Goal: Task Accomplishment & Management: Use online tool/utility

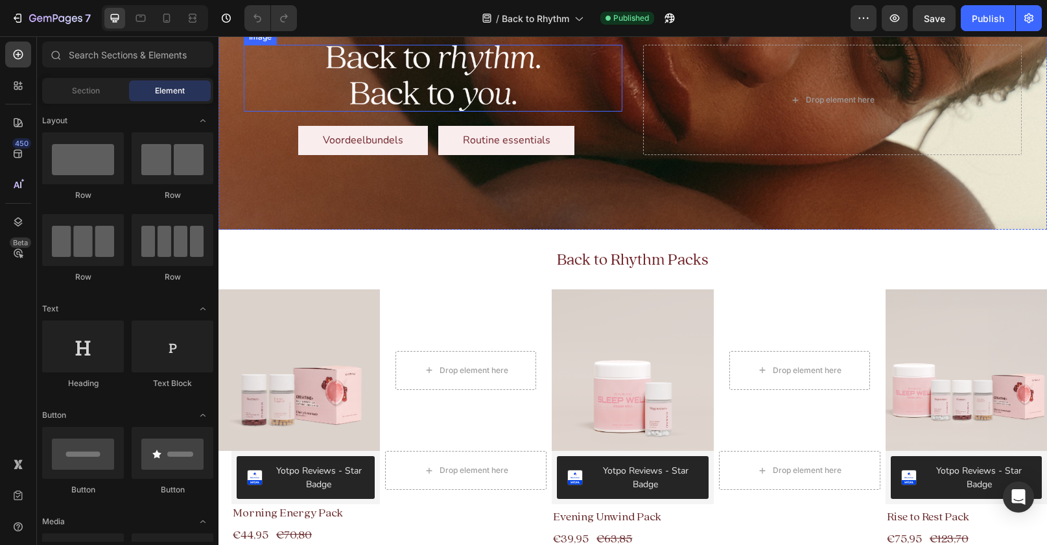
scroll to position [205, 0]
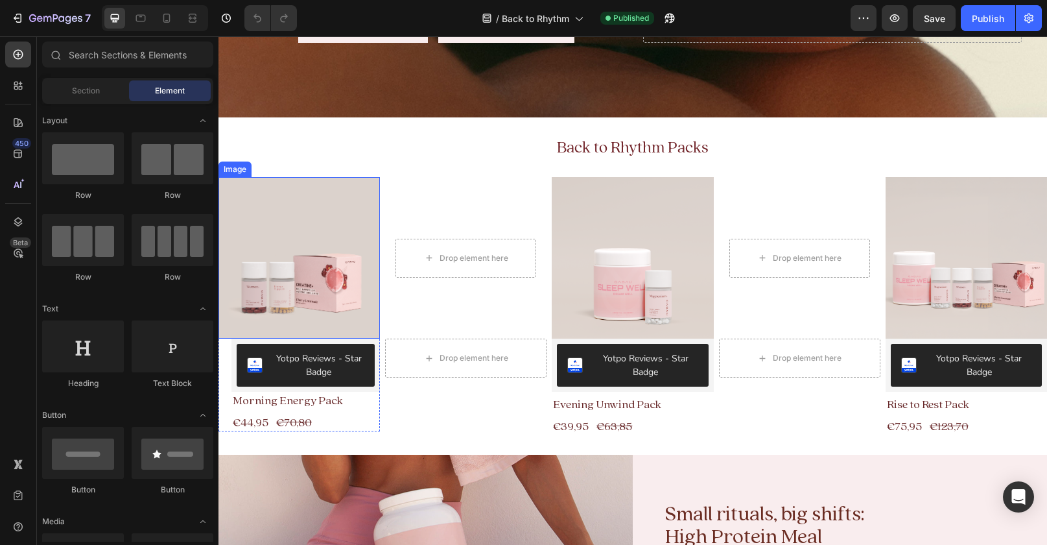
click at [237, 170] on div "Image" at bounding box center [235, 169] width 28 height 12
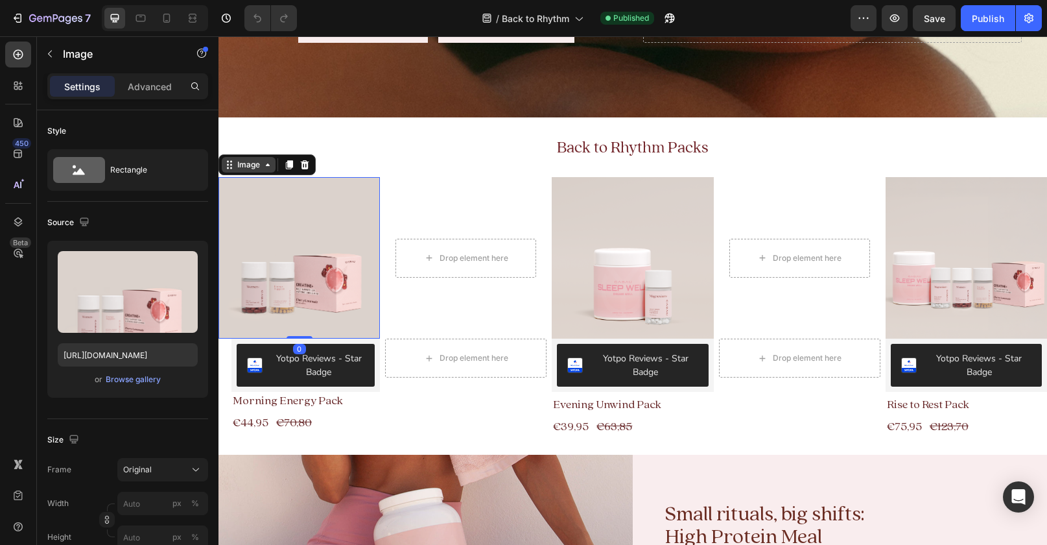
click at [246, 164] on div "Image" at bounding box center [249, 165] width 28 height 12
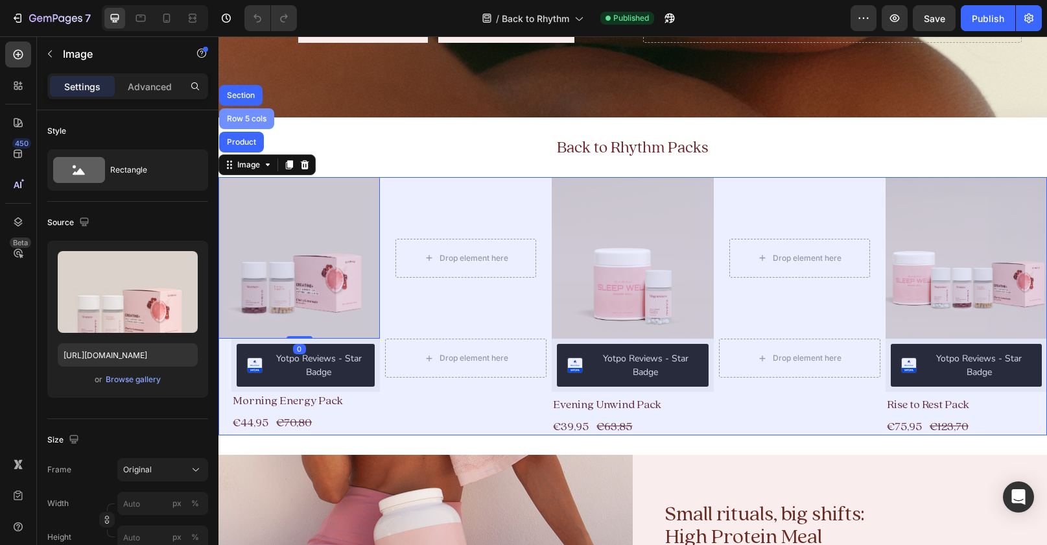
click at [255, 112] on div "Row 5 cols" at bounding box center [246, 118] width 55 height 21
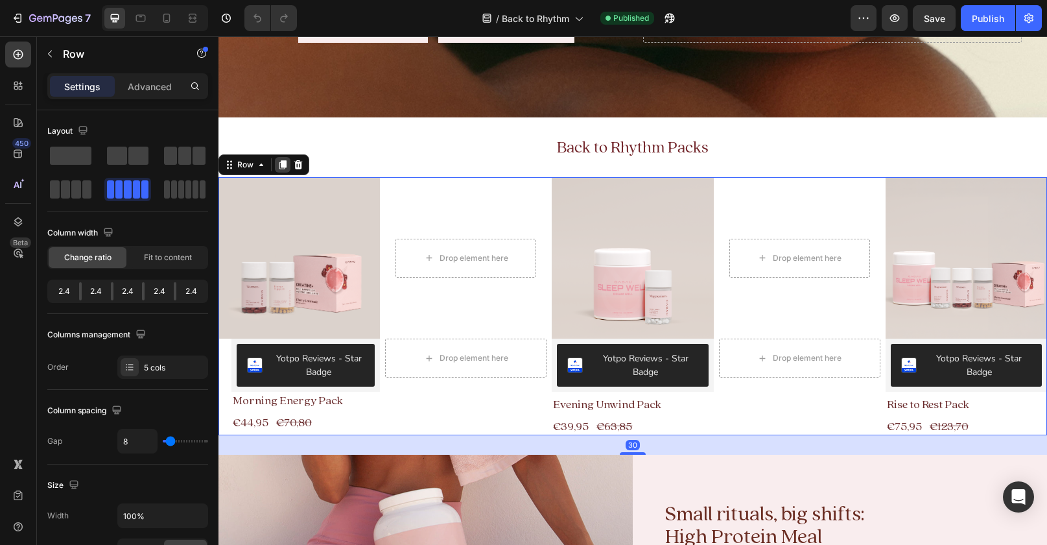
click at [286, 160] on icon at bounding box center [282, 164] width 10 height 10
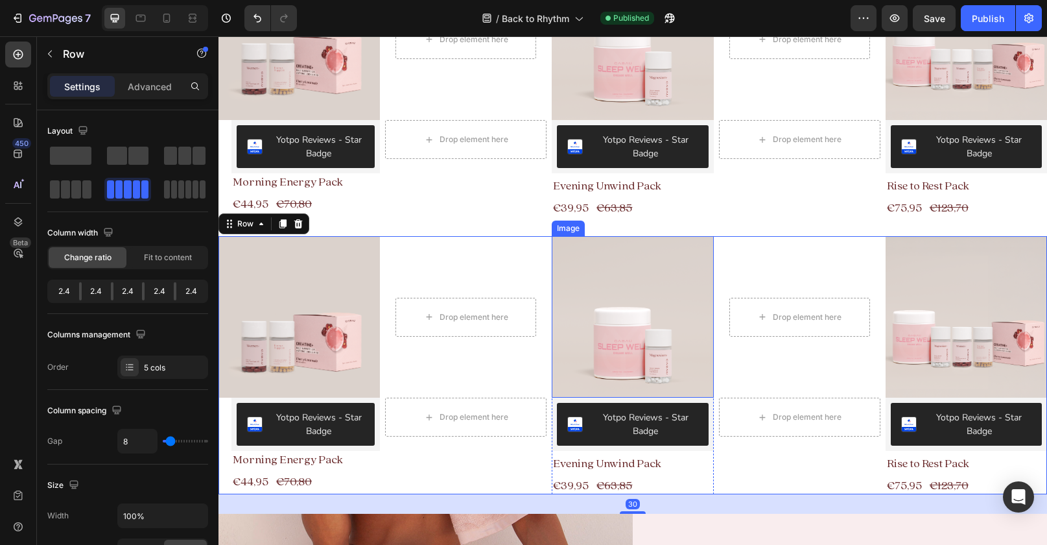
scroll to position [412, 0]
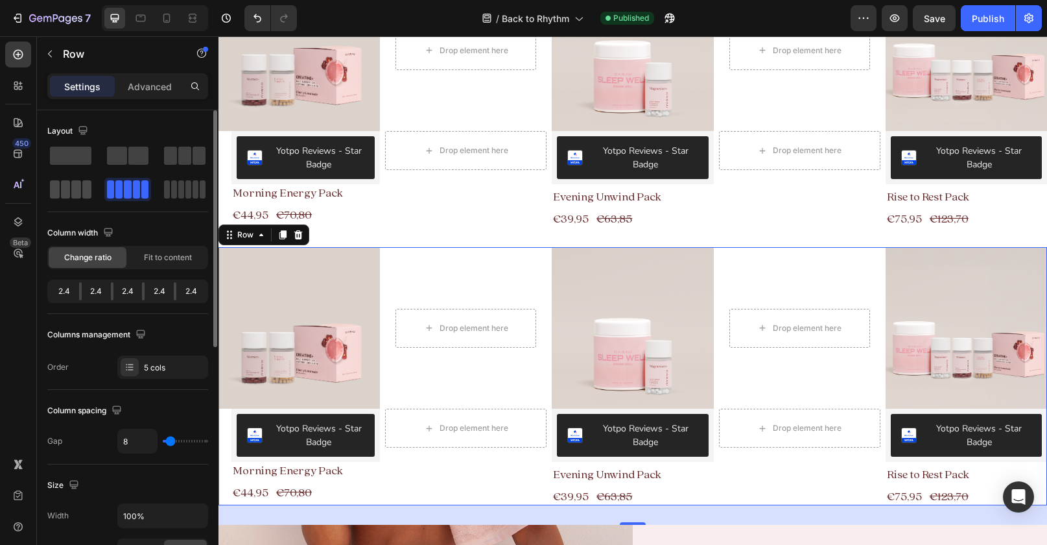
click at [193, 193] on span at bounding box center [196, 189] width 6 height 18
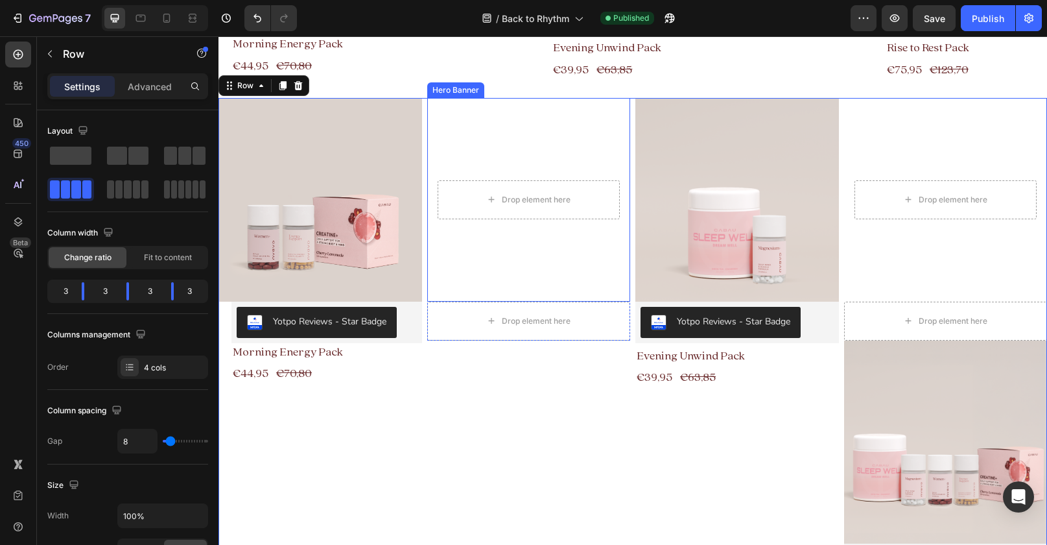
scroll to position [623, 0]
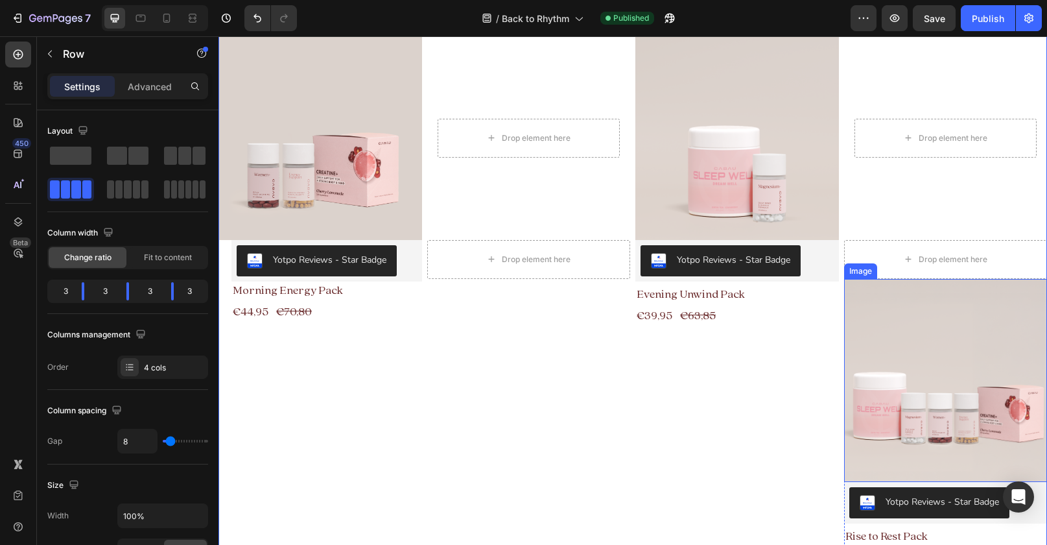
click at [865, 272] on div "Image" at bounding box center [861, 271] width 28 height 12
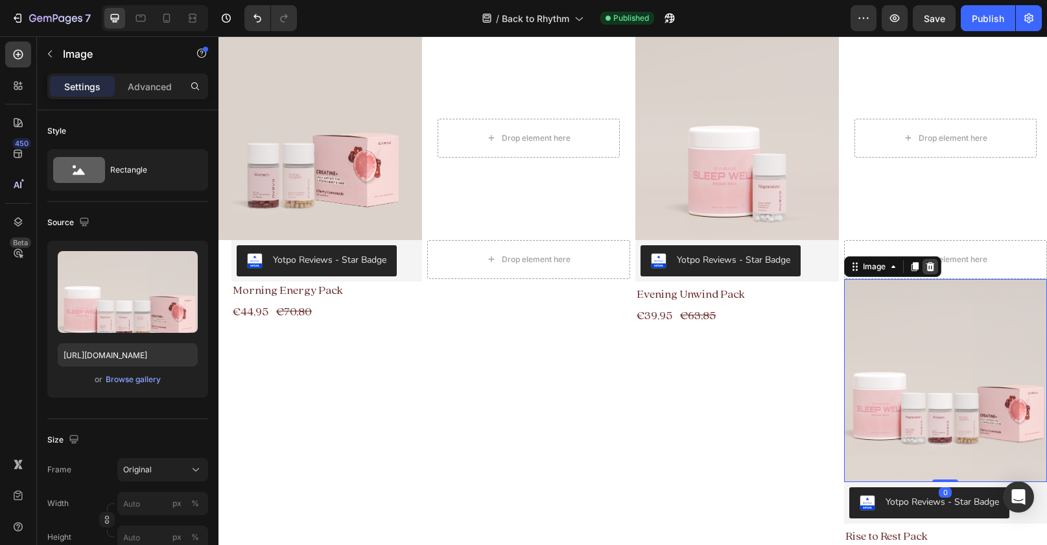
click at [926, 269] on icon at bounding box center [930, 266] width 10 height 10
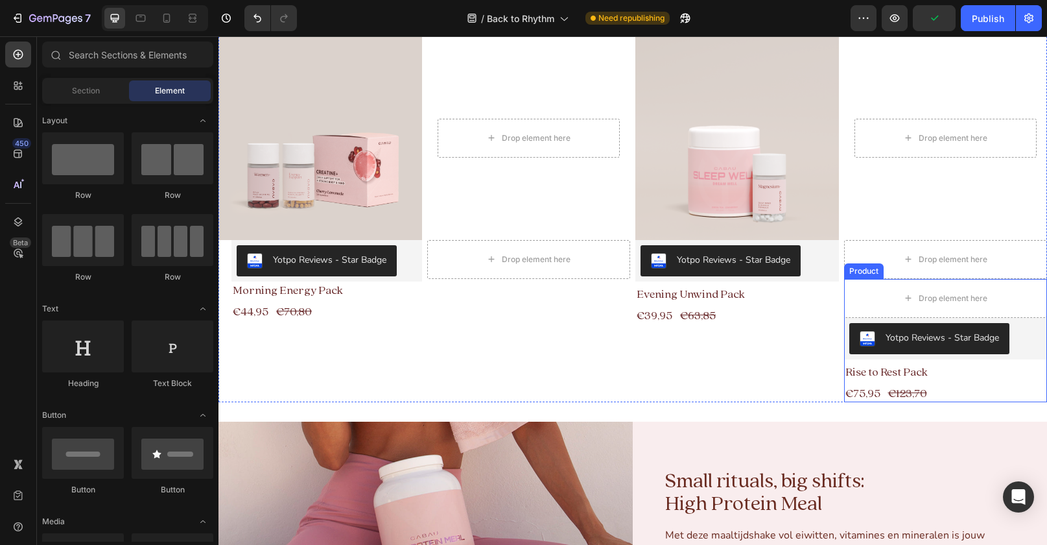
click at [871, 275] on div "Product" at bounding box center [864, 271] width 40 height 16
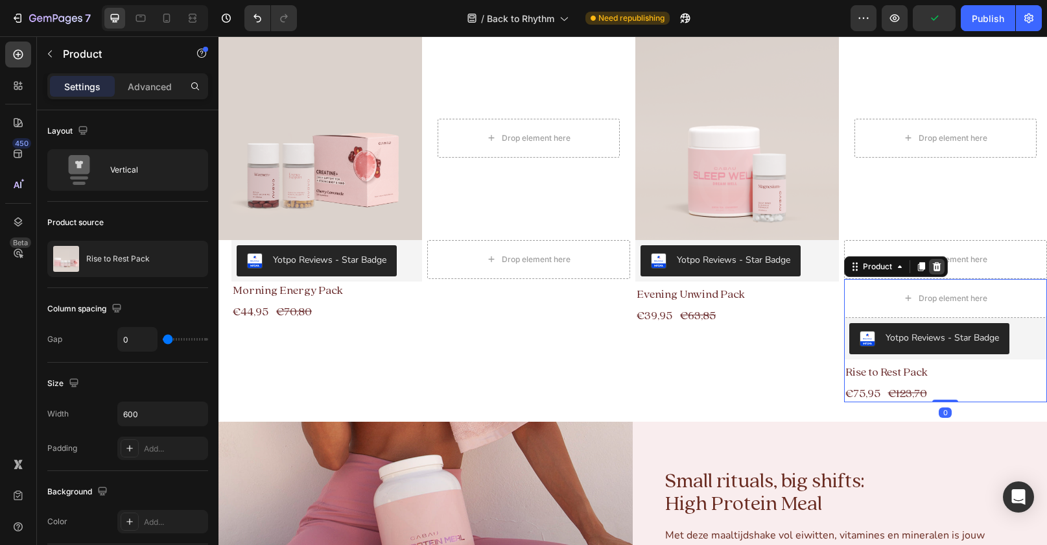
click at [932, 272] on div at bounding box center [937, 267] width 16 height 16
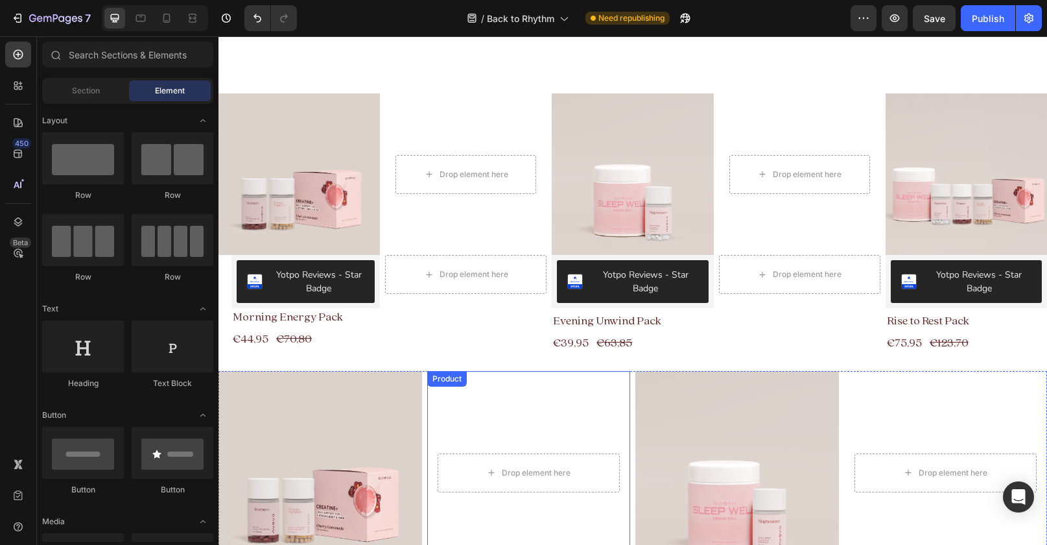
scroll to position [390, 0]
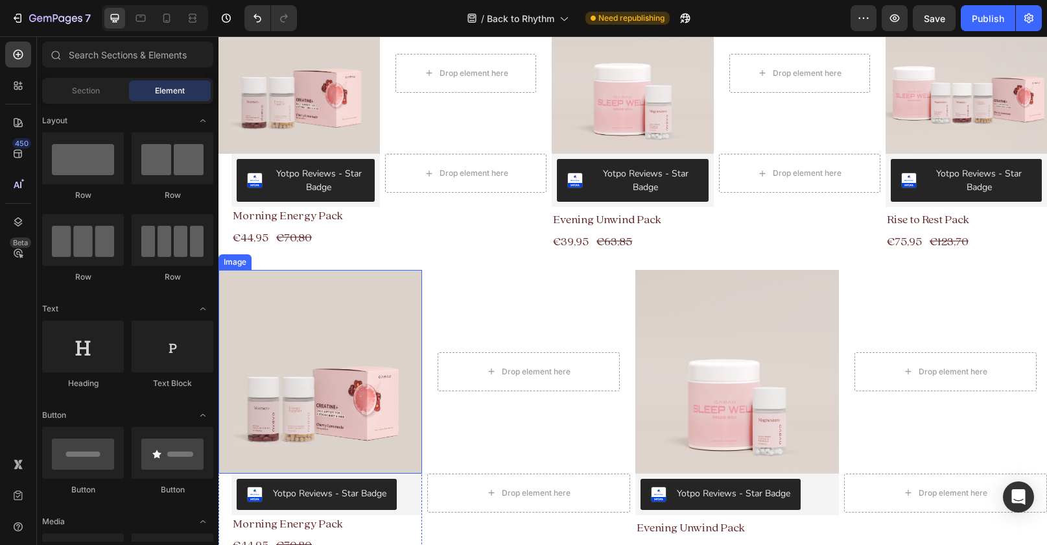
click at [328, 336] on img at bounding box center [320, 372] width 204 height 204
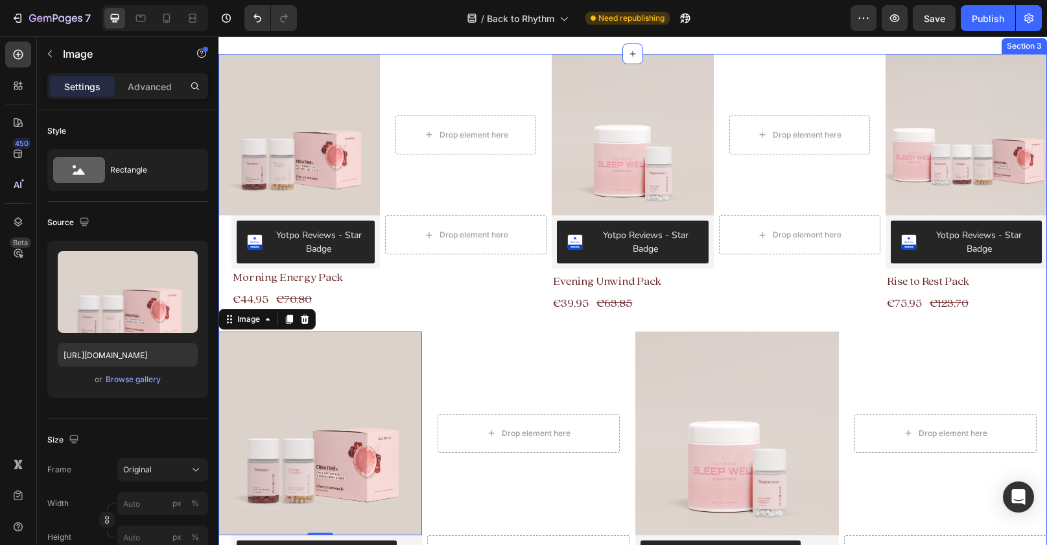
scroll to position [369, 0]
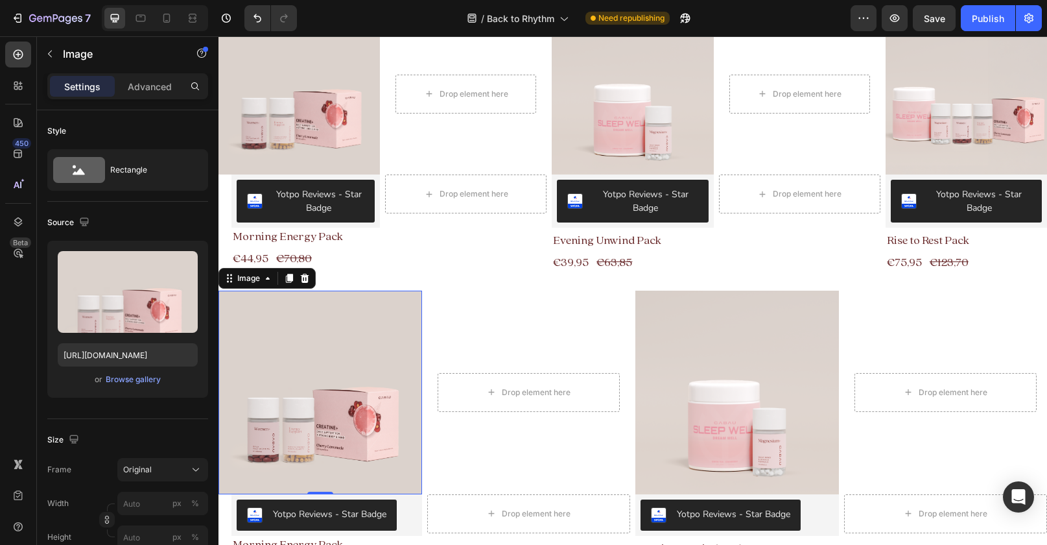
click at [359, 376] on img at bounding box center [320, 392] width 204 height 204
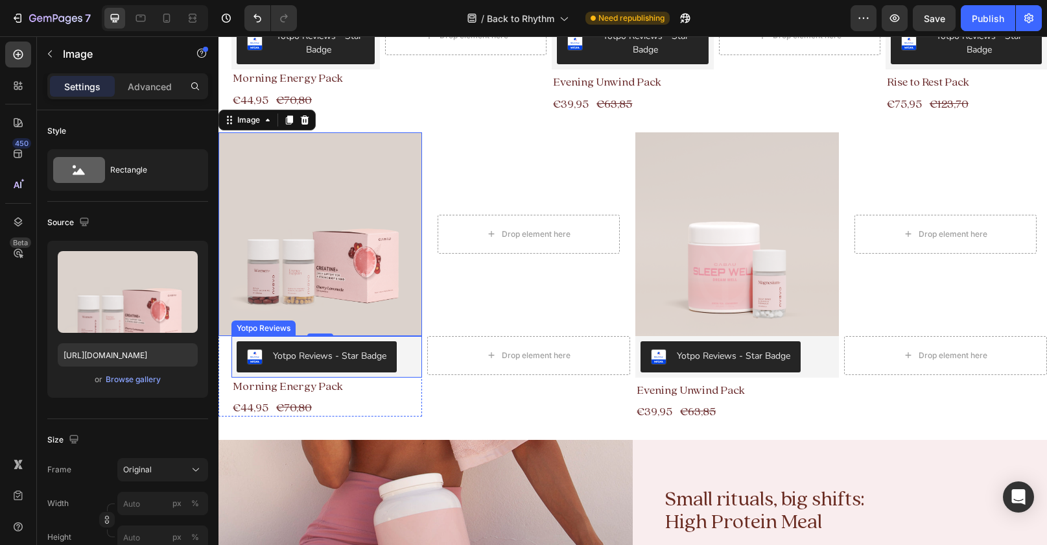
scroll to position [510, 0]
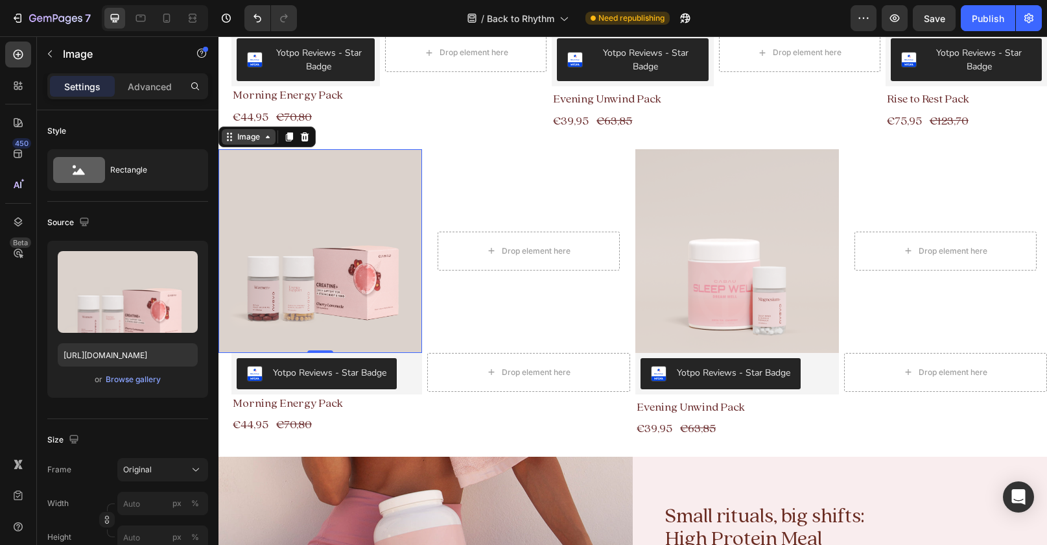
click at [255, 132] on div "Image" at bounding box center [249, 137] width 28 height 12
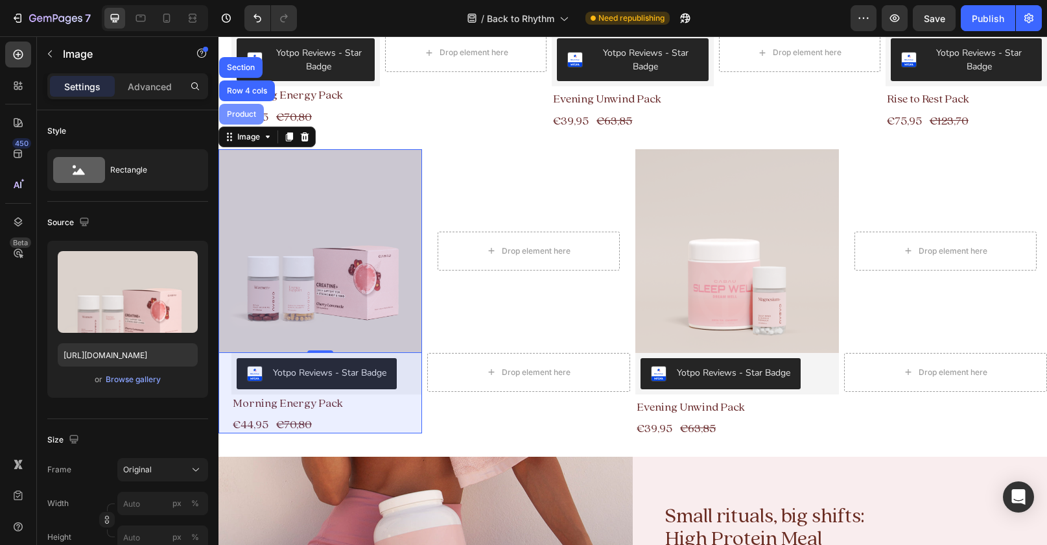
click at [252, 116] on div "Product" at bounding box center [241, 114] width 34 height 8
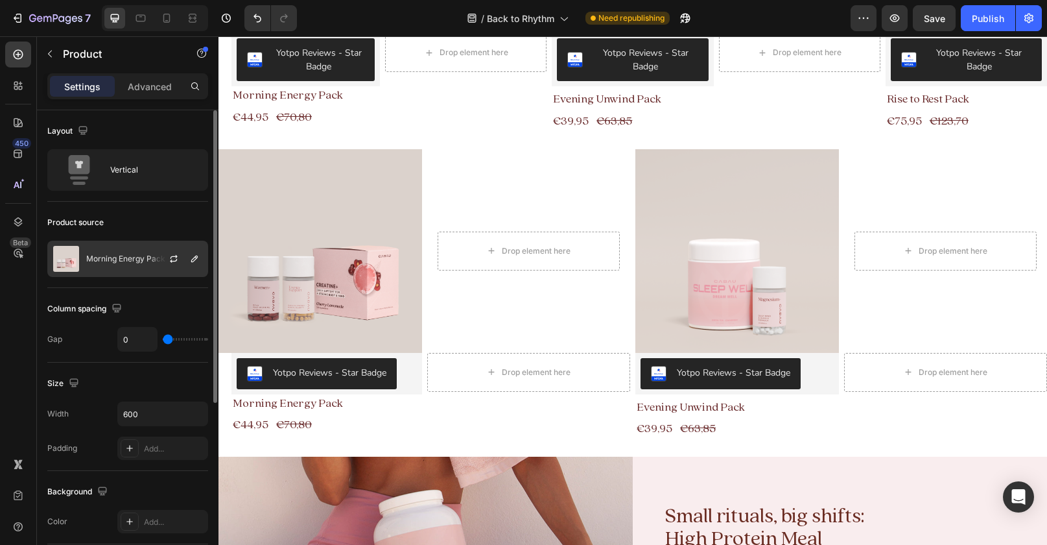
click at [151, 247] on div at bounding box center [178, 258] width 57 height 35
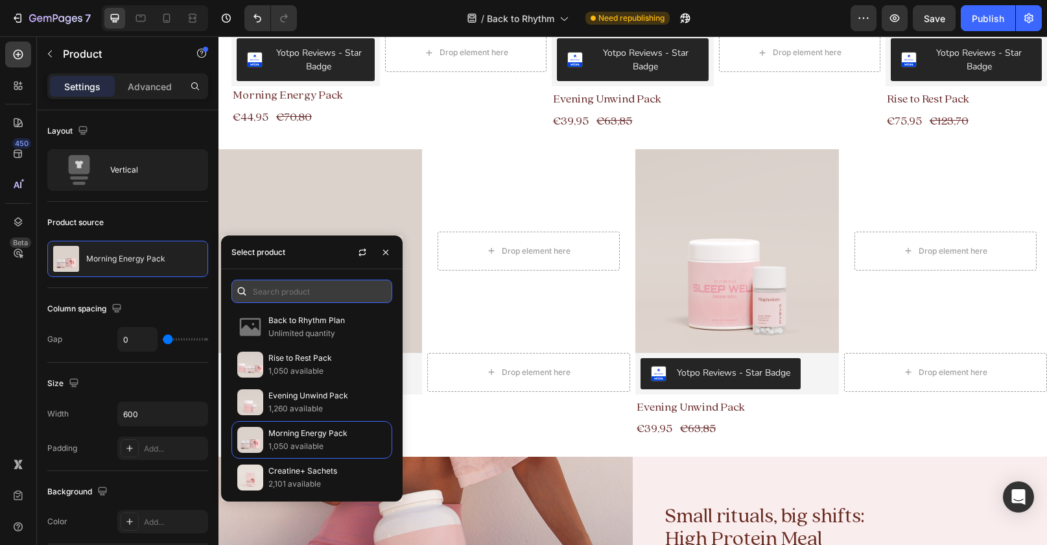
click at [324, 290] on input "text" at bounding box center [311, 290] width 161 height 23
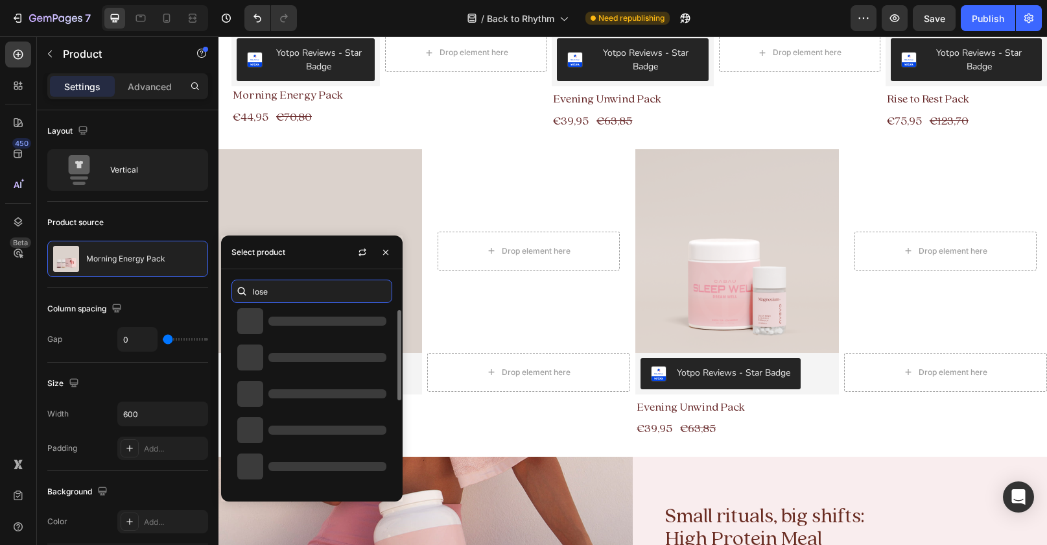
scroll to position [0, 0]
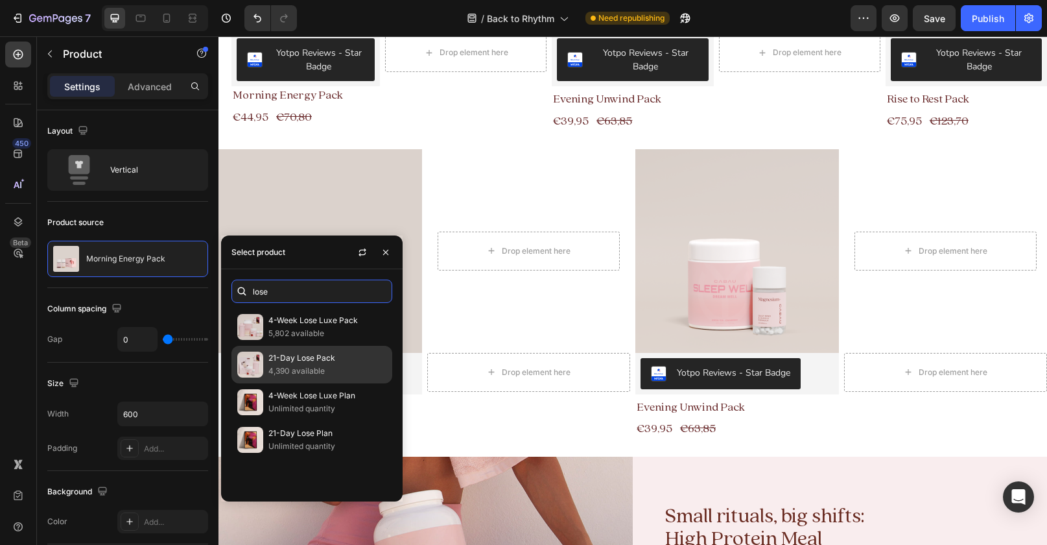
type input "lose"
click at [309, 365] on p "4,390 available" at bounding box center [327, 370] width 118 height 13
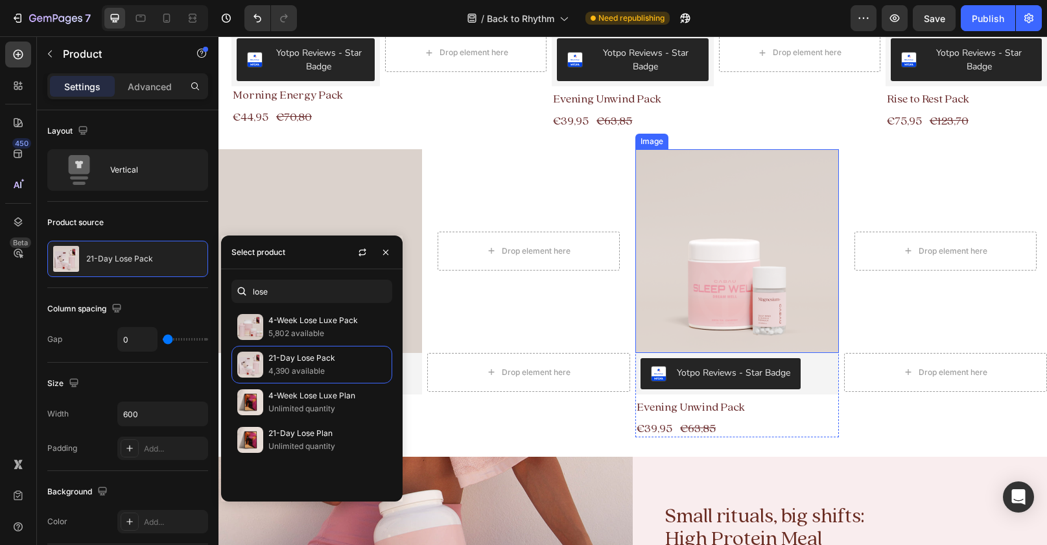
click at [713, 252] on img at bounding box center [737, 251] width 204 height 204
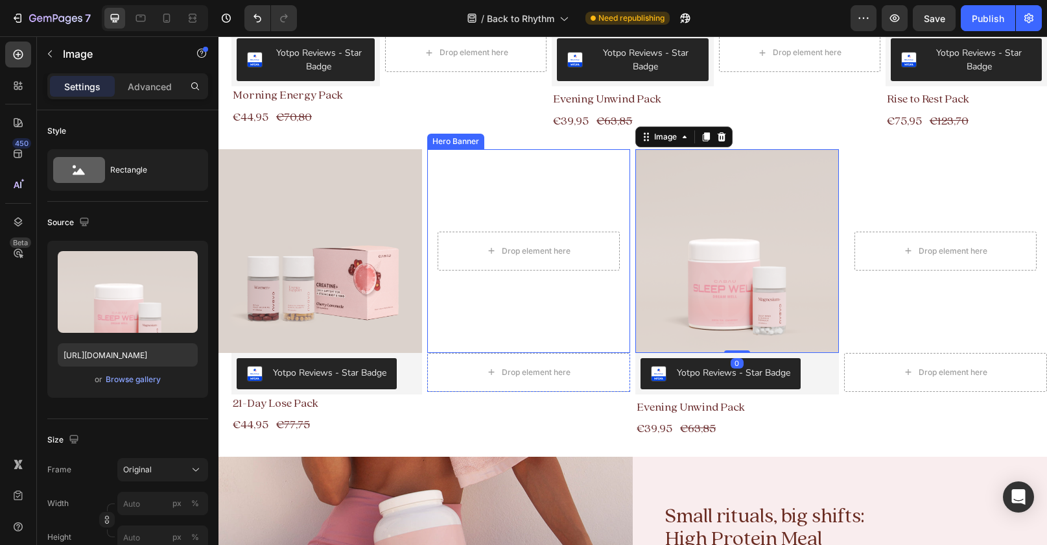
click at [354, 289] on img at bounding box center [320, 251] width 204 height 204
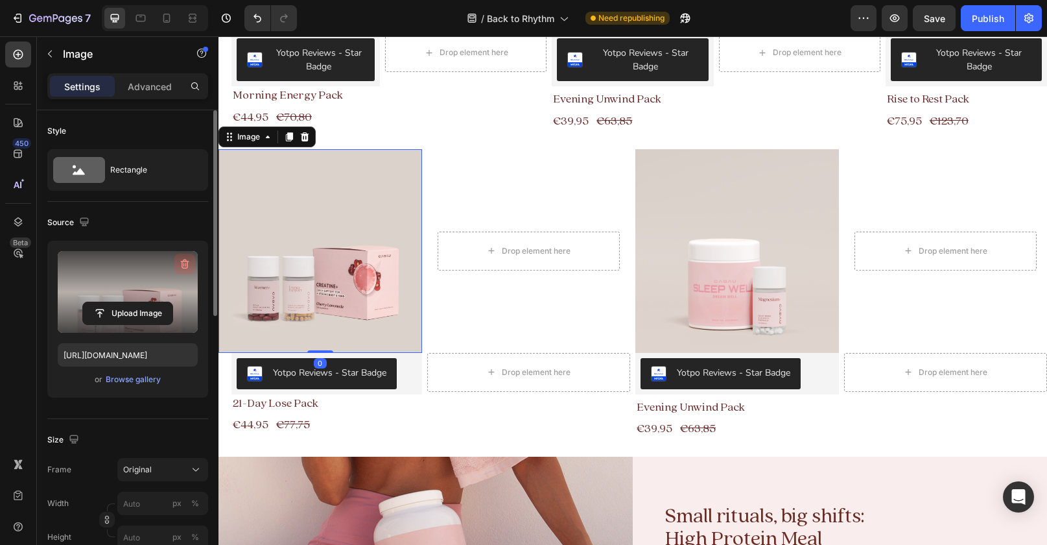
click at [184, 261] on icon "button" at bounding box center [185, 264] width 8 height 10
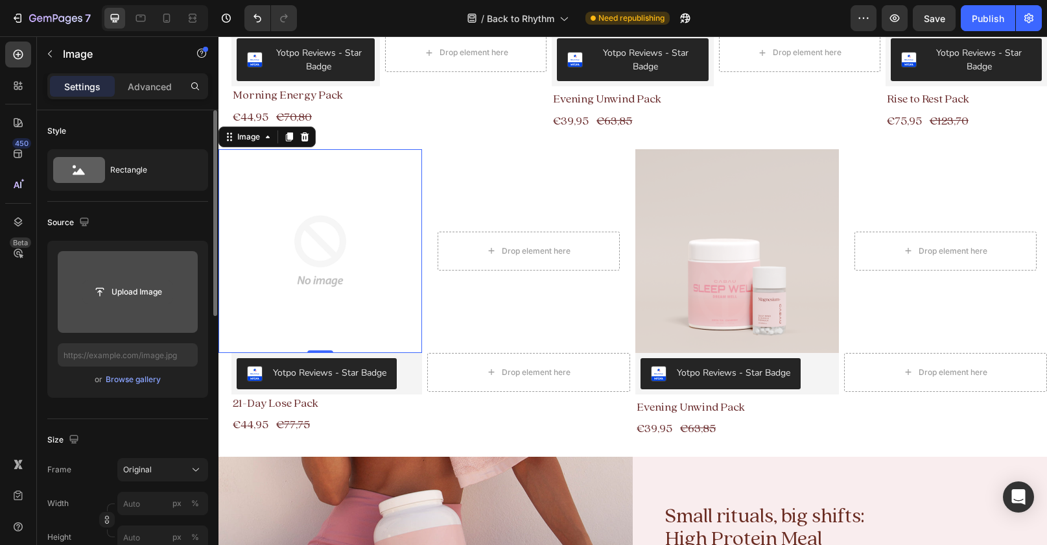
click at [143, 292] on input "file" at bounding box center [127, 292] width 89 height 22
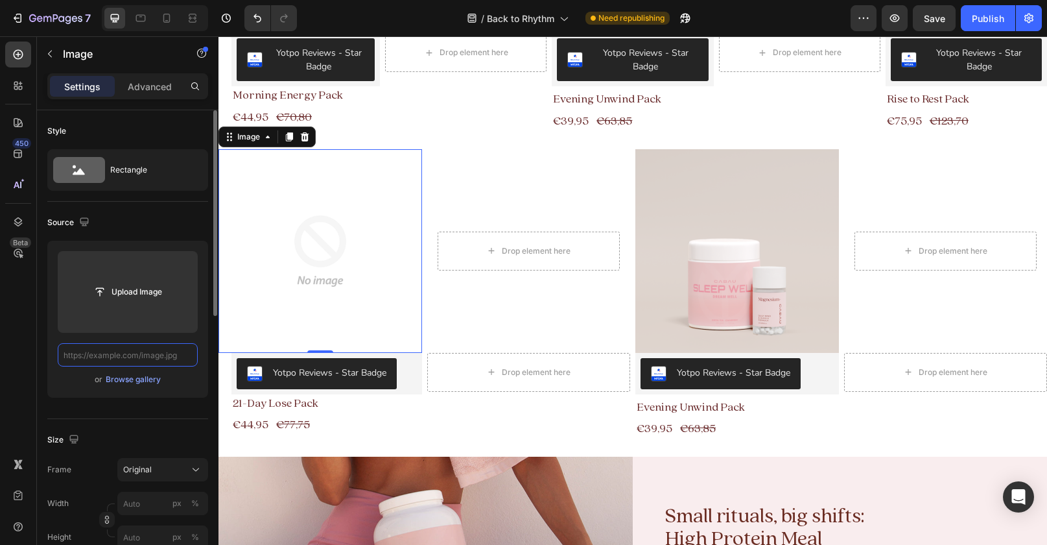
click at [160, 361] on input "text" at bounding box center [128, 354] width 140 height 23
paste input "[URL][DOMAIN_NAME]"
type input "[URL][DOMAIN_NAME]"
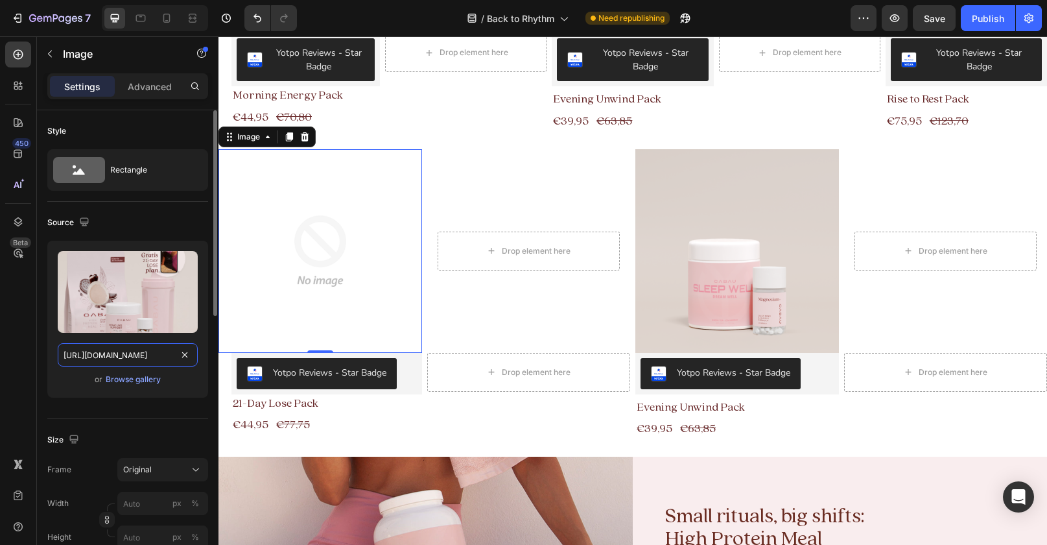
scroll to position [0, 163]
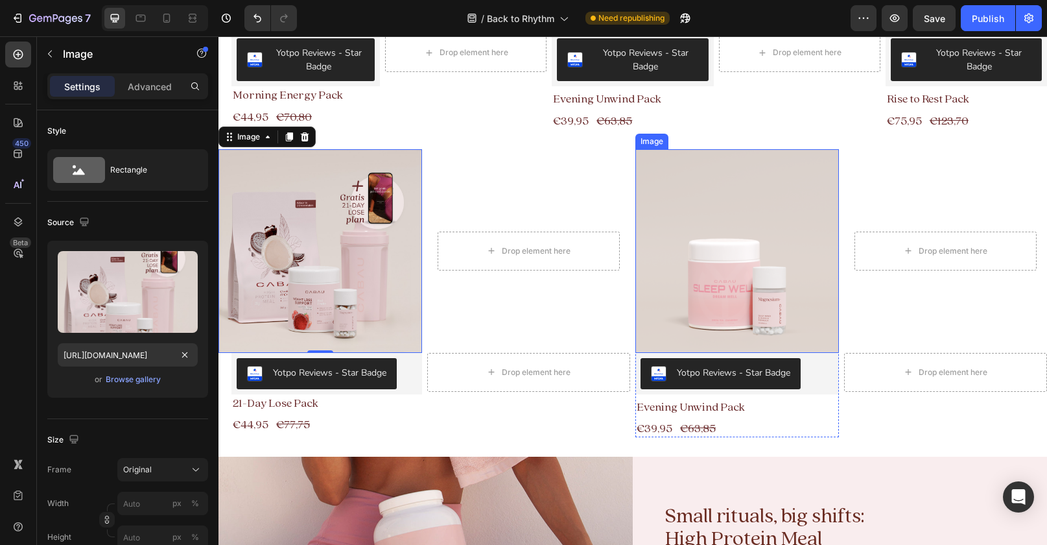
click at [732, 219] on img at bounding box center [737, 251] width 204 height 204
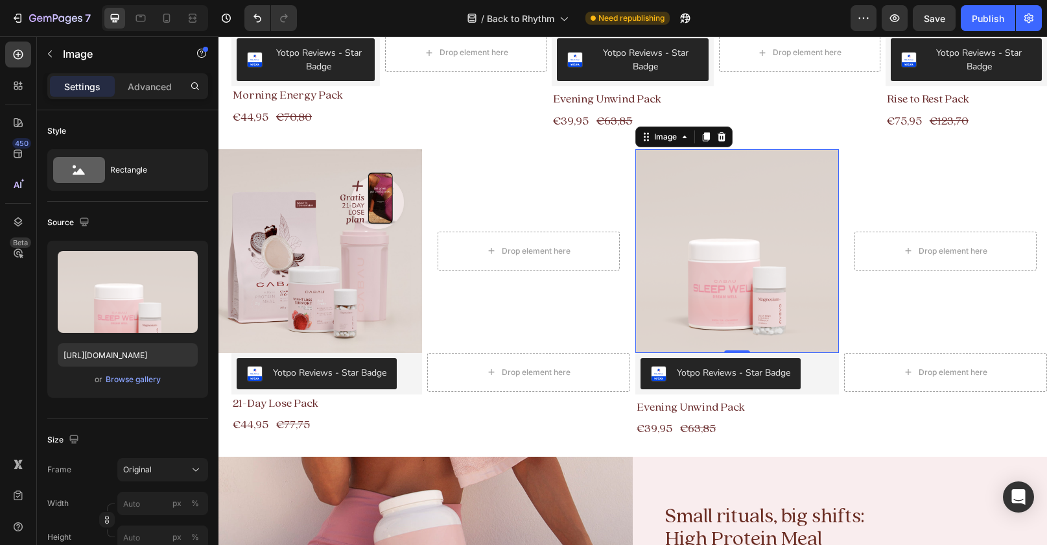
click at [713, 277] on img at bounding box center [737, 251] width 204 height 204
click at [169, 355] on input "[URL][DOMAIN_NAME]" at bounding box center [128, 354] width 140 height 23
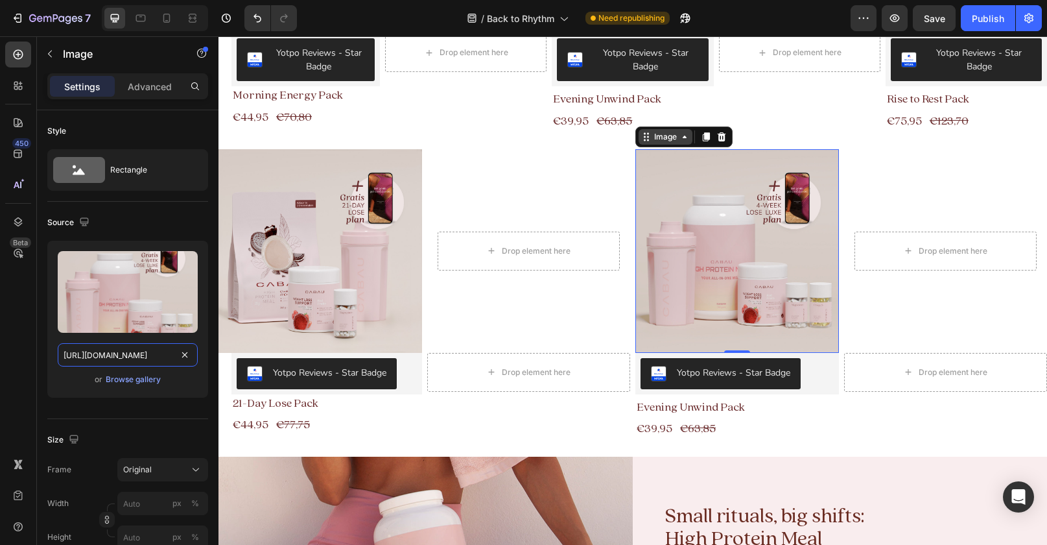
type input "[URL][DOMAIN_NAME]"
click at [668, 138] on div "Image" at bounding box center [666, 137] width 28 height 12
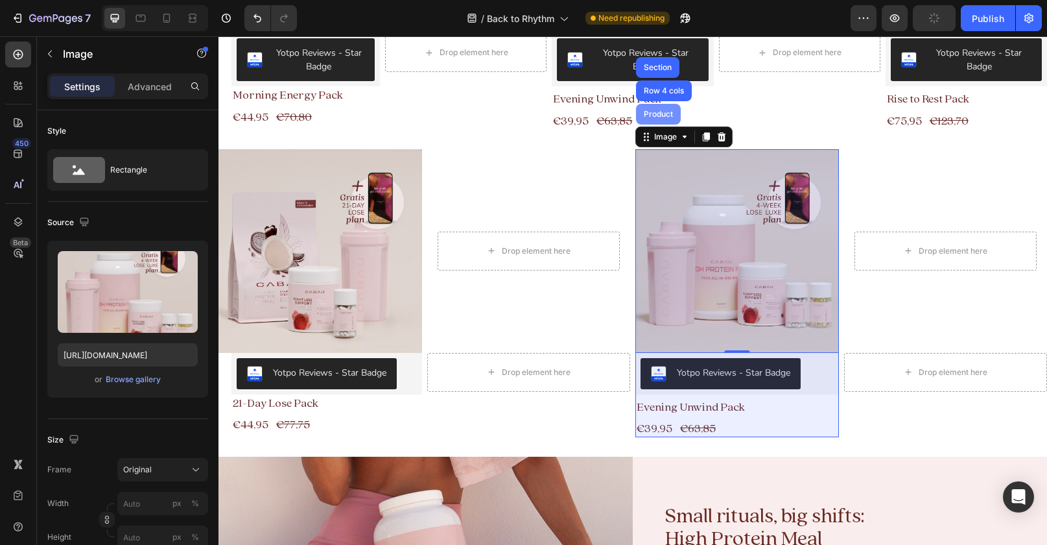
click at [668, 108] on div "Product" at bounding box center [658, 114] width 45 height 21
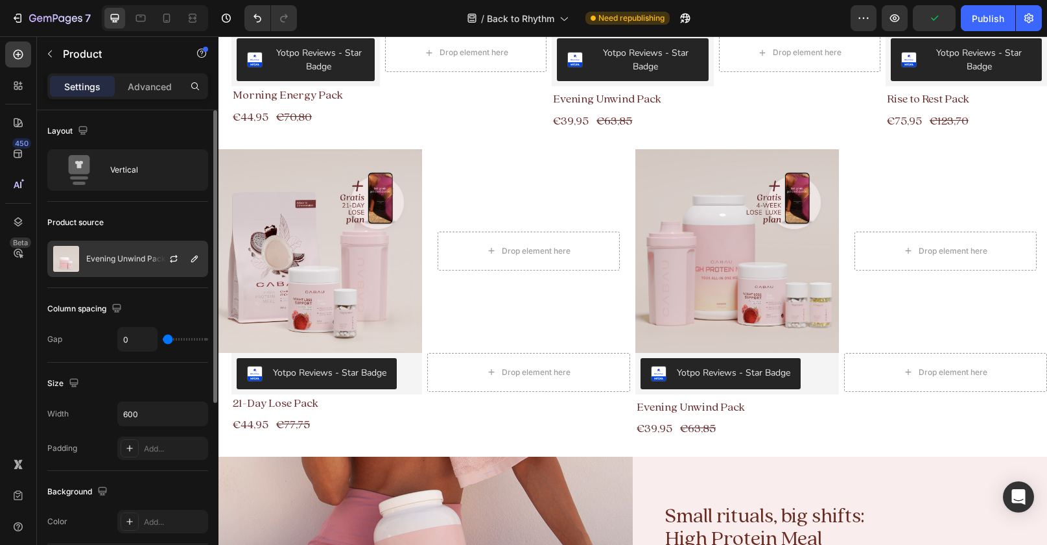
click at [128, 261] on p "Evening Unwind Pack" at bounding box center [126, 258] width 80 height 9
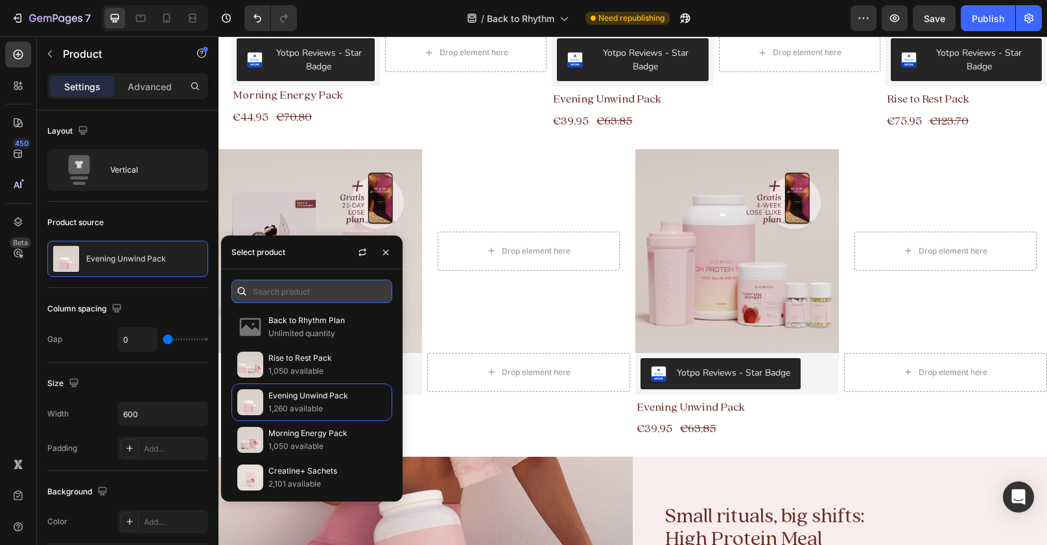
click at [297, 287] on input "text" at bounding box center [311, 290] width 161 height 23
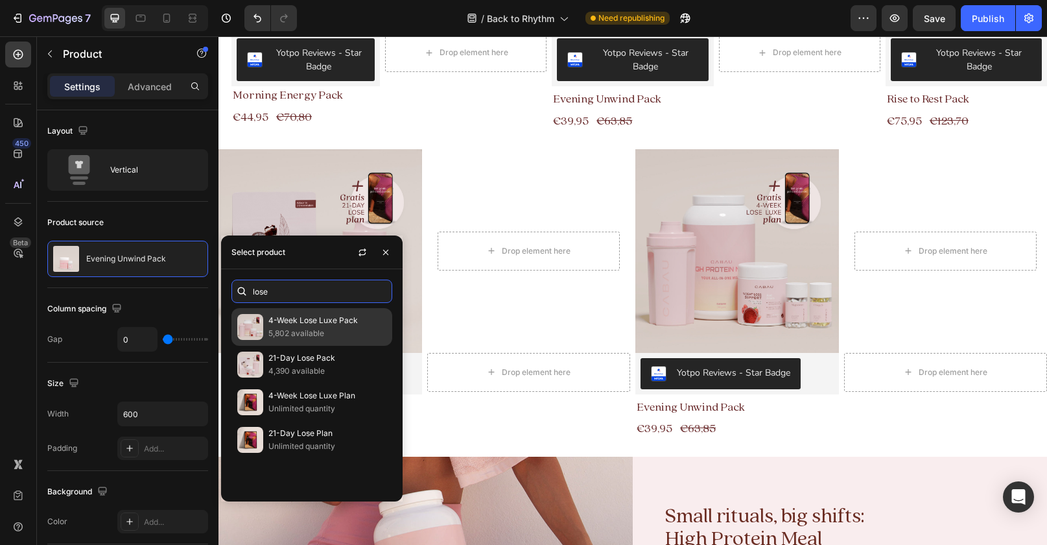
type input "lose"
click at [323, 325] on p "4-Week Lose Luxe Pack" at bounding box center [327, 320] width 118 height 13
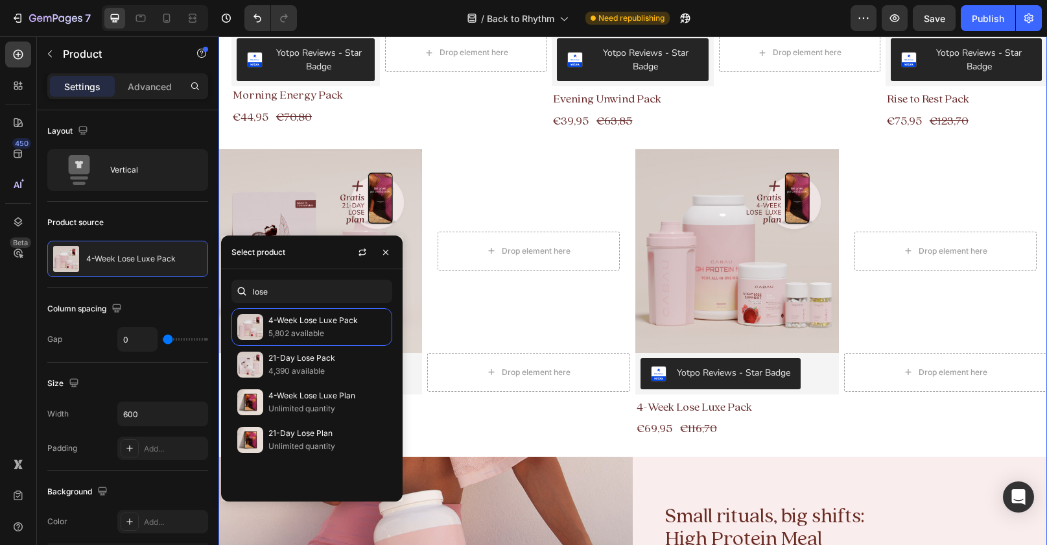
click at [580, 451] on div "Image Yotpo Reviews - Star Badge Yotpo Reviews Morning Energy Pack Product Titl…" at bounding box center [632, 281] width 829 height 818
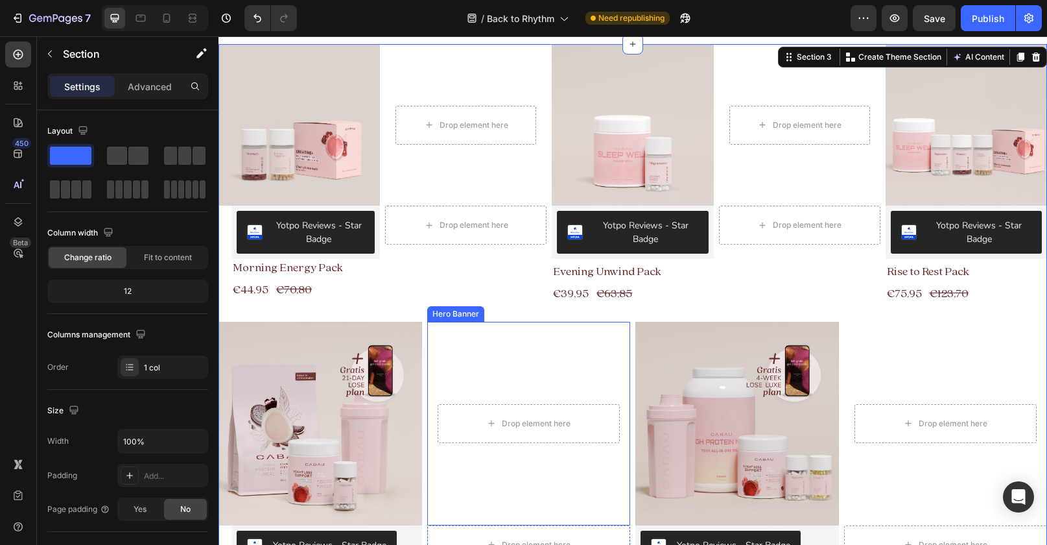
scroll to position [429, 0]
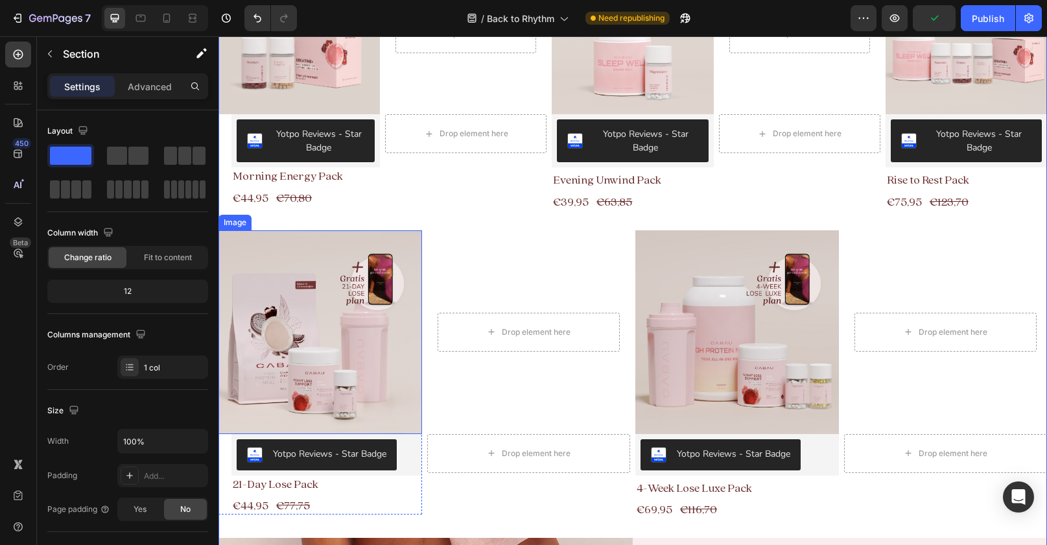
click at [252, 231] on img at bounding box center [320, 332] width 204 height 204
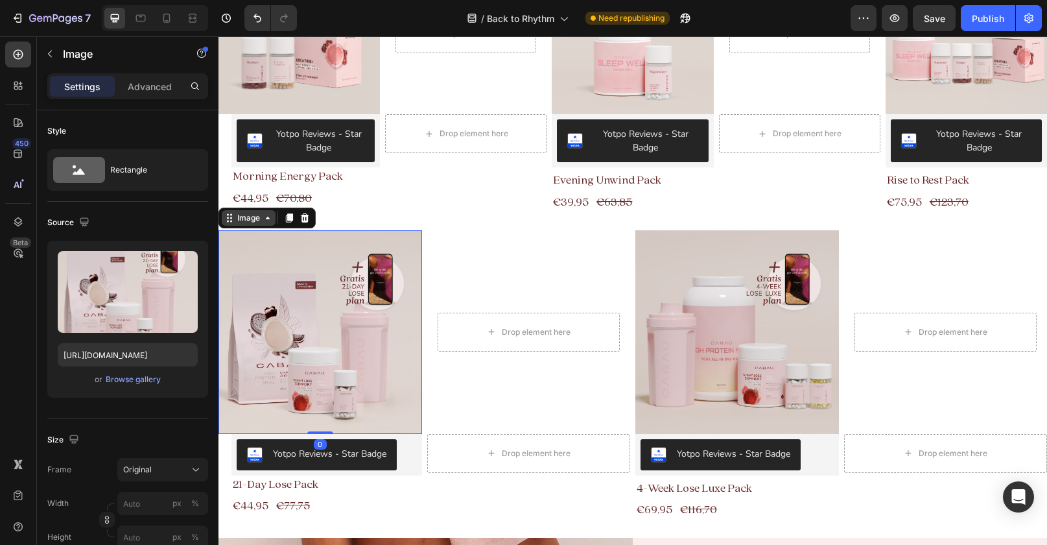
click at [244, 221] on div "Image" at bounding box center [249, 218] width 28 height 12
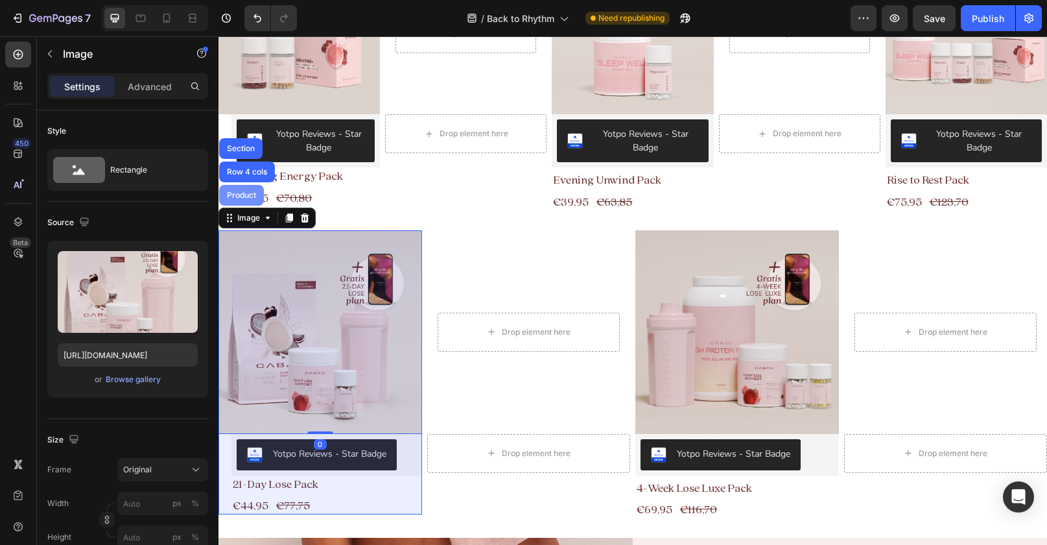
click at [248, 196] on div "Product" at bounding box center [241, 195] width 34 height 8
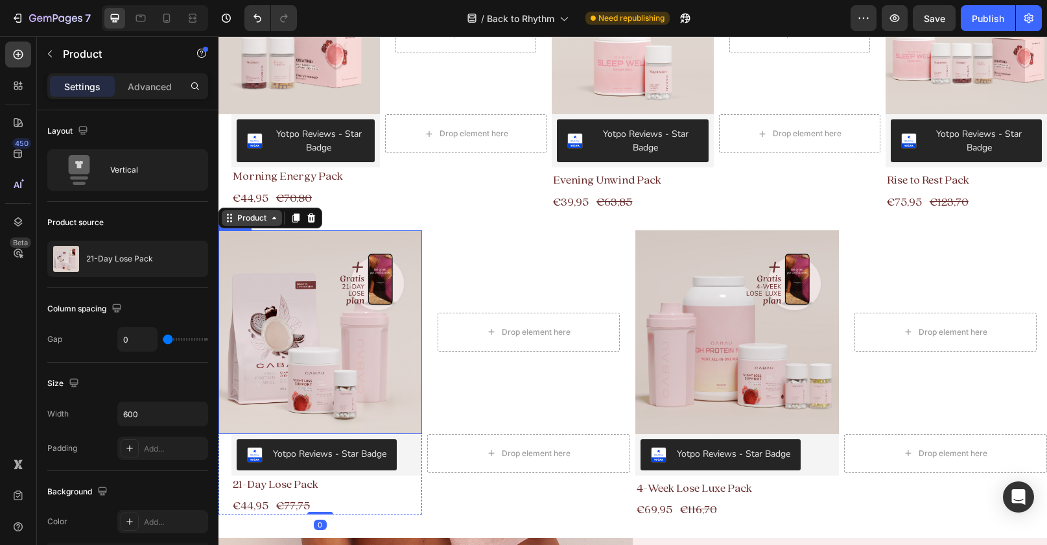
click at [254, 218] on div "Product" at bounding box center [252, 218] width 34 height 12
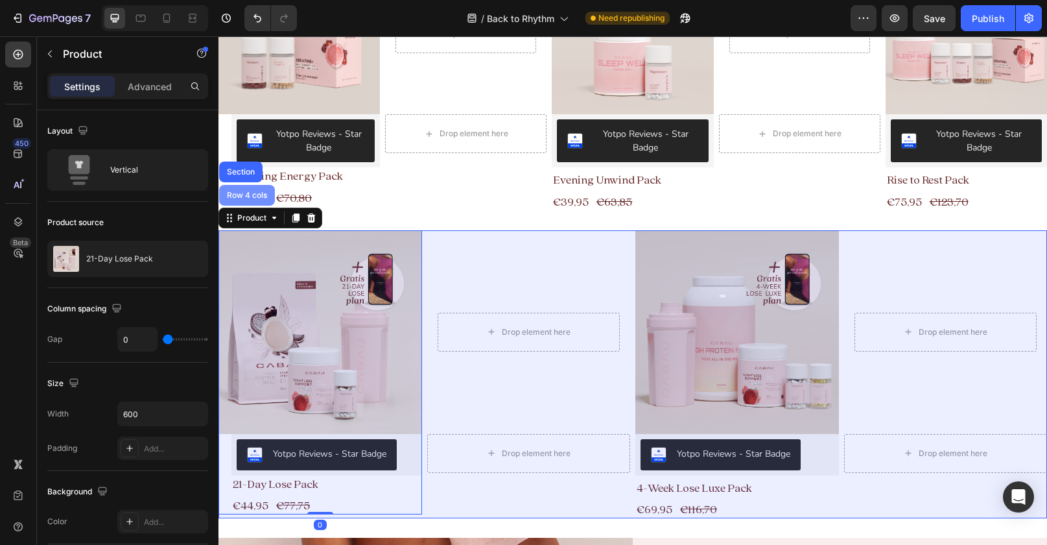
click at [254, 203] on div "Row 4 cols" at bounding box center [247, 195] width 56 height 21
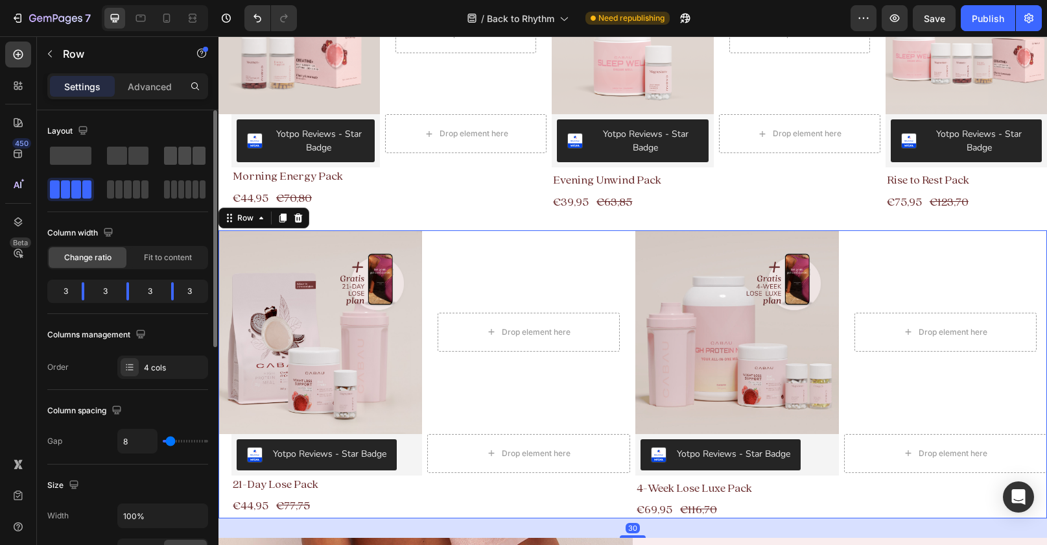
click at [188, 156] on span at bounding box center [184, 156] width 13 height 18
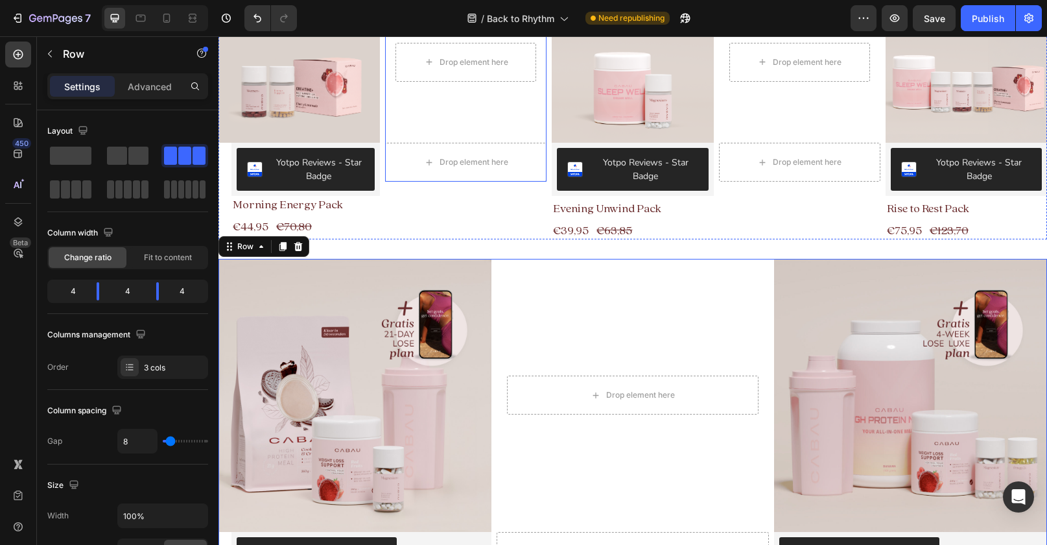
scroll to position [466, 0]
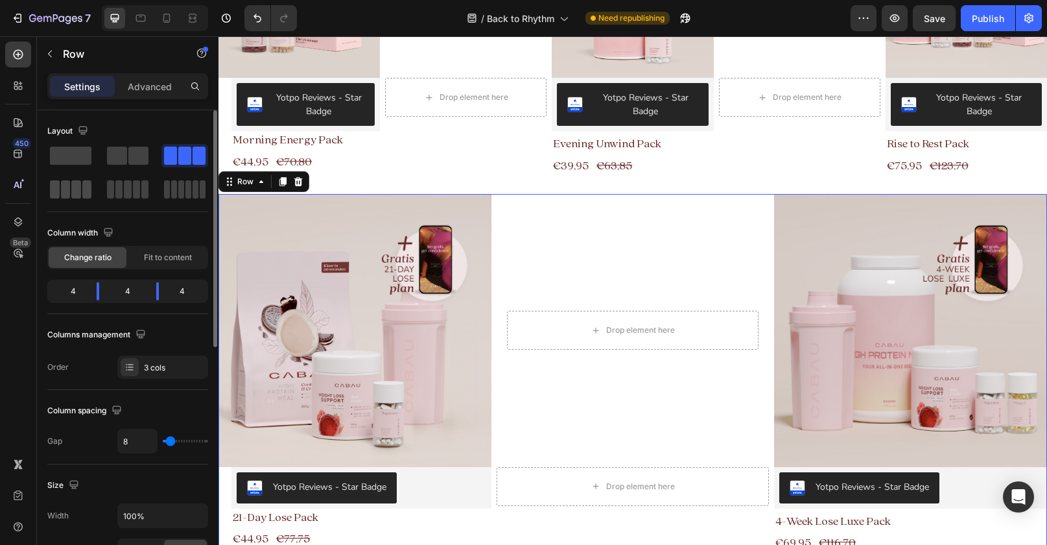
click at [104, 200] on div at bounding box center [127, 189] width 47 height 23
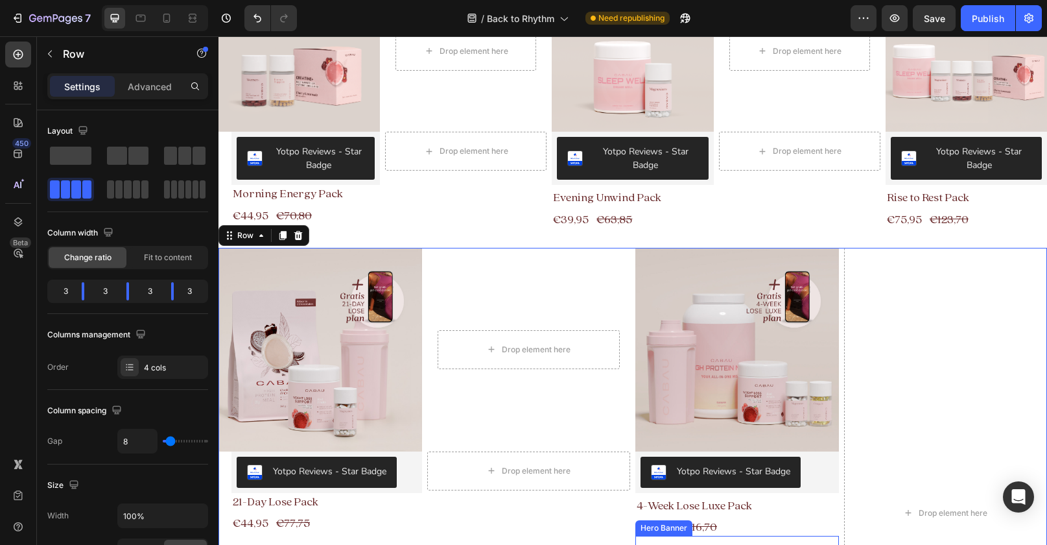
scroll to position [425, 0]
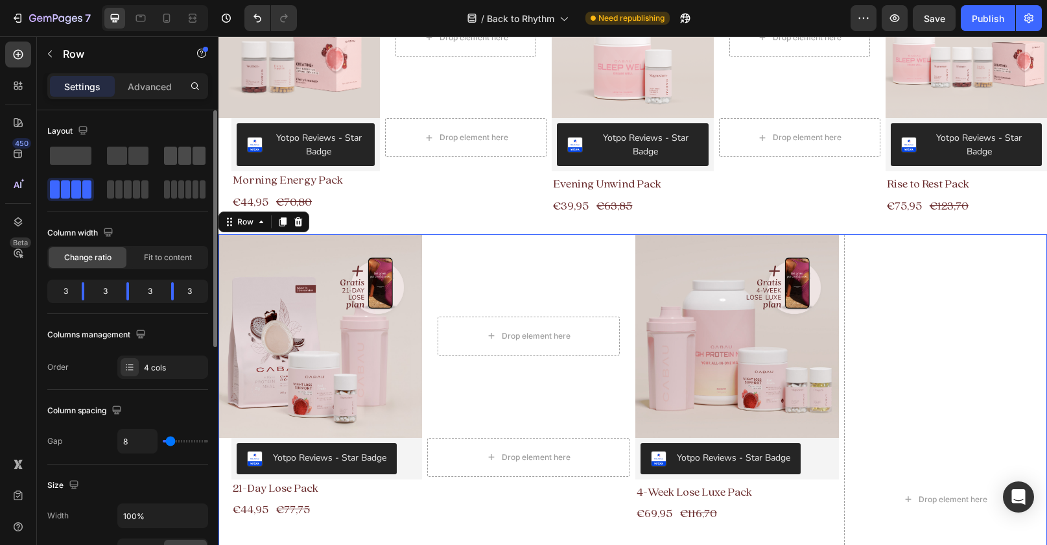
drag, startPoint x: 200, startPoint y: 150, endPoint x: 58, endPoint y: 113, distance: 145.9
click at [200, 150] on span at bounding box center [199, 156] width 13 height 18
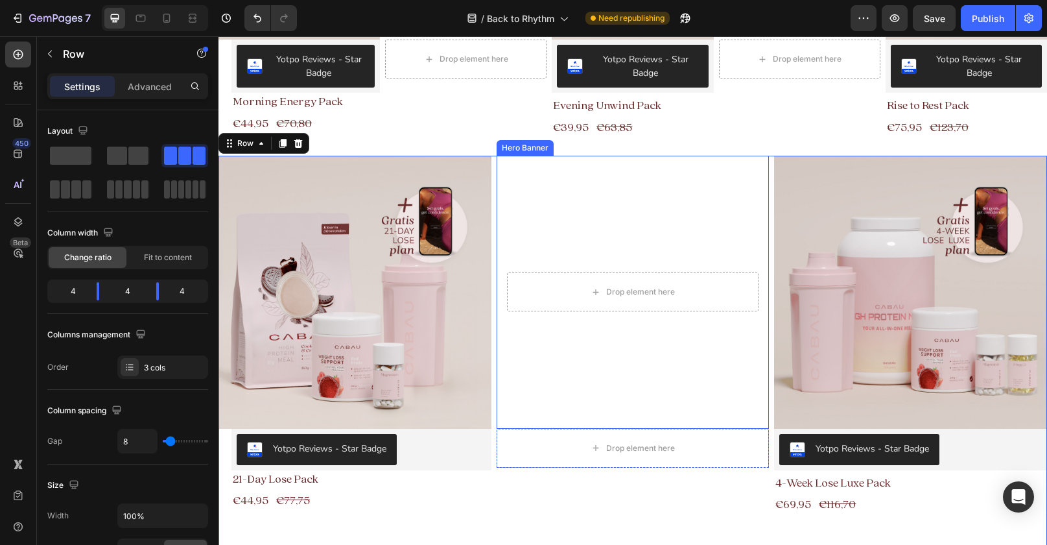
scroll to position [799, 0]
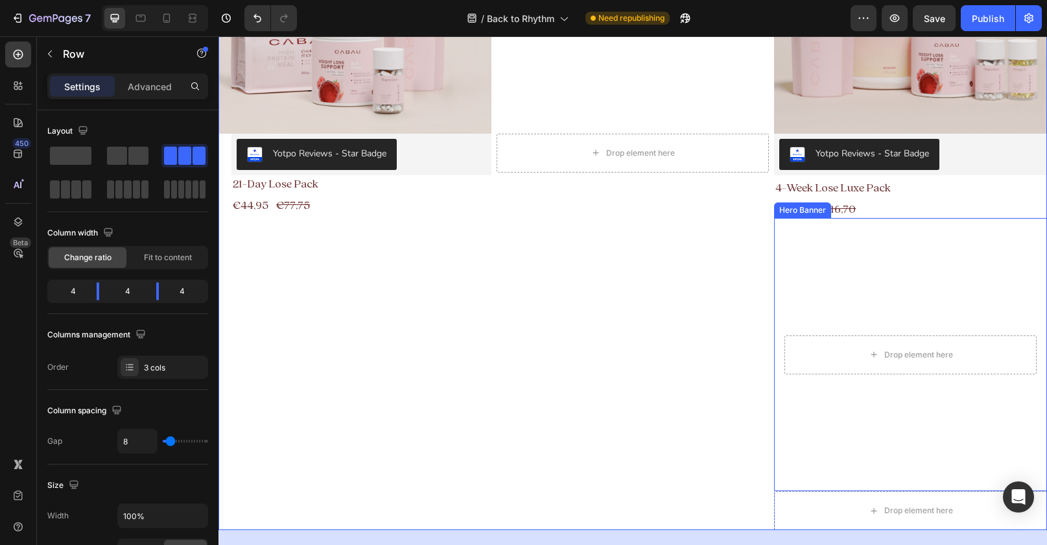
click at [854, 242] on video "Background Image" at bounding box center [910, 354] width 273 height 273
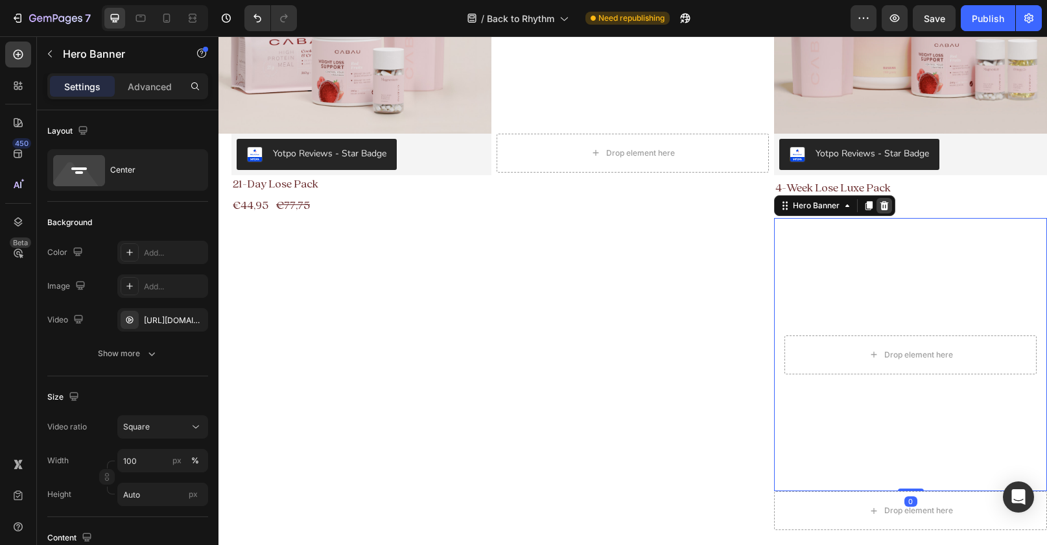
click at [887, 210] on icon at bounding box center [884, 205] width 10 height 10
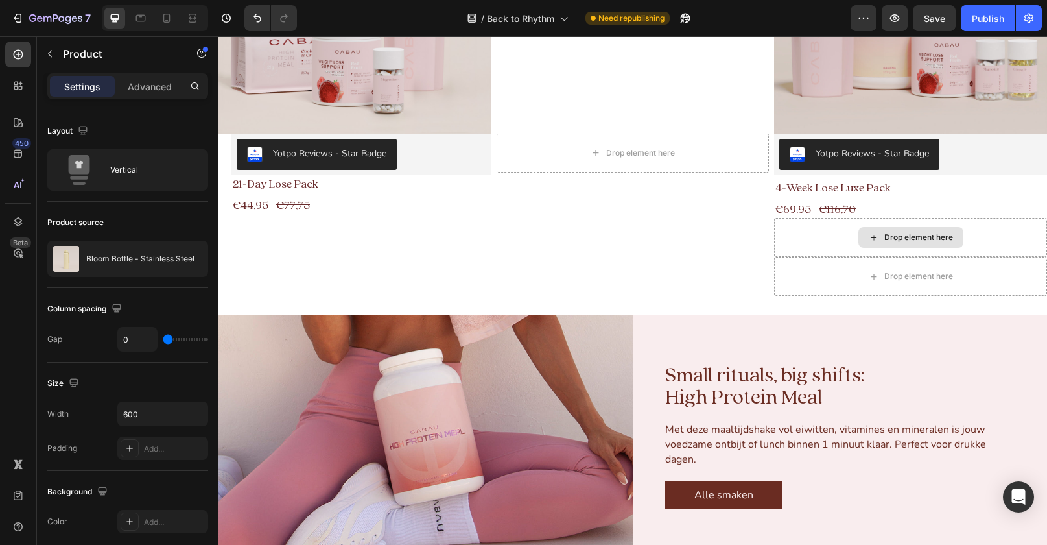
click at [805, 238] on div "Drop element here" at bounding box center [910, 237] width 273 height 39
click at [799, 268] on div "Drop element here" at bounding box center [910, 276] width 273 height 39
click at [794, 252] on div "Drop element here" at bounding box center [910, 237] width 273 height 39
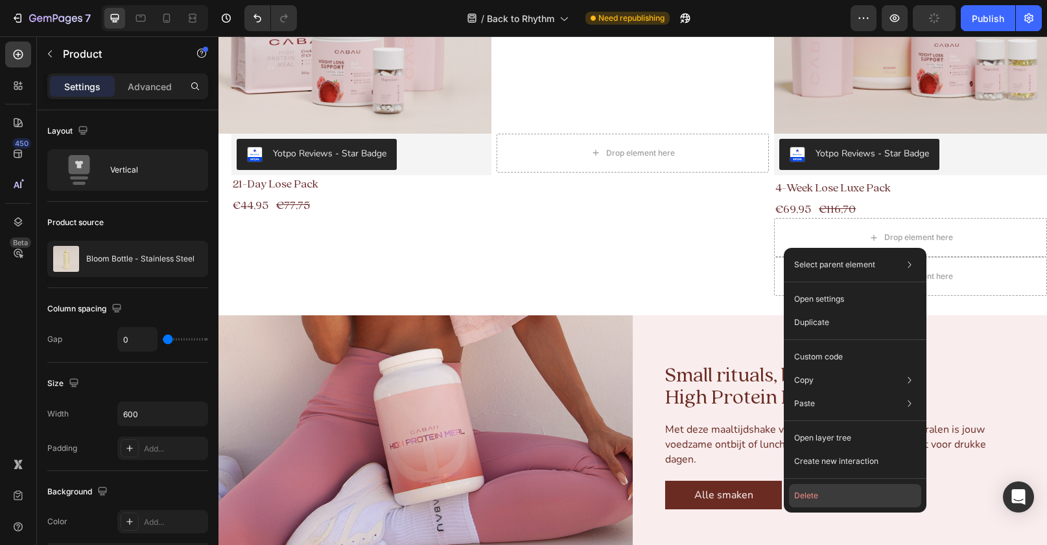
click at [833, 490] on button "Delete" at bounding box center [855, 495] width 132 height 23
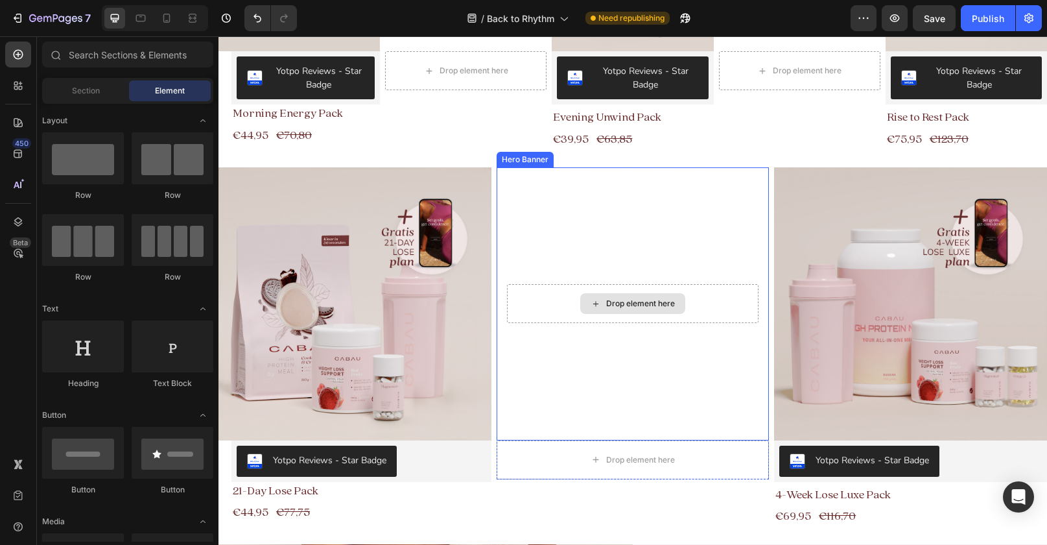
scroll to position [338, 0]
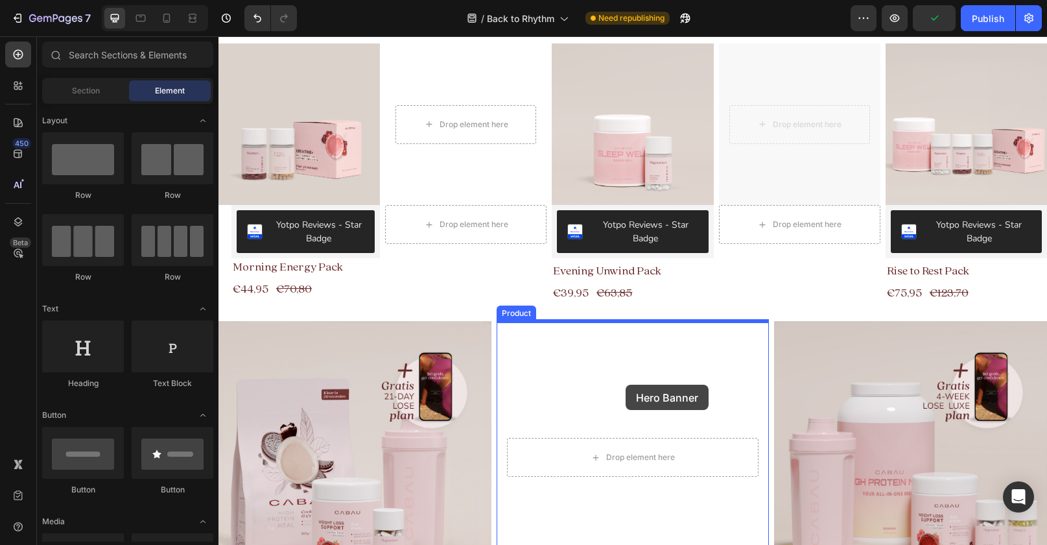
drag, startPoint x: 769, startPoint y: 126, endPoint x: 626, endPoint y: 384, distance: 295.2
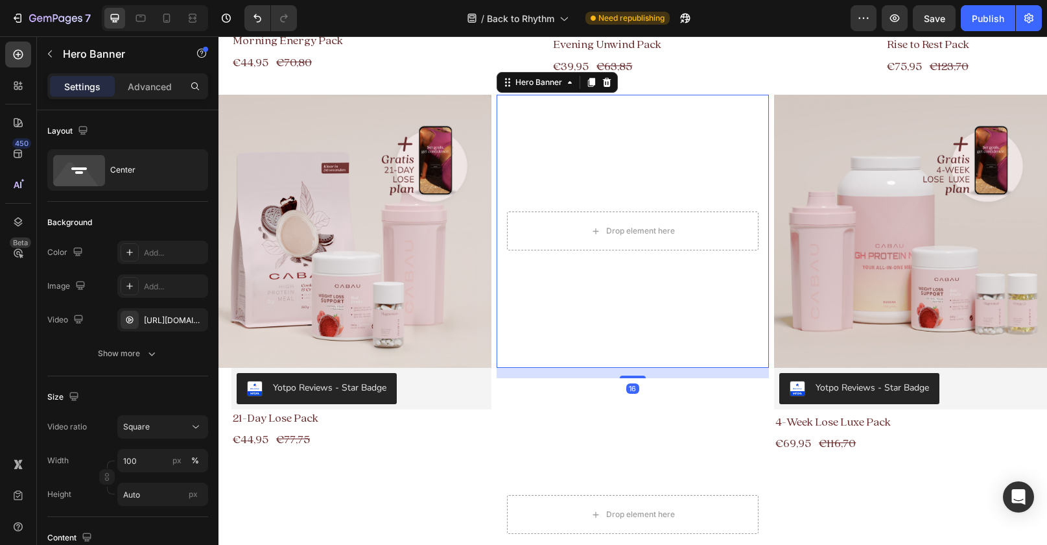
scroll to position [576, 0]
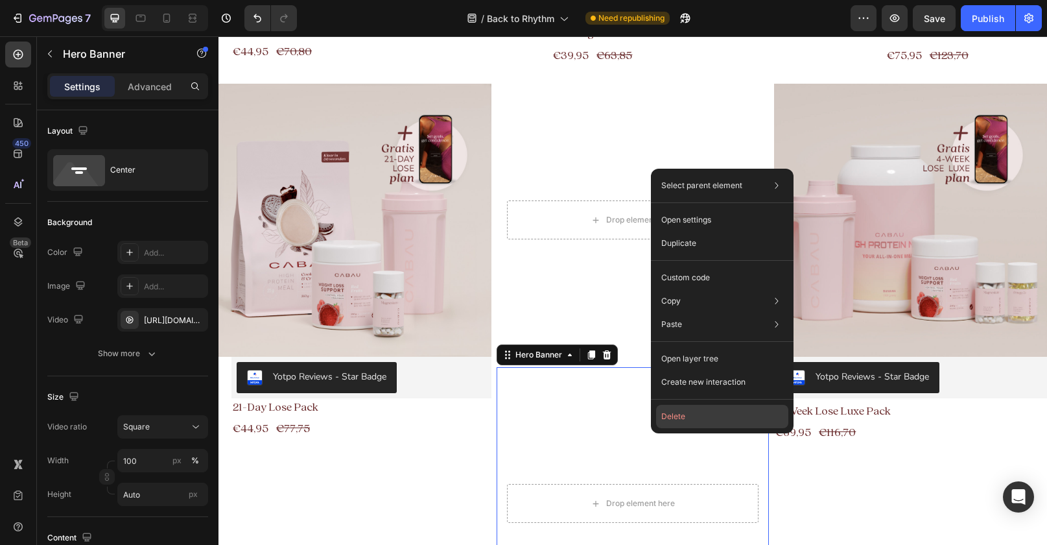
click at [709, 412] on button "Delete" at bounding box center [722, 416] width 132 height 23
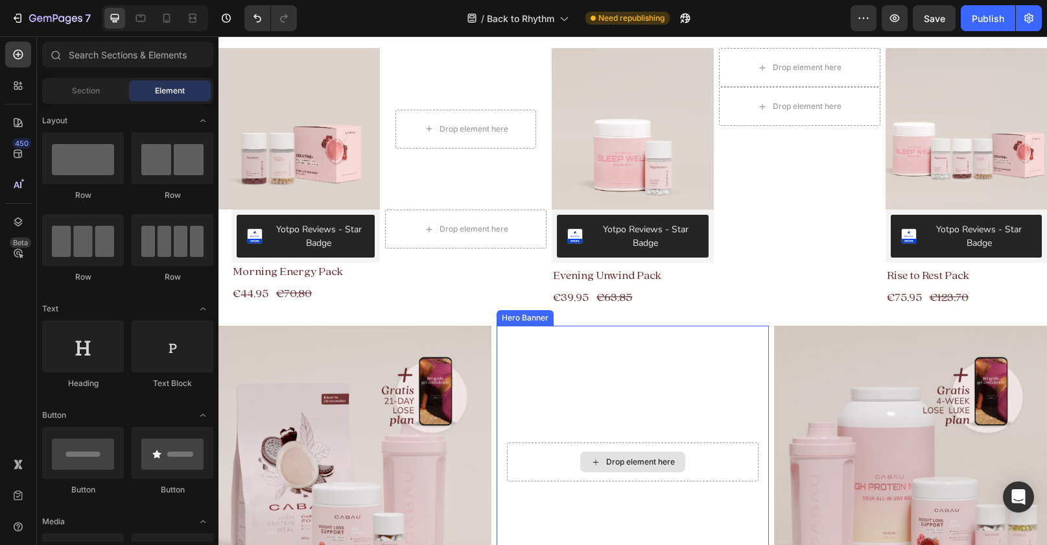
scroll to position [307, 0]
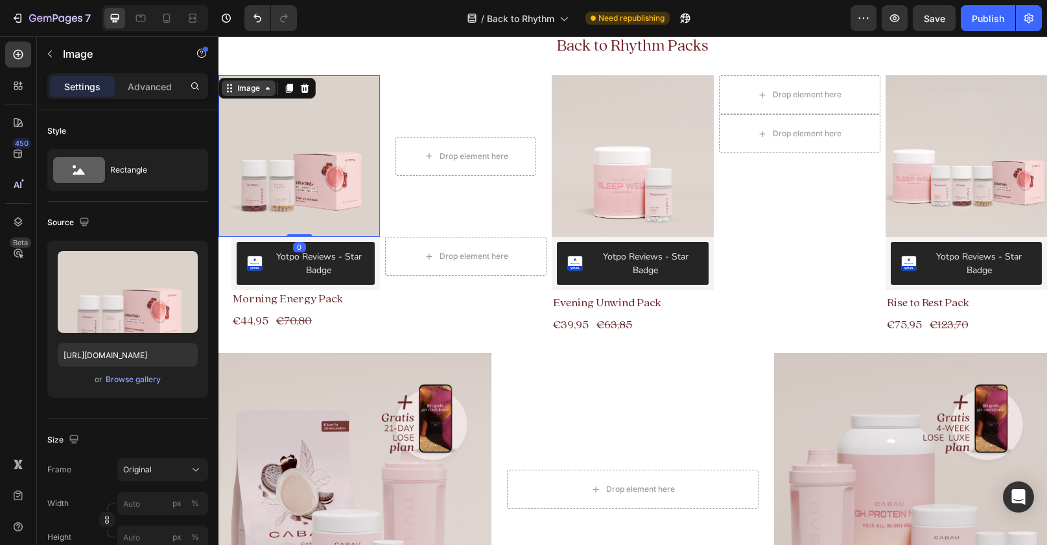
click at [247, 89] on div "Image" at bounding box center [249, 88] width 28 height 12
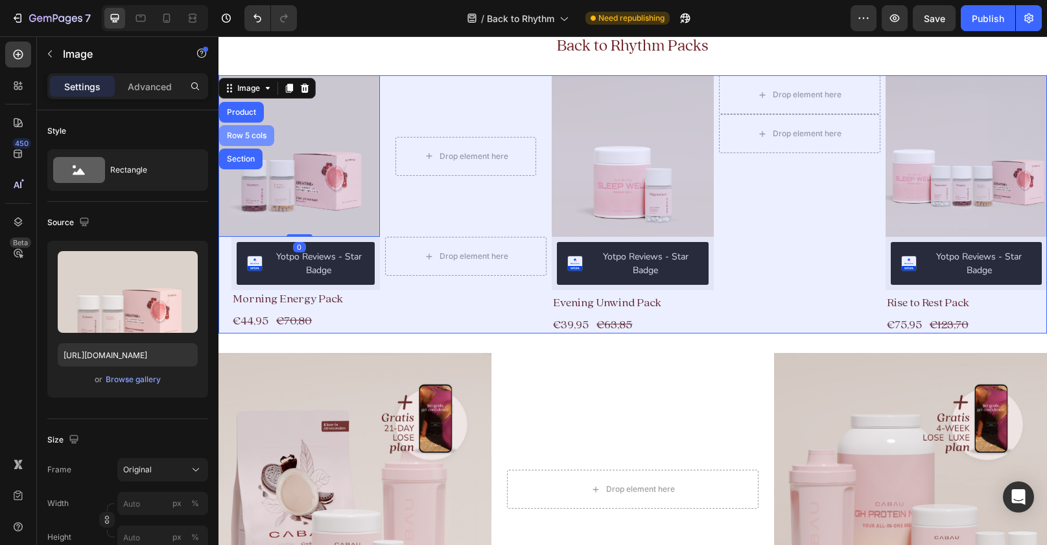
click at [250, 128] on div "Row 5 cols" at bounding box center [246, 135] width 55 height 21
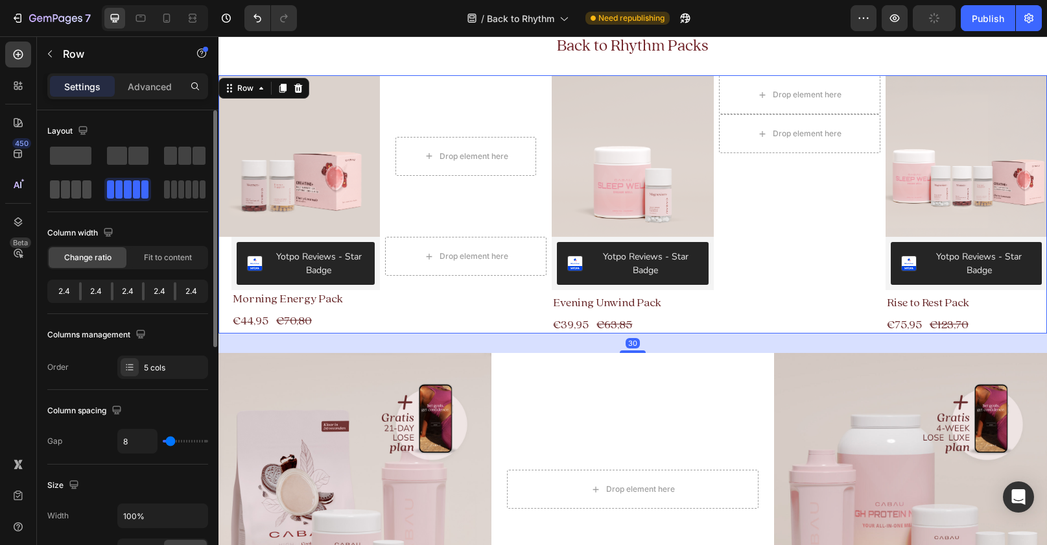
click at [193, 188] on span at bounding box center [196, 189] width 6 height 18
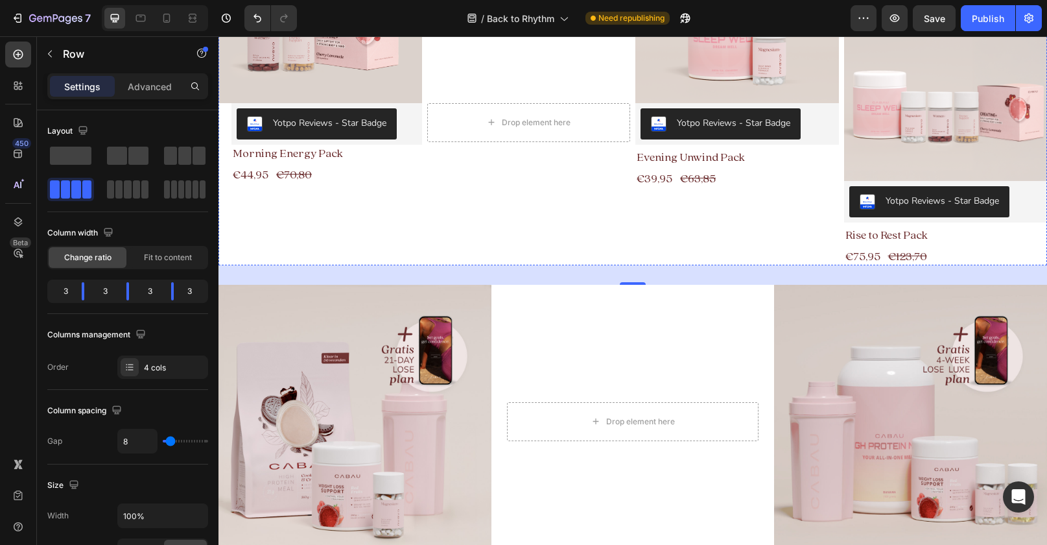
scroll to position [270, 0]
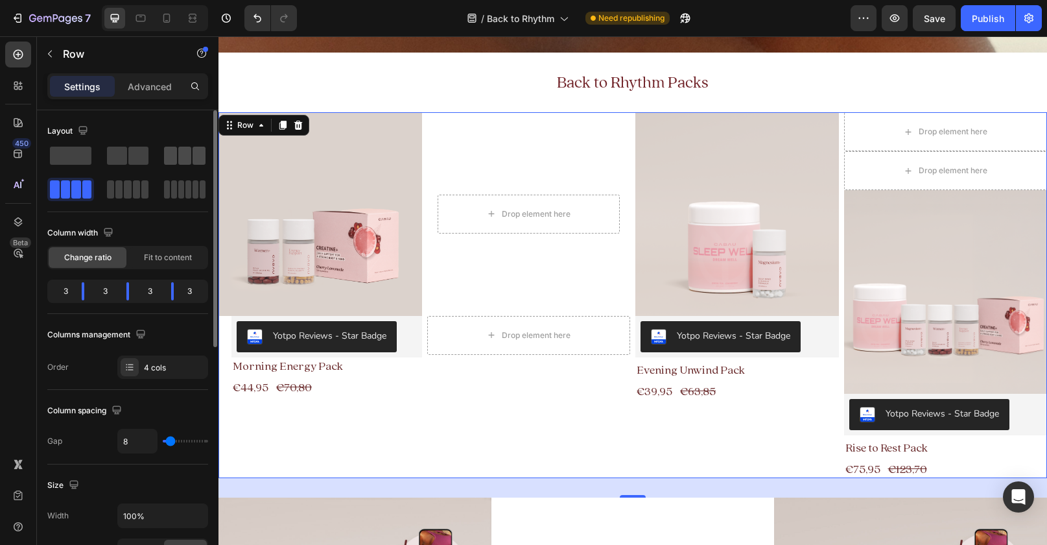
click at [200, 158] on span at bounding box center [199, 156] width 13 height 18
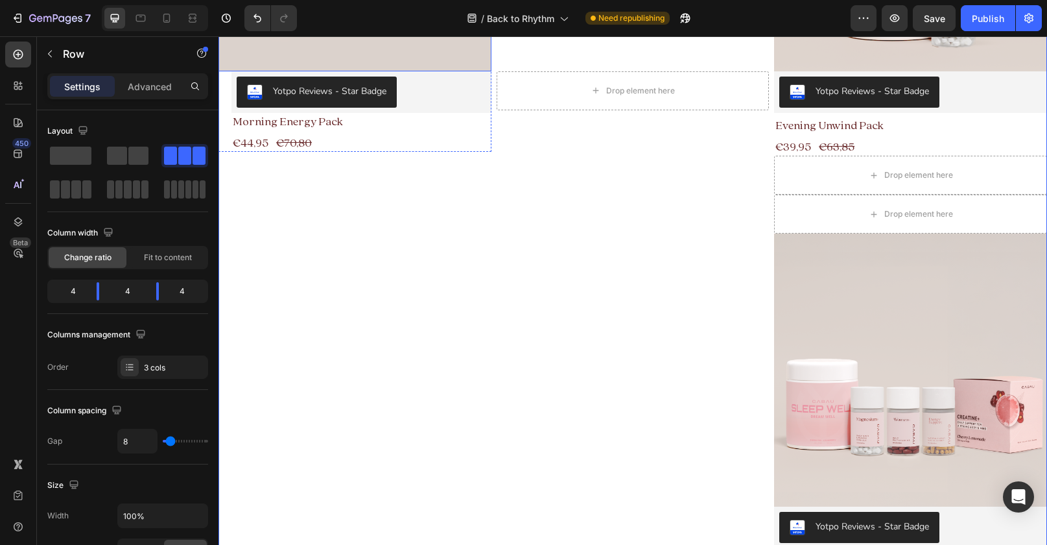
scroll to position [590, 0]
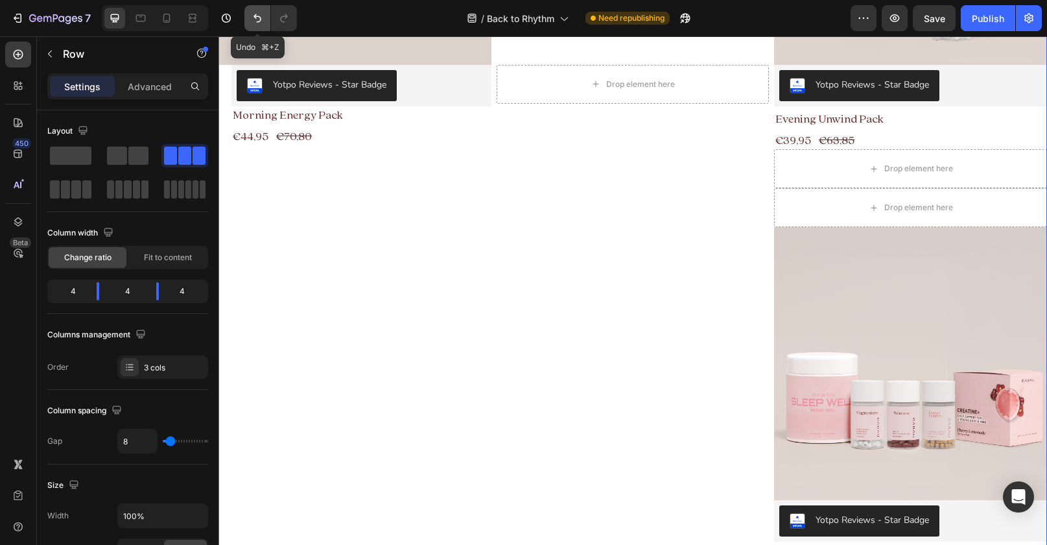
click at [255, 20] on icon "Undo/Redo" at bounding box center [257, 18] width 13 height 13
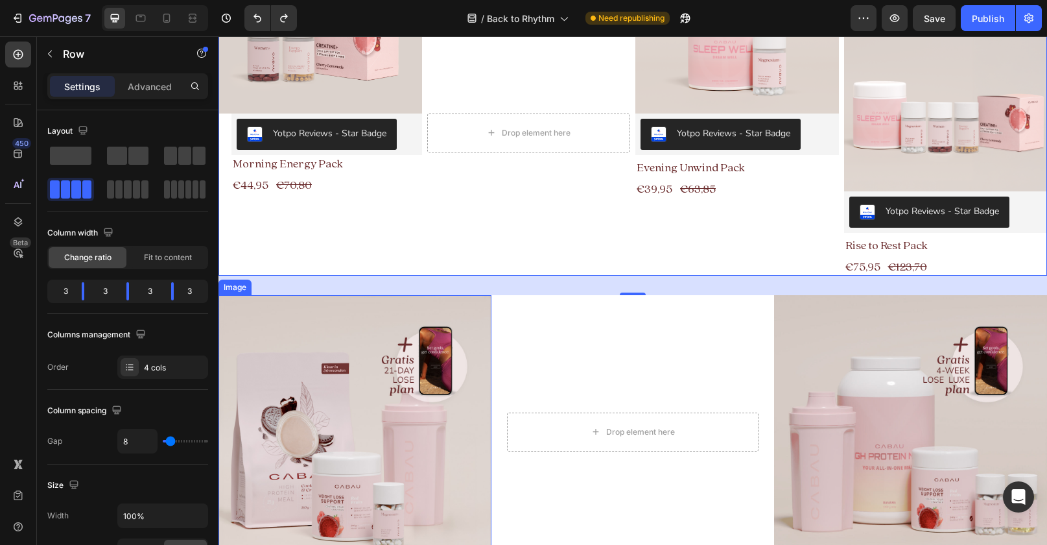
scroll to position [379, 0]
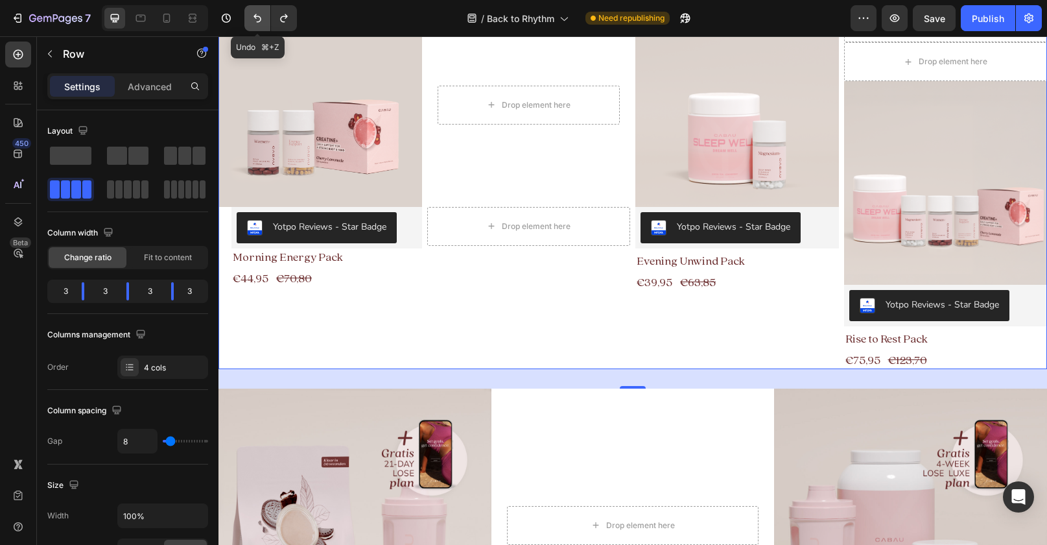
click at [260, 22] on icon "Undo/Redo" at bounding box center [257, 18] width 13 height 13
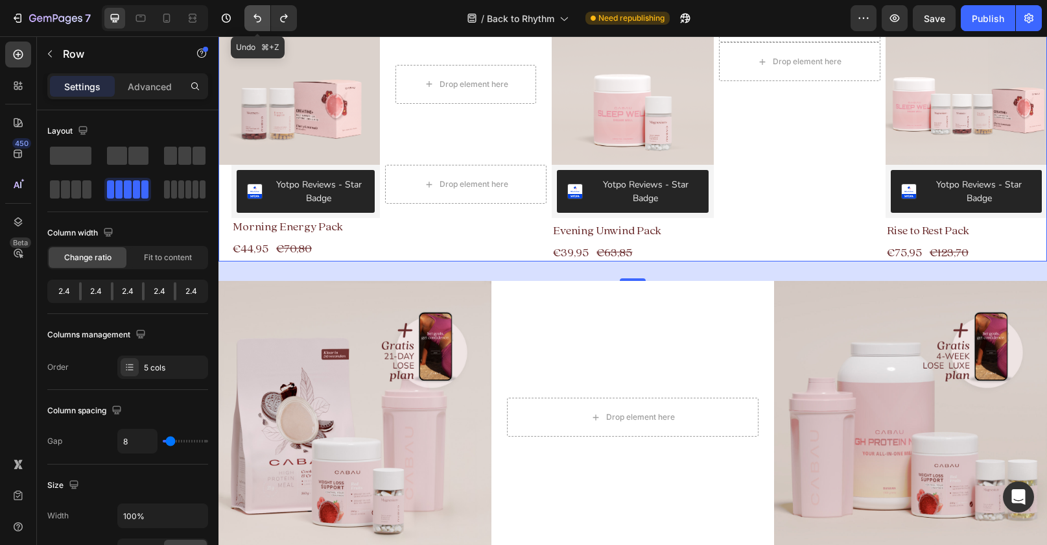
click at [260, 22] on icon "Undo/Redo" at bounding box center [257, 18] width 13 height 13
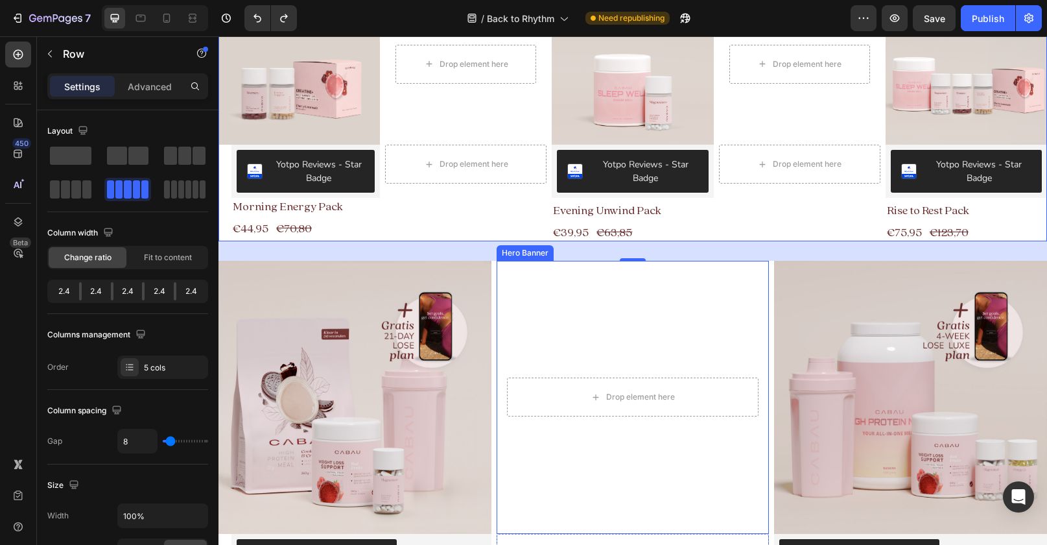
scroll to position [508, 0]
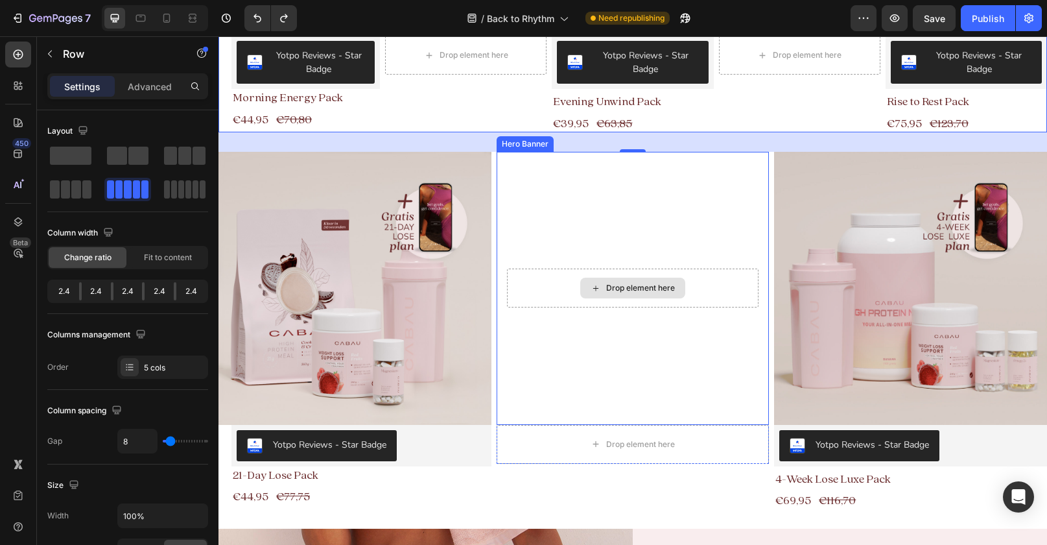
click at [586, 226] on video "Background Image" at bounding box center [633, 288] width 273 height 273
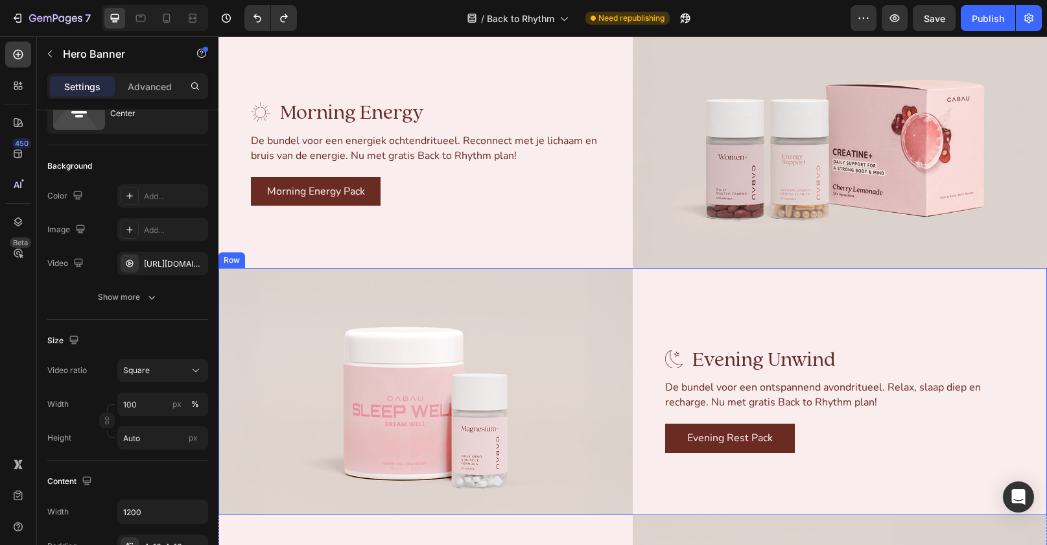
scroll to position [2016, 0]
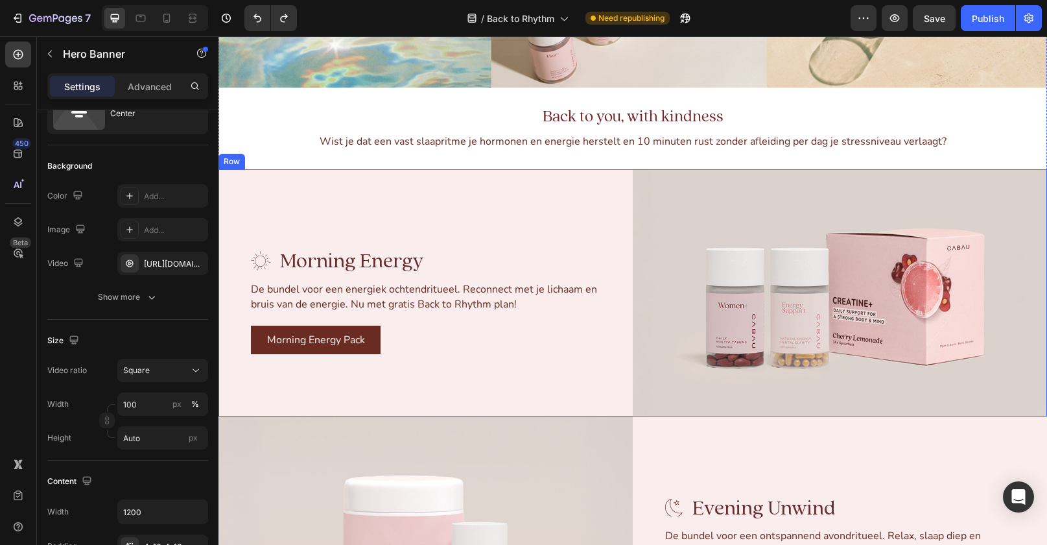
click at [230, 165] on div "Row" at bounding box center [231, 162] width 27 height 16
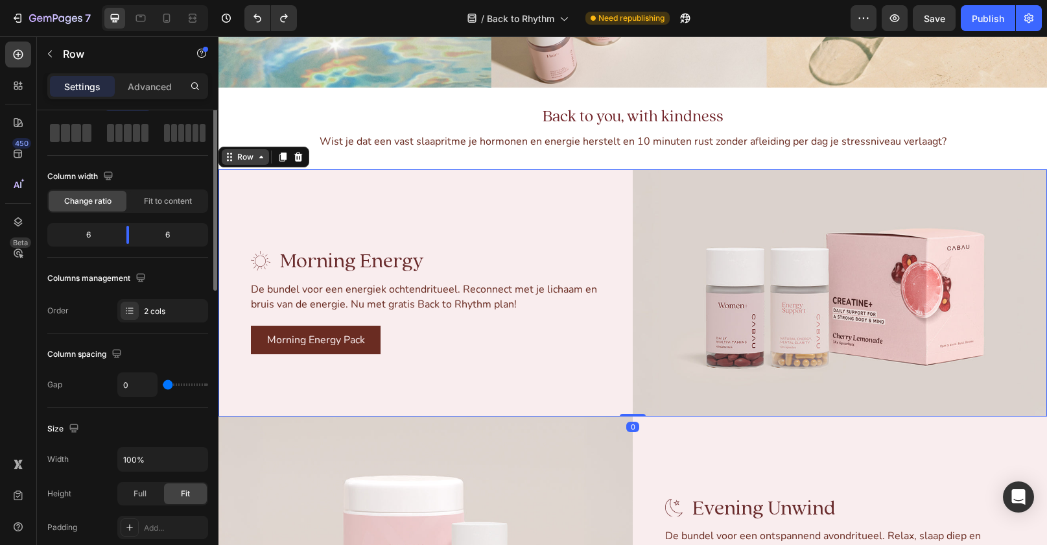
scroll to position [0, 0]
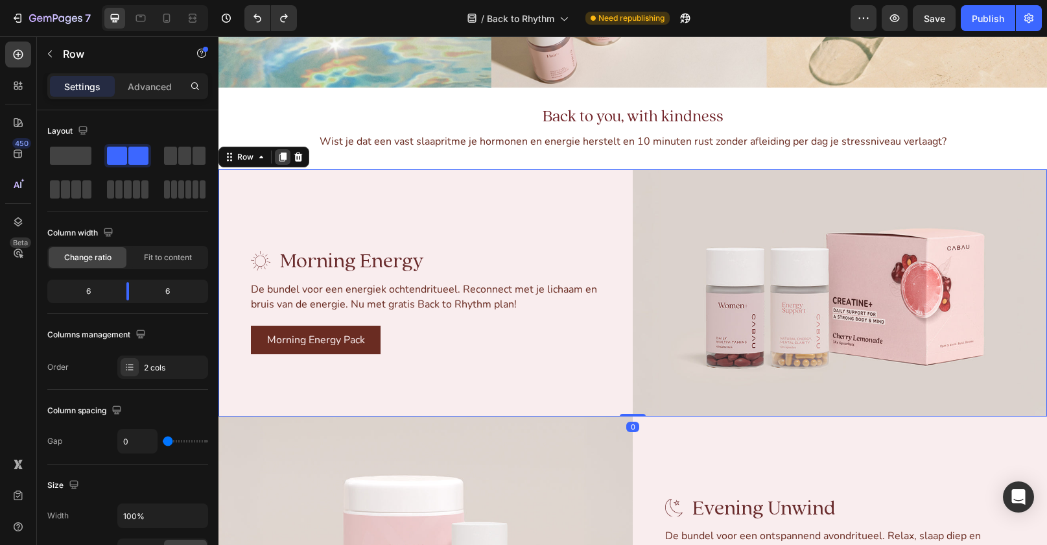
click at [279, 161] on icon at bounding box center [282, 157] width 10 height 10
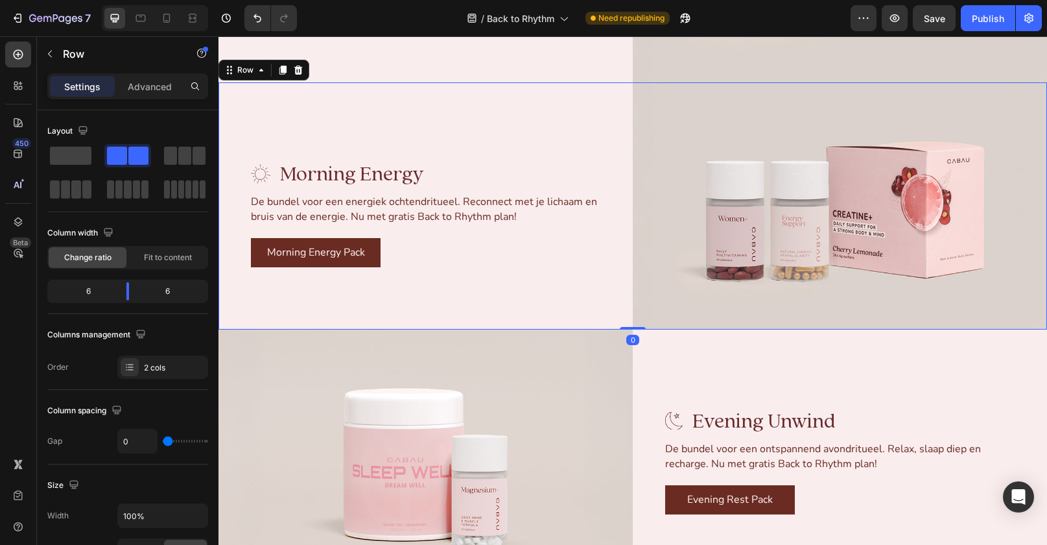
scroll to position [2333, 0]
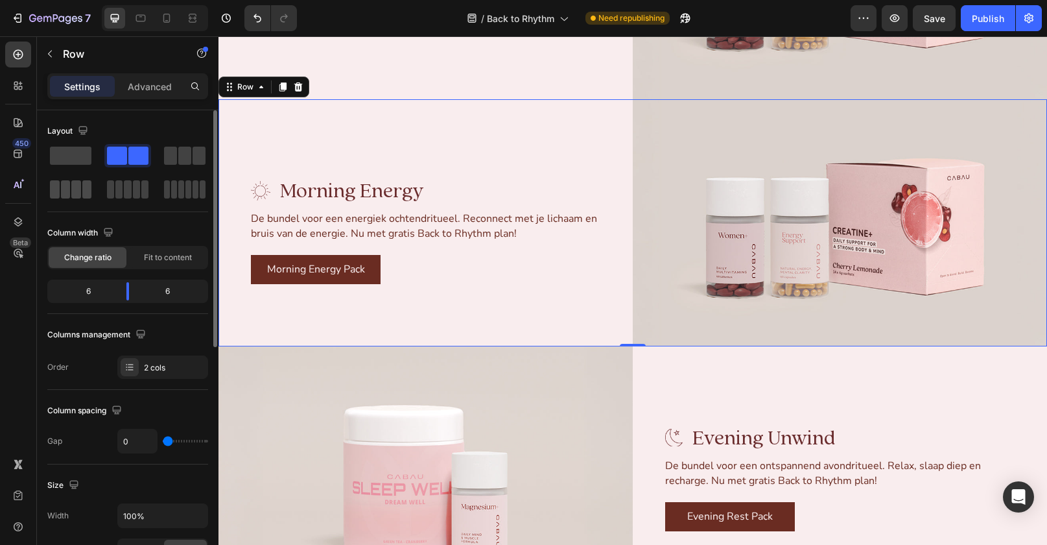
click at [82, 193] on span at bounding box center [87, 189] width 10 height 18
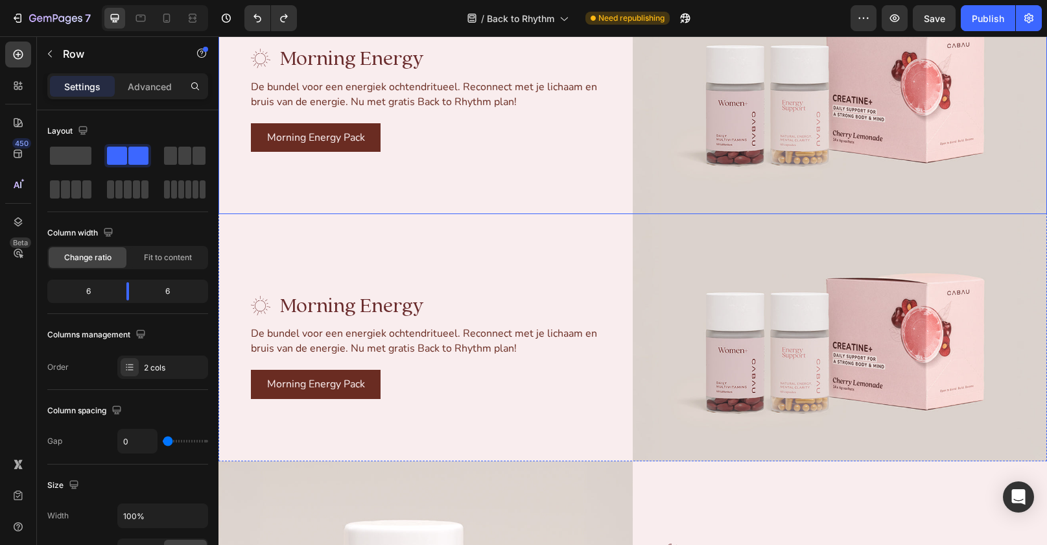
scroll to position [2414, 0]
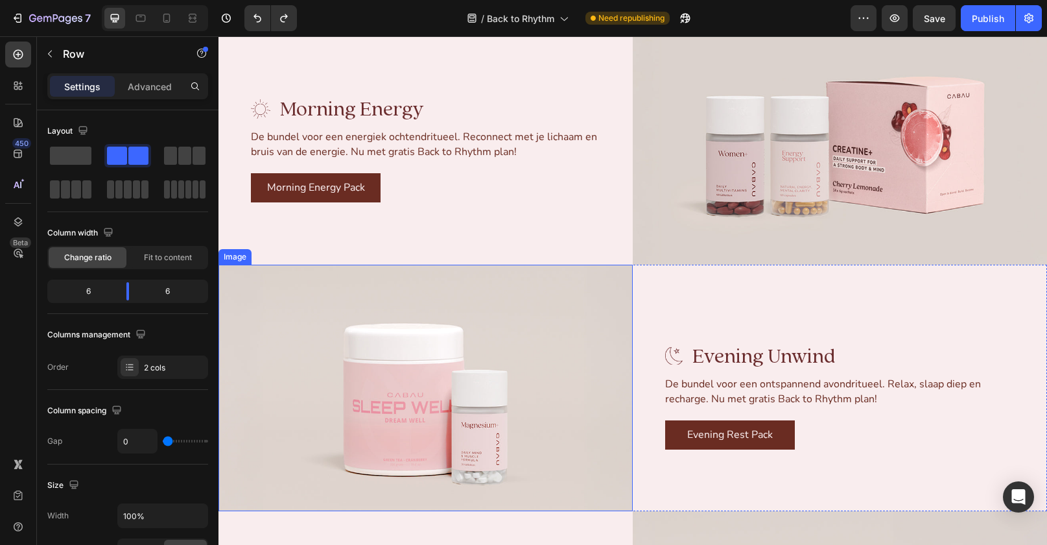
click at [239, 259] on div "Image" at bounding box center [234, 257] width 33 height 16
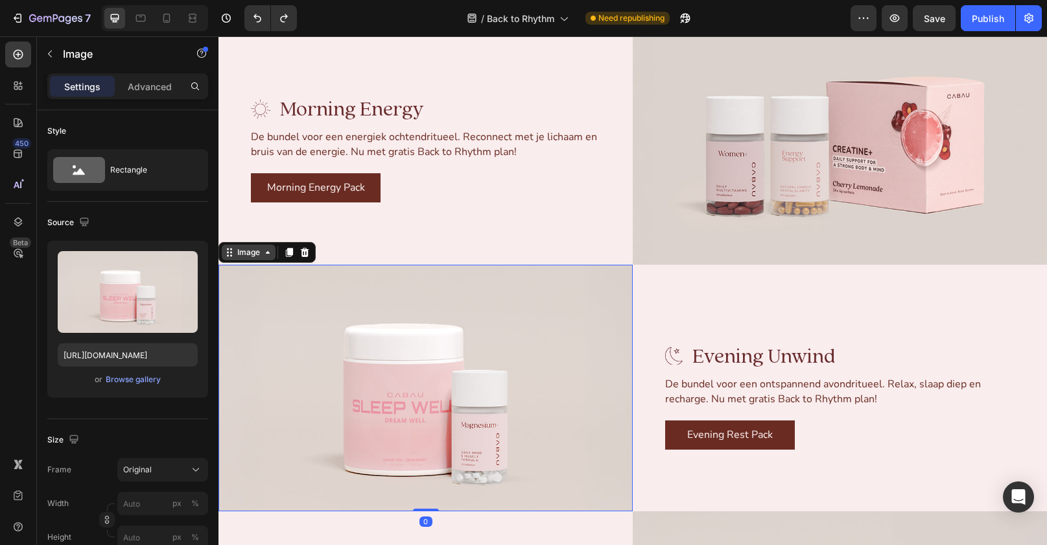
click at [267, 254] on icon at bounding box center [268, 252] width 10 height 10
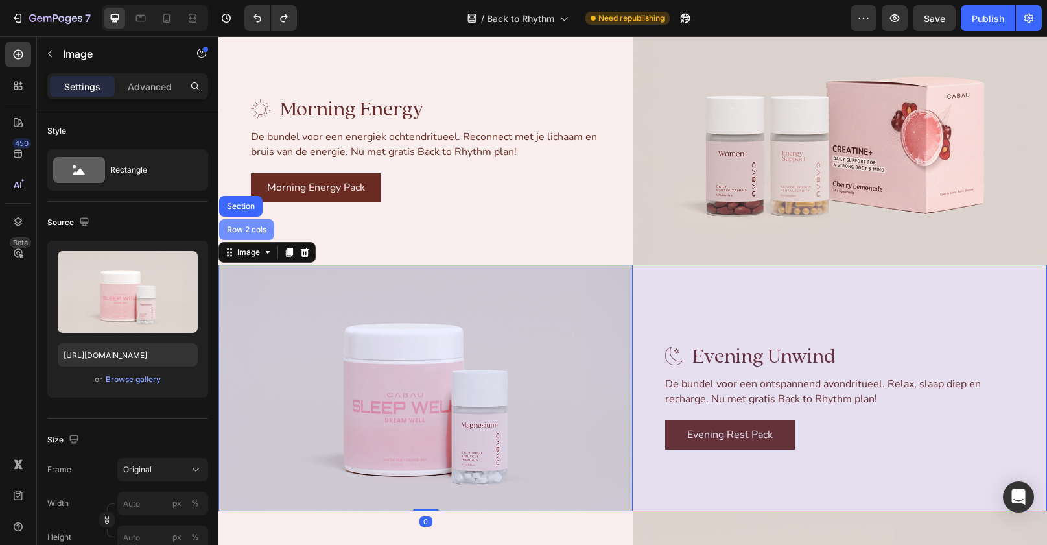
click at [257, 231] on div "Row 2 cols" at bounding box center [246, 230] width 45 height 8
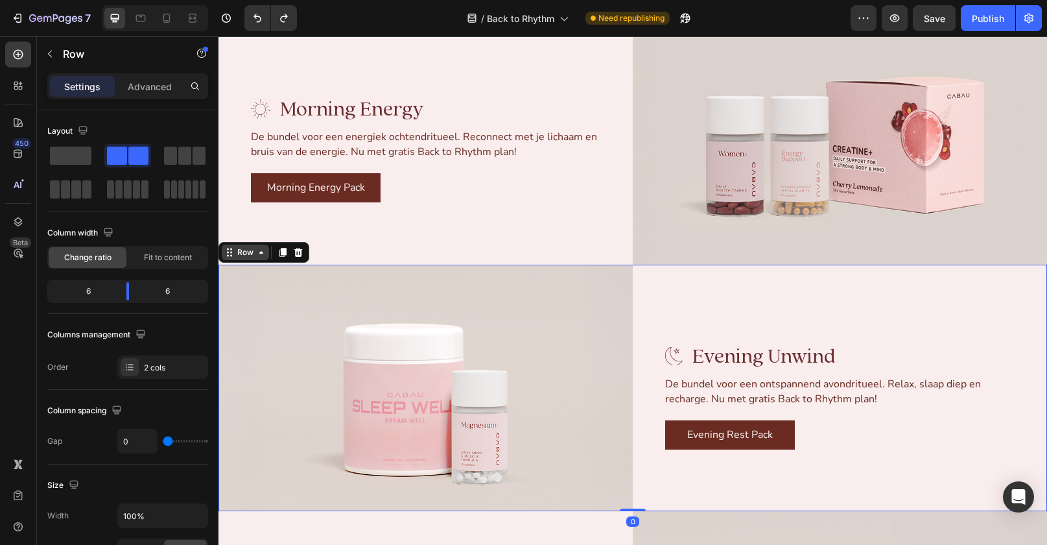
click at [254, 252] on div "Row" at bounding box center [245, 252] width 21 height 12
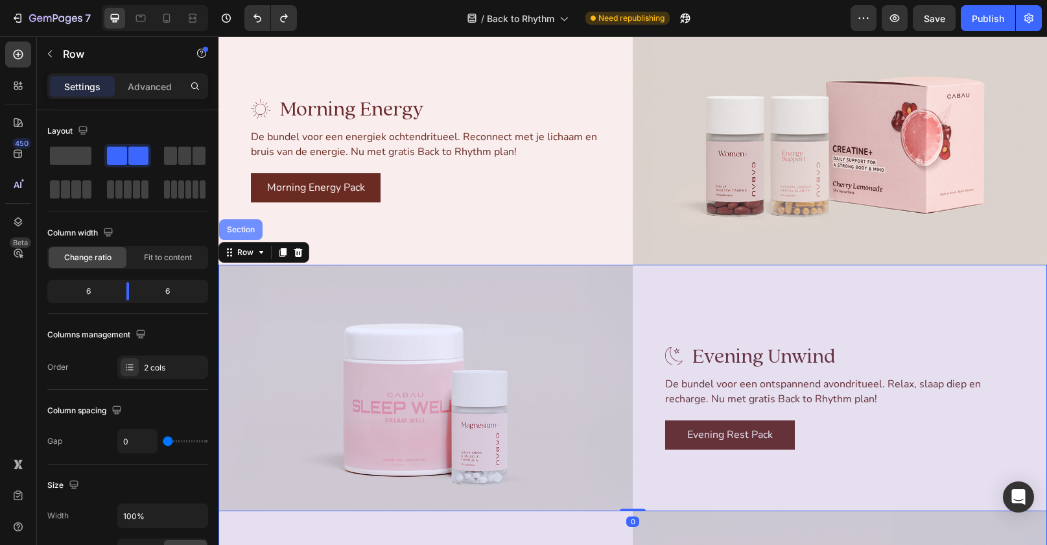
click at [254, 231] on div "Section" at bounding box center [240, 230] width 33 height 8
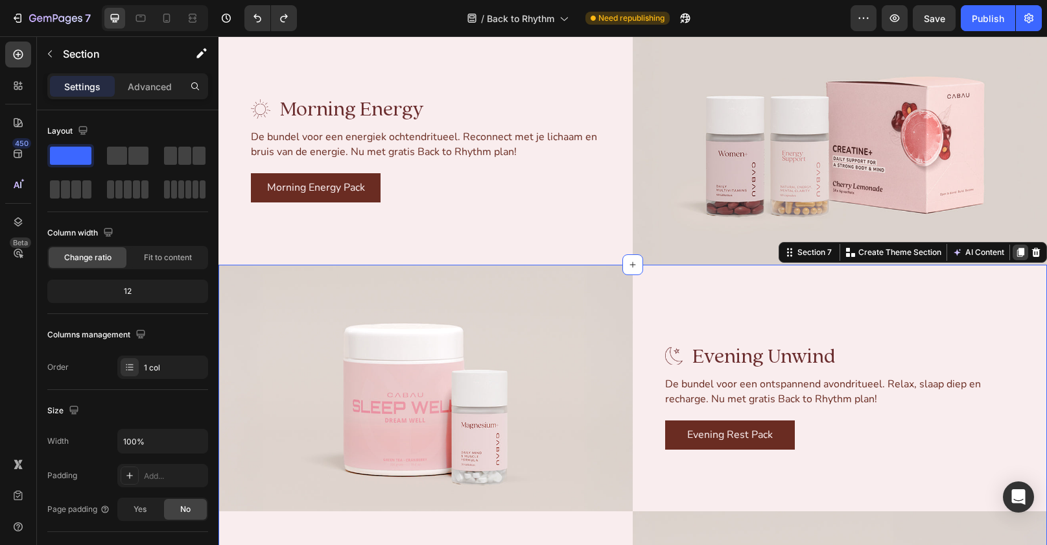
click at [972, 252] on icon at bounding box center [1020, 252] width 7 height 9
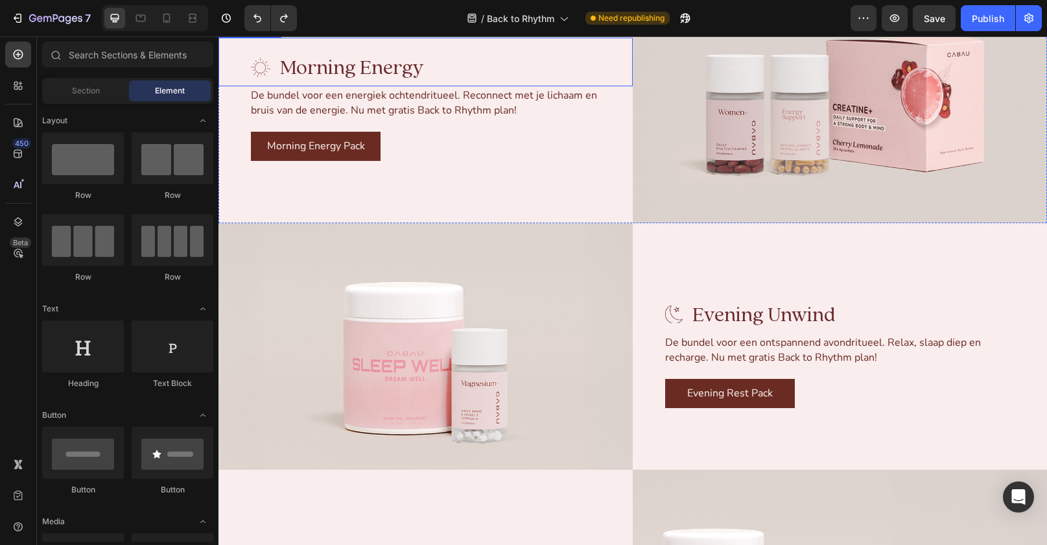
scroll to position [2468, 0]
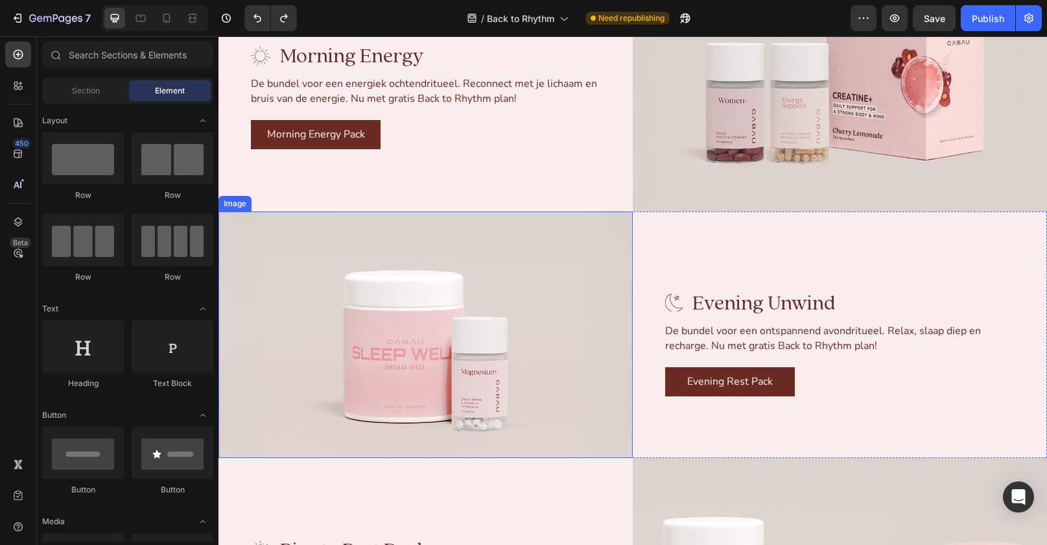
click at [243, 224] on img at bounding box center [425, 334] width 414 height 247
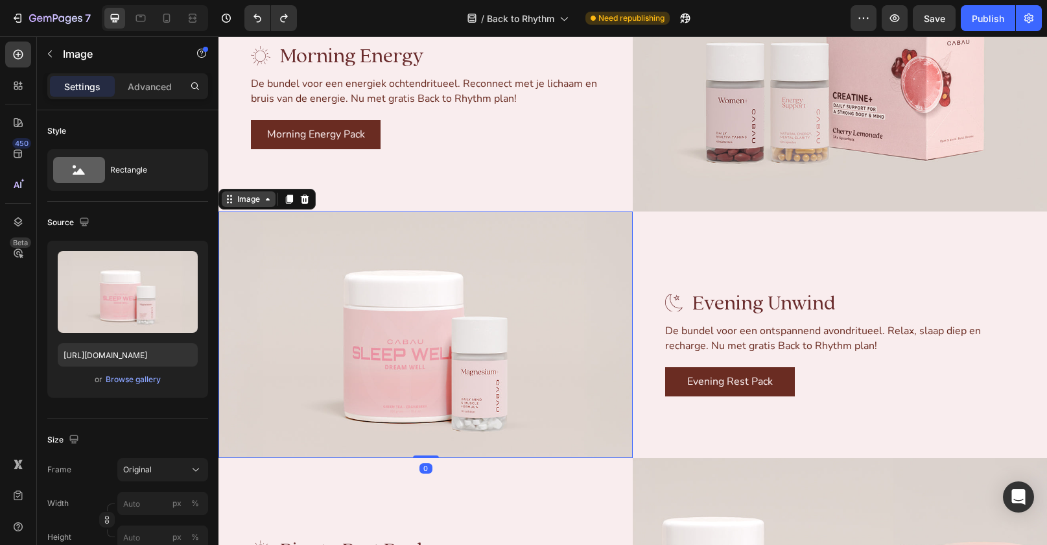
click at [240, 201] on div "Image" at bounding box center [249, 199] width 28 height 12
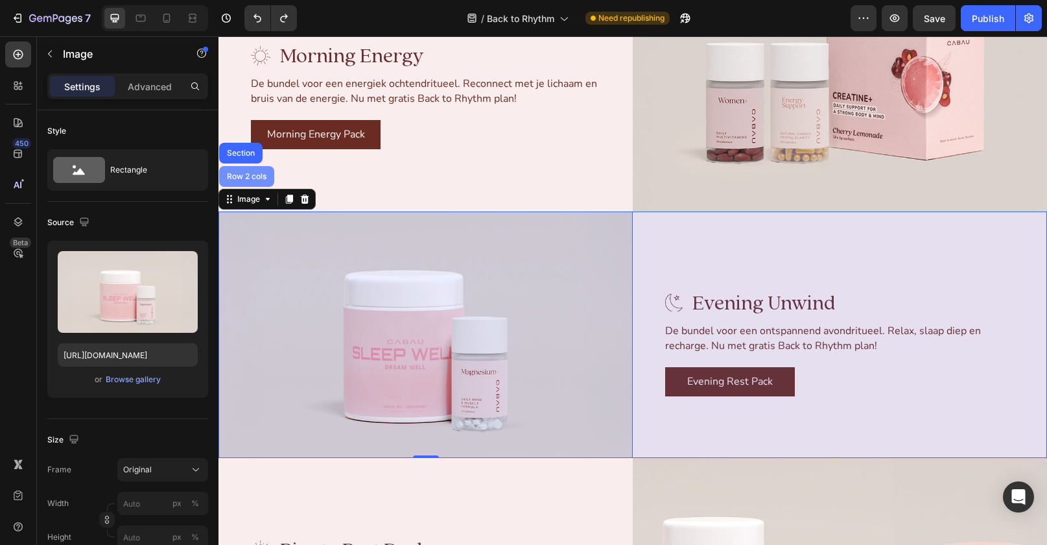
click at [251, 181] on div "Row 2 cols" at bounding box center [246, 176] width 55 height 21
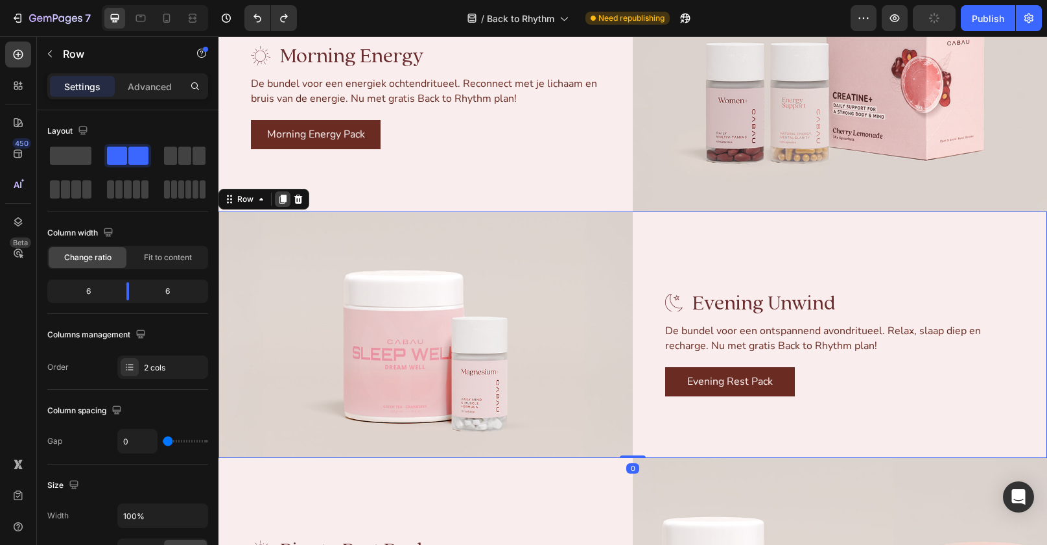
click at [282, 195] on icon at bounding box center [282, 199] width 7 height 9
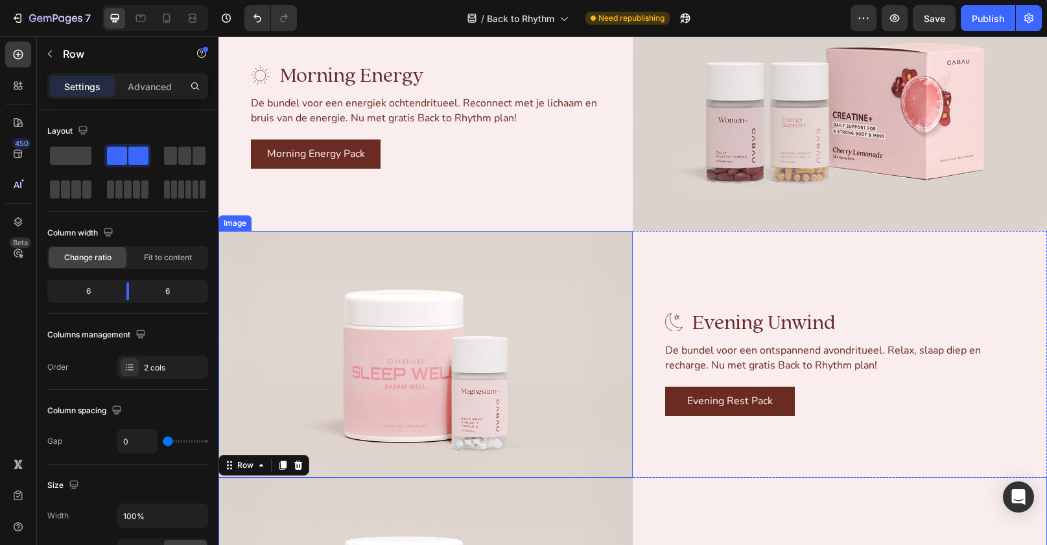
scroll to position [2366, 0]
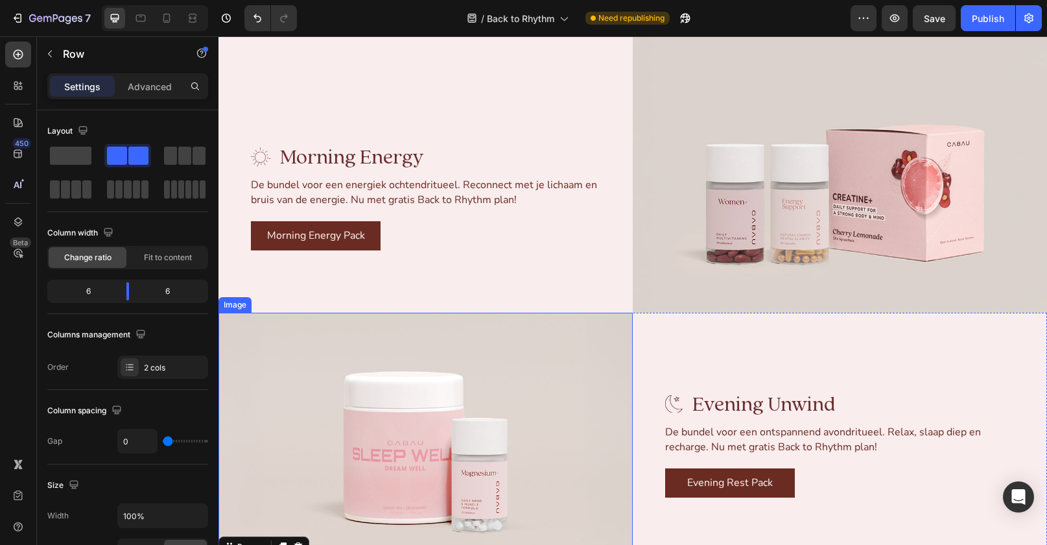
click at [239, 303] on div "Image" at bounding box center [235, 305] width 28 height 12
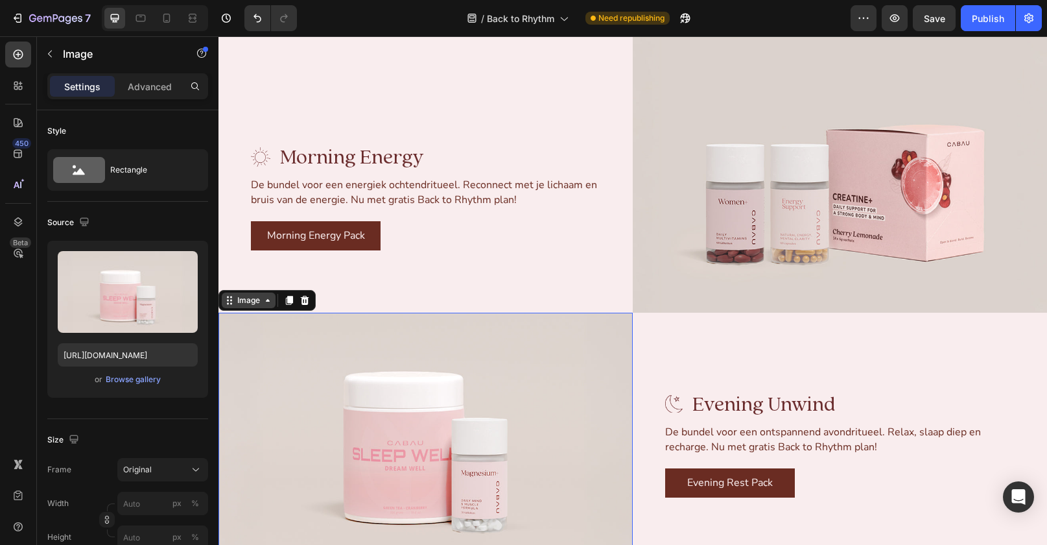
click at [241, 304] on div "Image" at bounding box center [249, 300] width 28 height 12
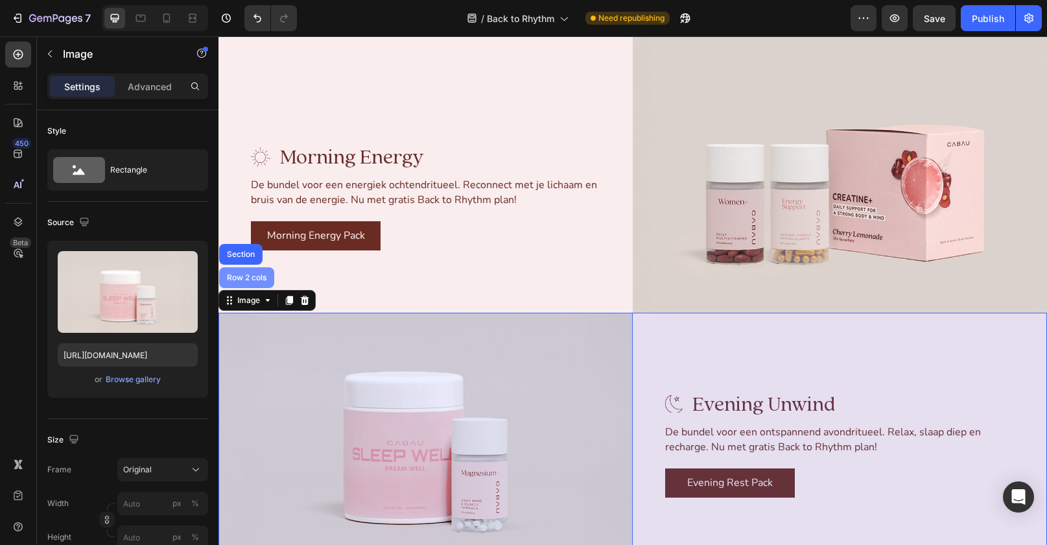
click at [241, 283] on div "Row 2 cols" at bounding box center [246, 277] width 55 height 21
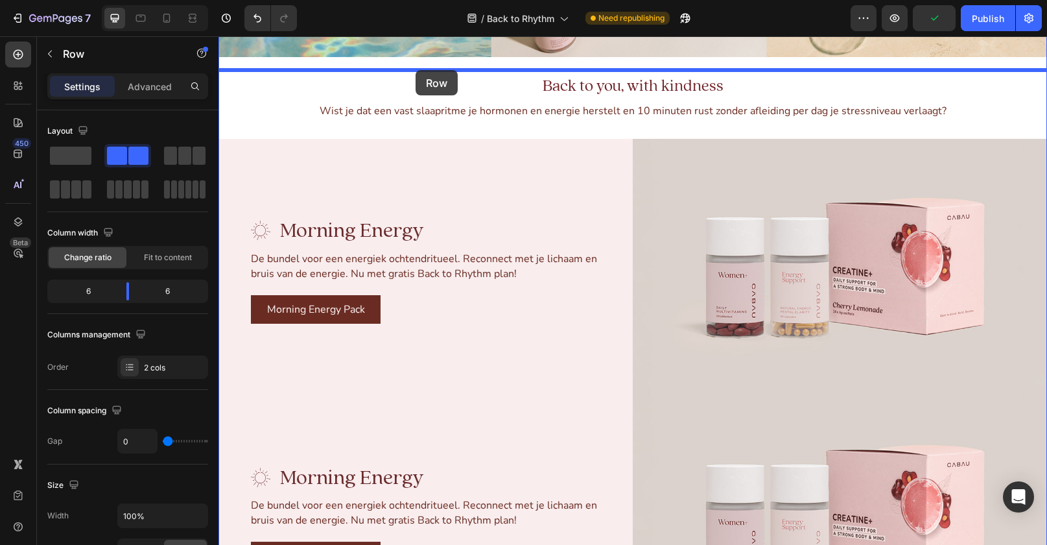
scroll to position [2018, 0]
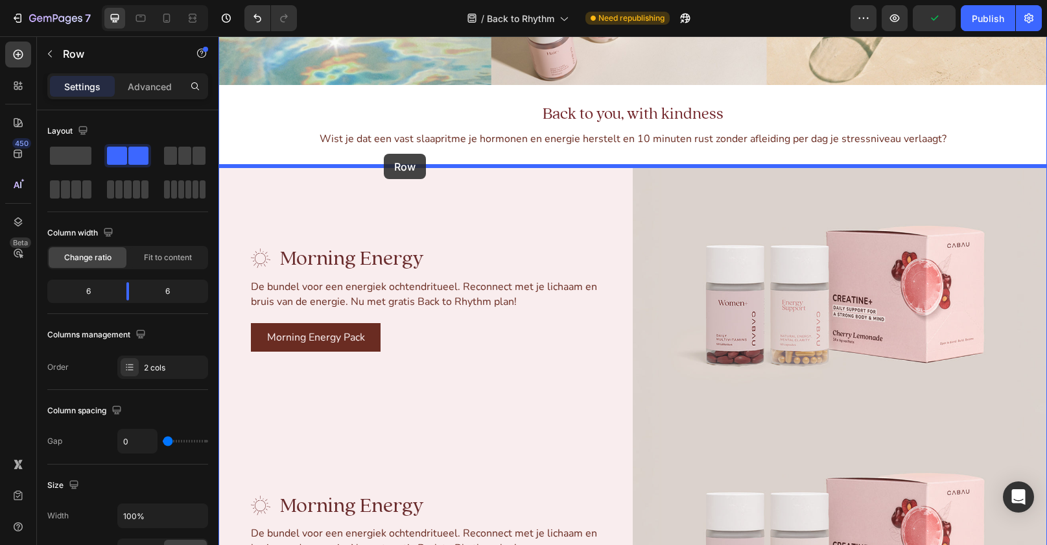
drag, startPoint x: 229, startPoint y: 298, endPoint x: 384, endPoint y: 154, distance: 211.5
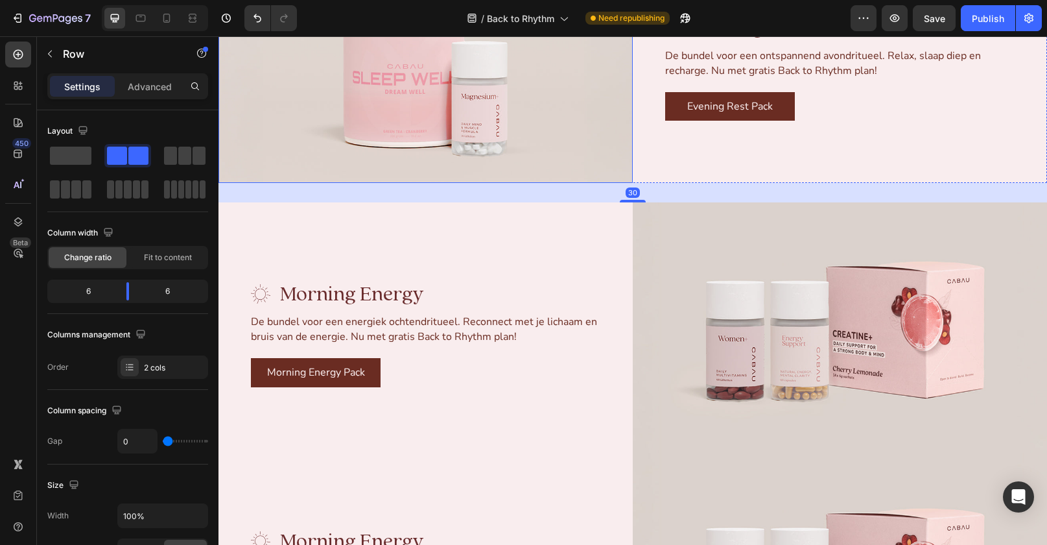
scroll to position [2199, 0]
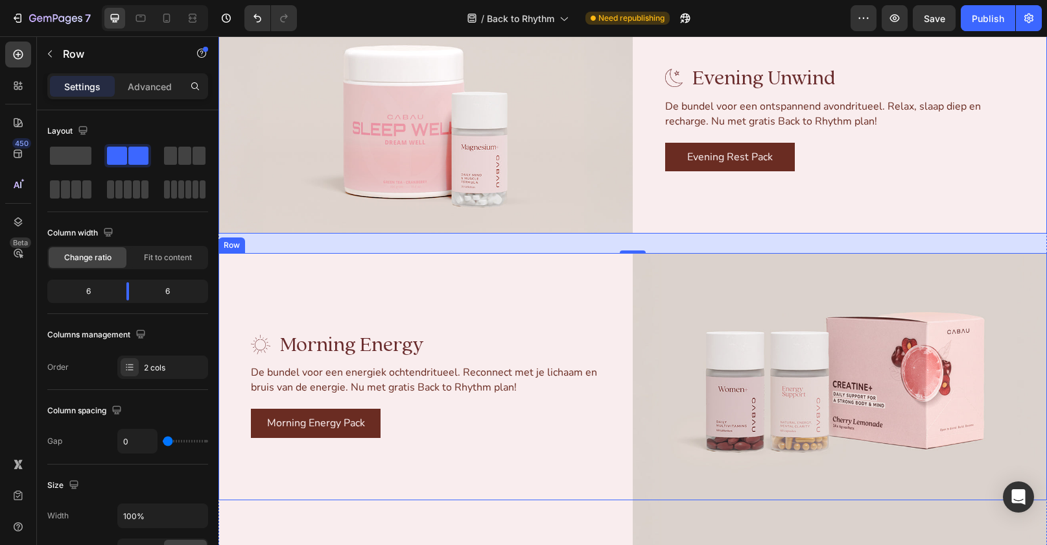
click at [231, 249] on div "Row" at bounding box center [231, 245] width 27 height 16
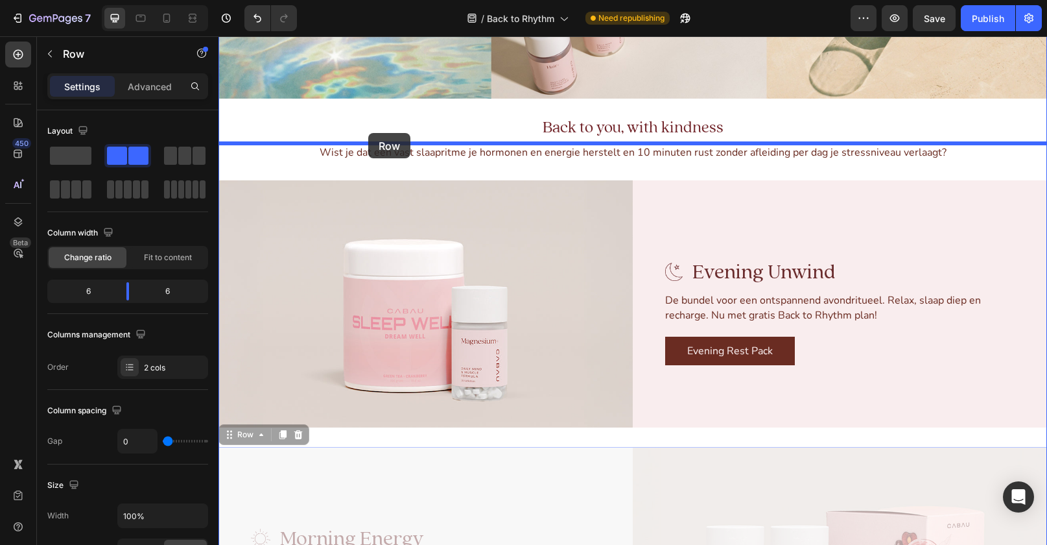
scroll to position [1999, 0]
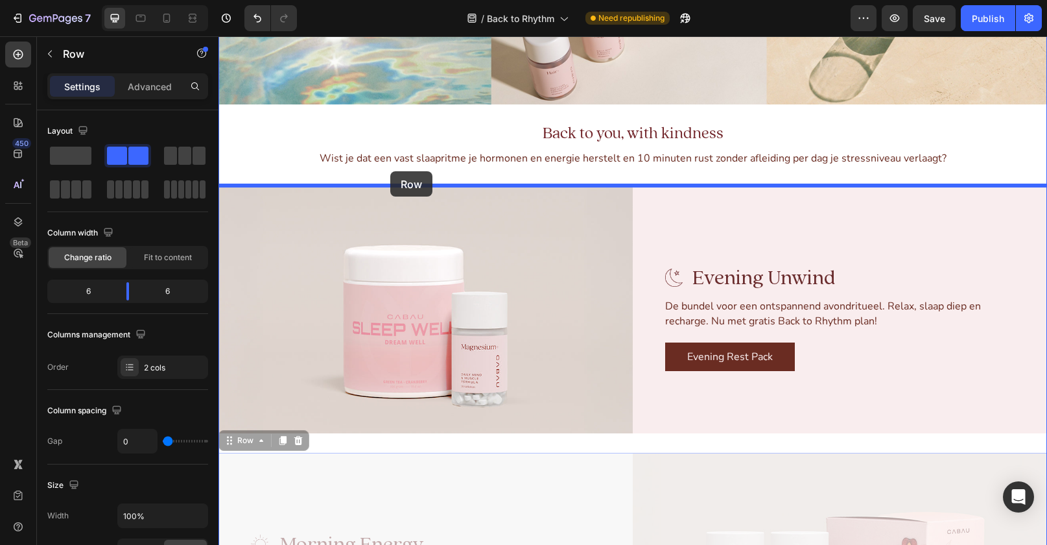
drag, startPoint x: 224, startPoint y: 240, endPoint x: 390, endPoint y: 171, distance: 179.6
click at [390, 171] on div "Header Image Voordeelbundels Button Routine essentials Button Row Hero Banner R…" at bounding box center [632, 79] width 829 height 4085
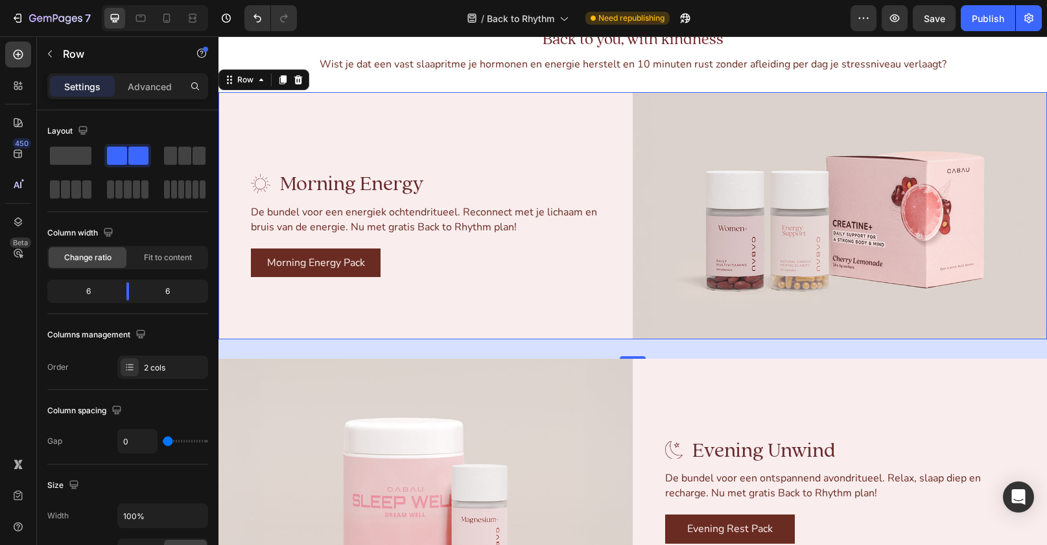
scroll to position [2193, 0]
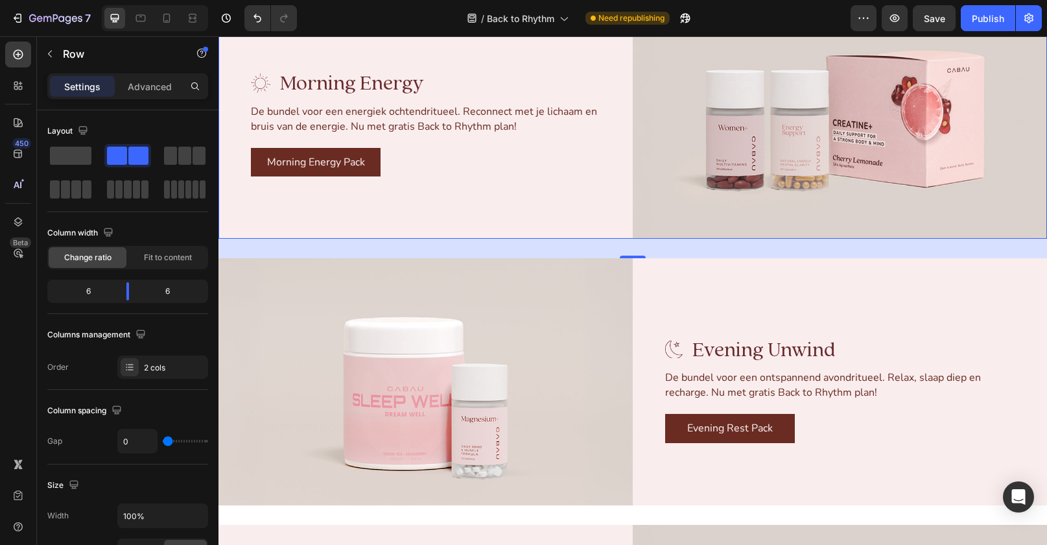
click at [678, 248] on div "0" at bounding box center [632, 248] width 829 height 19
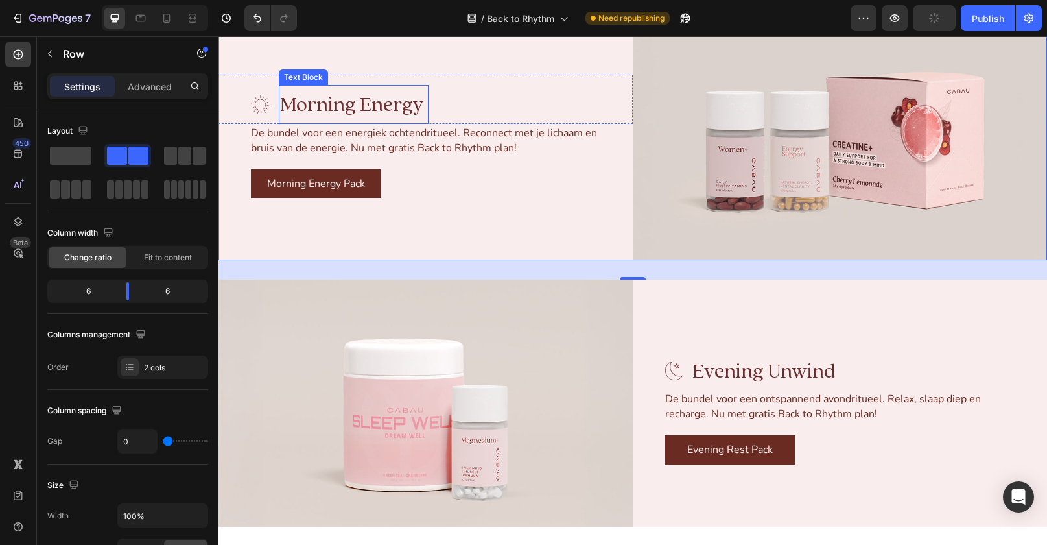
scroll to position [2090, 0]
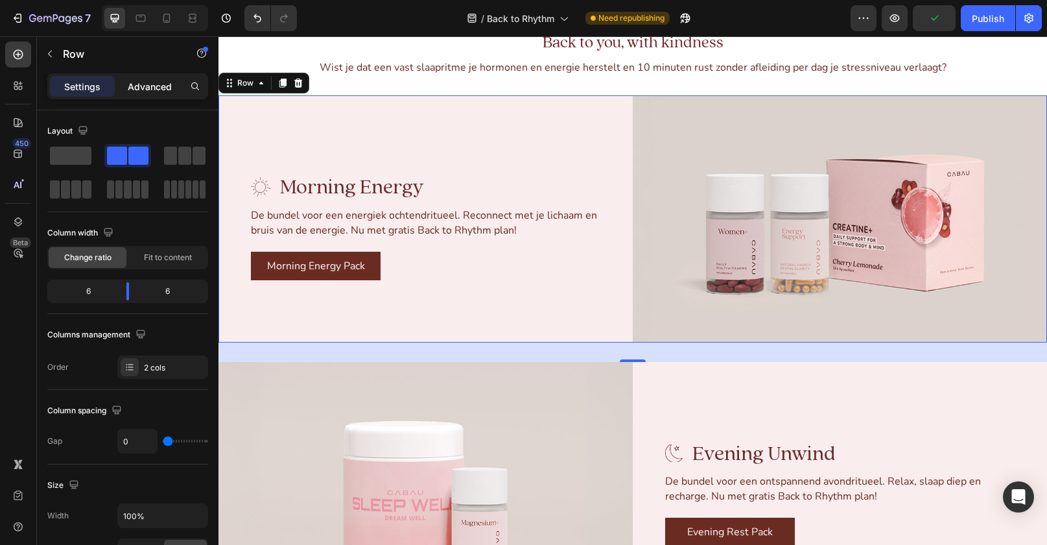
click at [154, 94] on div "Advanced" at bounding box center [149, 86] width 65 height 21
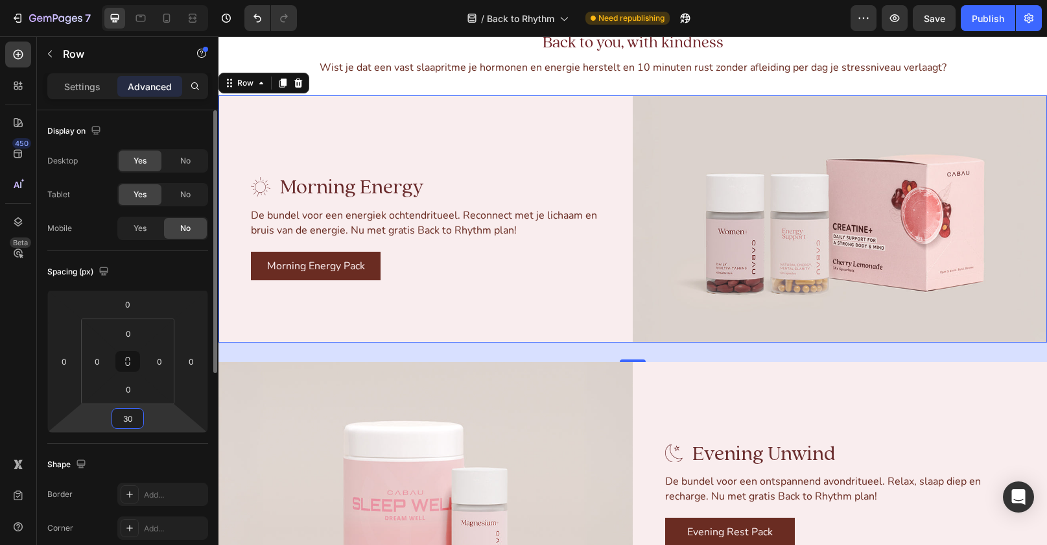
click at [132, 412] on input "30" at bounding box center [128, 417] width 26 height 19
type input "0"
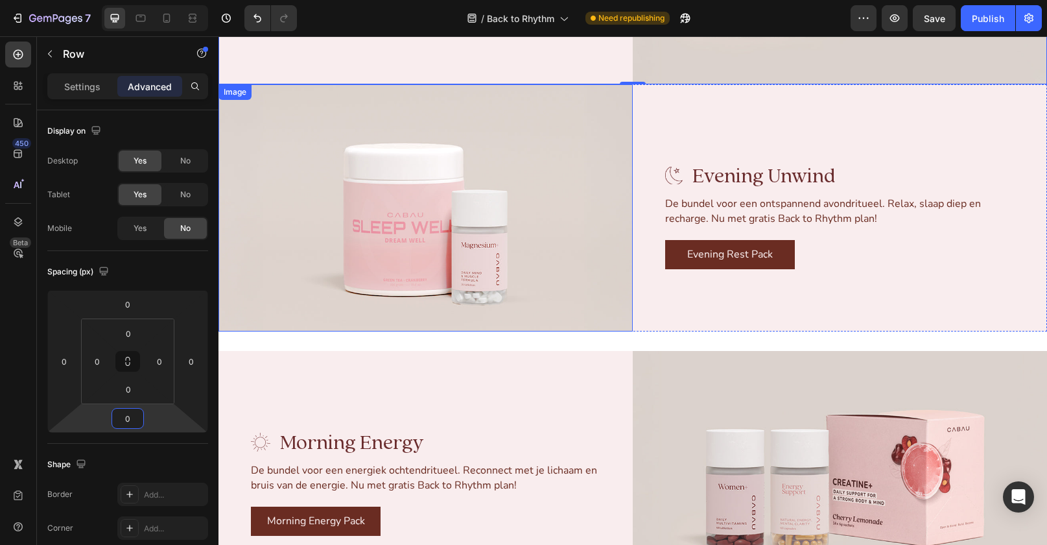
scroll to position [2276, 0]
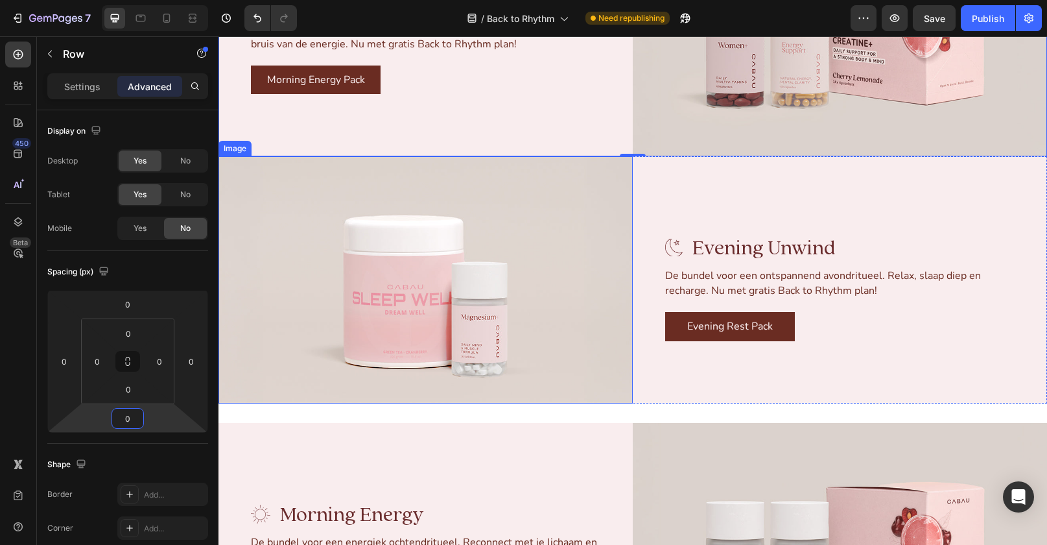
click at [236, 162] on img at bounding box center [425, 279] width 414 height 247
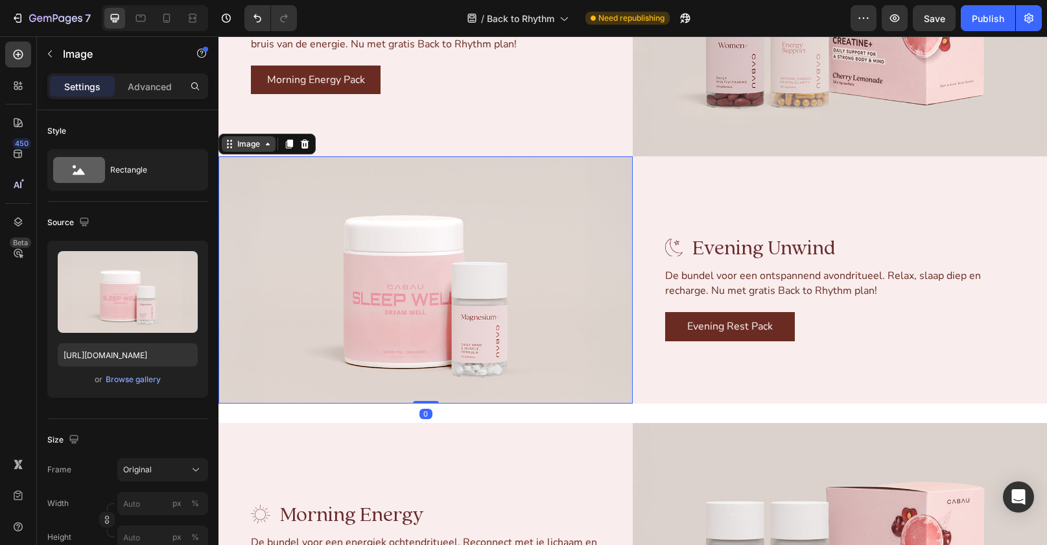
click at [241, 146] on div "Image" at bounding box center [249, 144] width 28 height 12
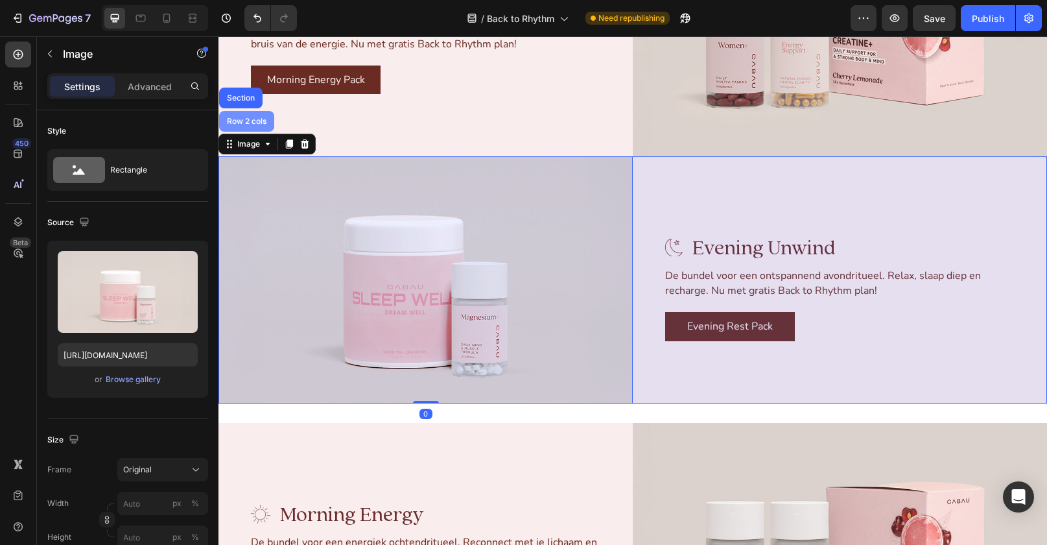
click at [246, 123] on div "Row 2 cols" at bounding box center [246, 121] width 45 height 8
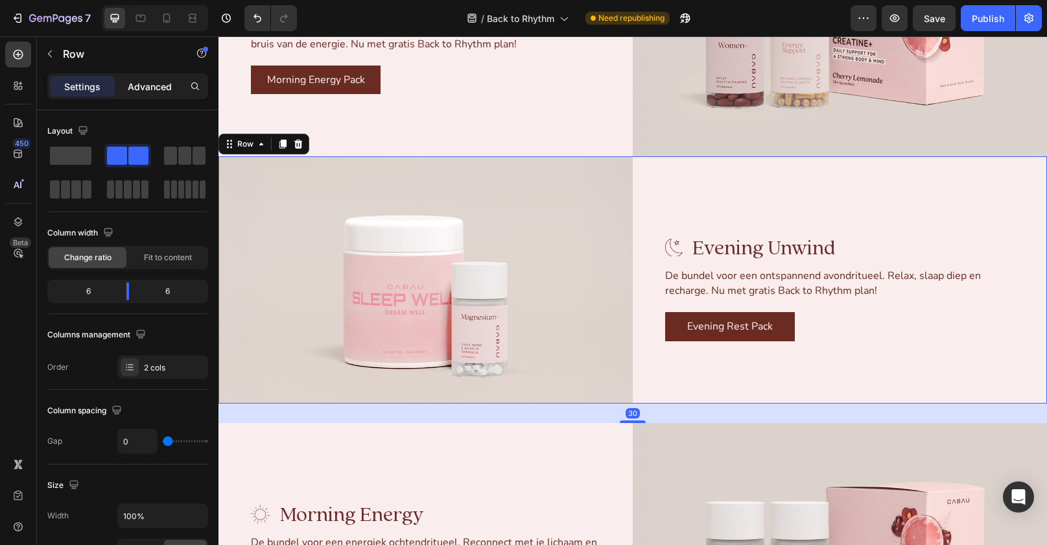
click at [147, 82] on p "Advanced" at bounding box center [150, 87] width 44 height 14
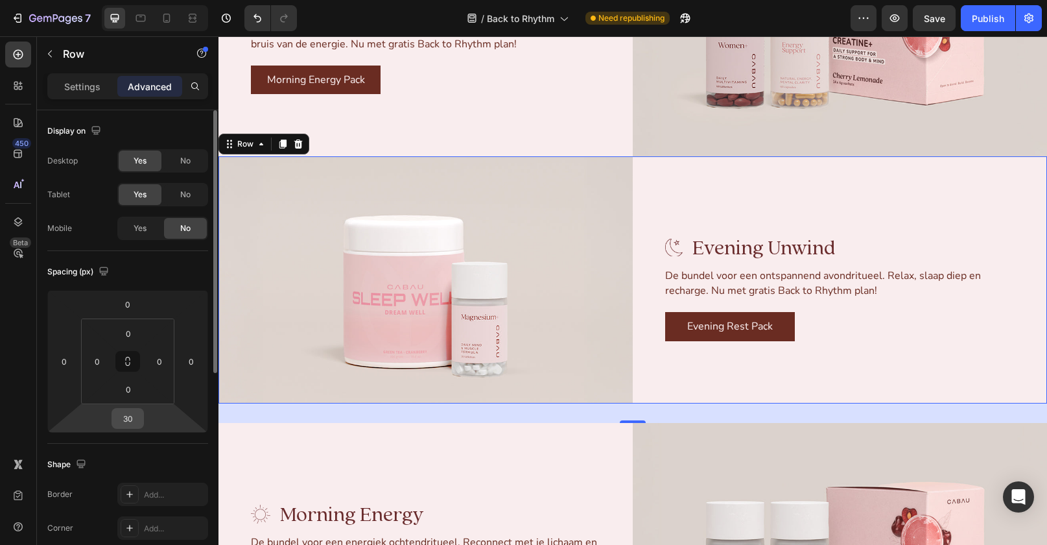
click at [128, 419] on input "30" at bounding box center [128, 417] width 26 height 19
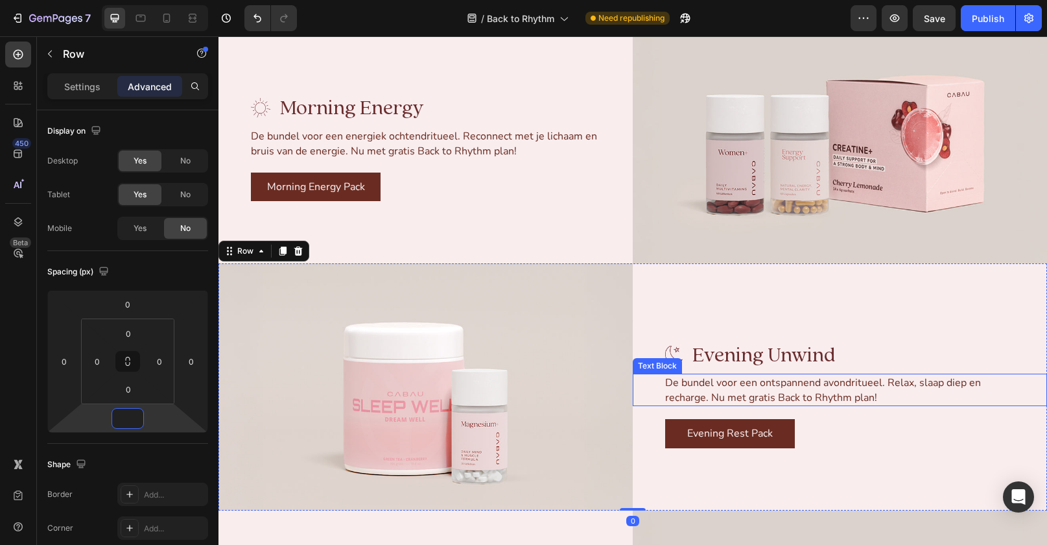
scroll to position [2121, 0]
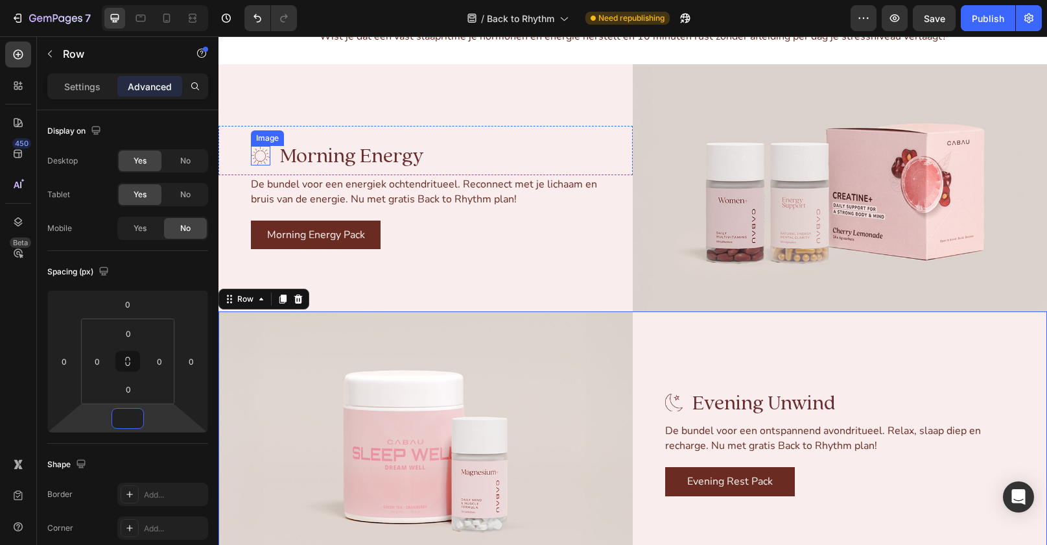
click at [263, 156] on img at bounding box center [260, 155] width 19 height 19
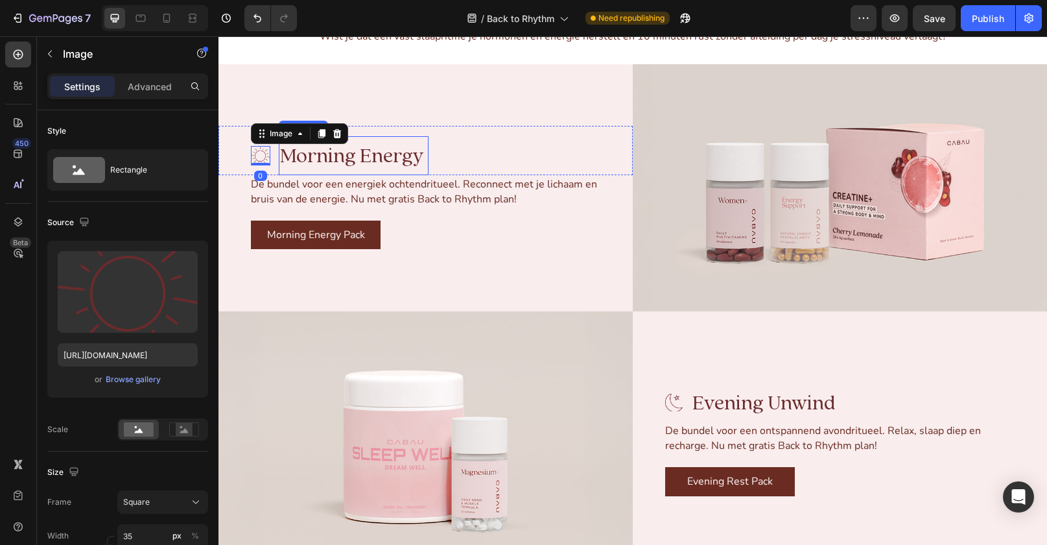
click at [348, 156] on span "Morning Energy" at bounding box center [352, 156] width 144 height 27
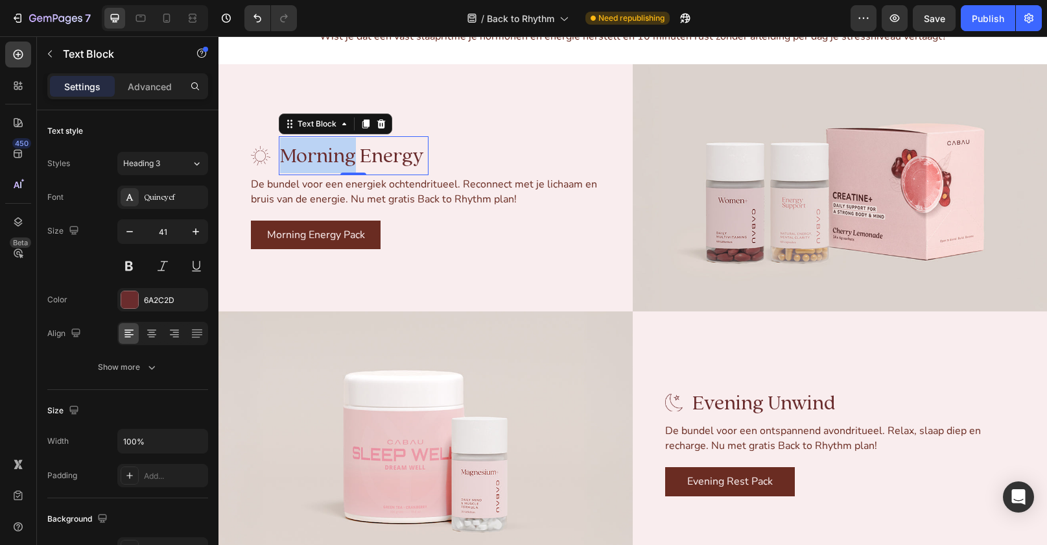
click at [348, 156] on span "Morning Energy" at bounding box center [352, 156] width 144 height 27
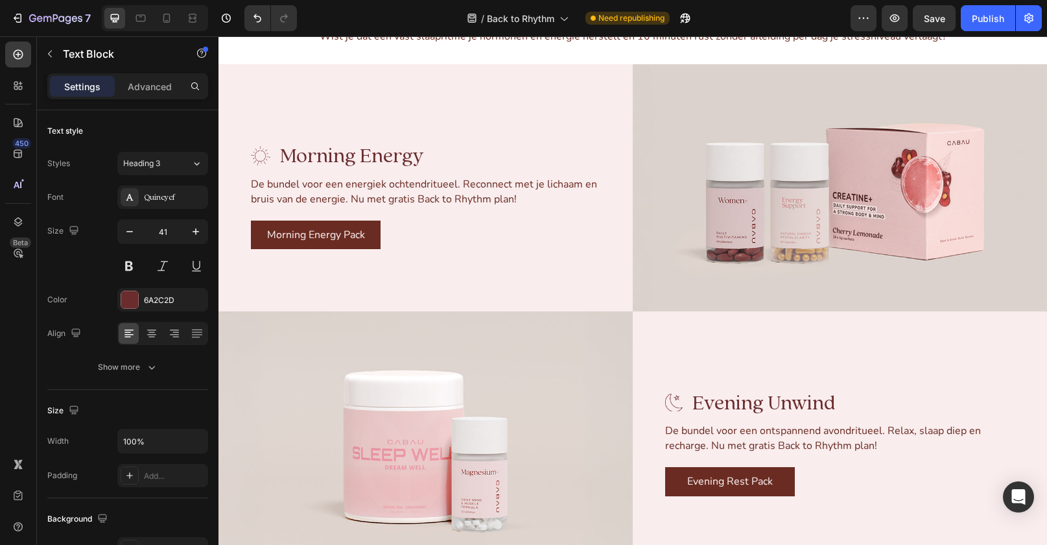
click at [356, 166] on span "Morning Energy" at bounding box center [352, 156] width 144 height 27
click at [356, 150] on span "Morning Energy" at bounding box center [352, 156] width 144 height 27
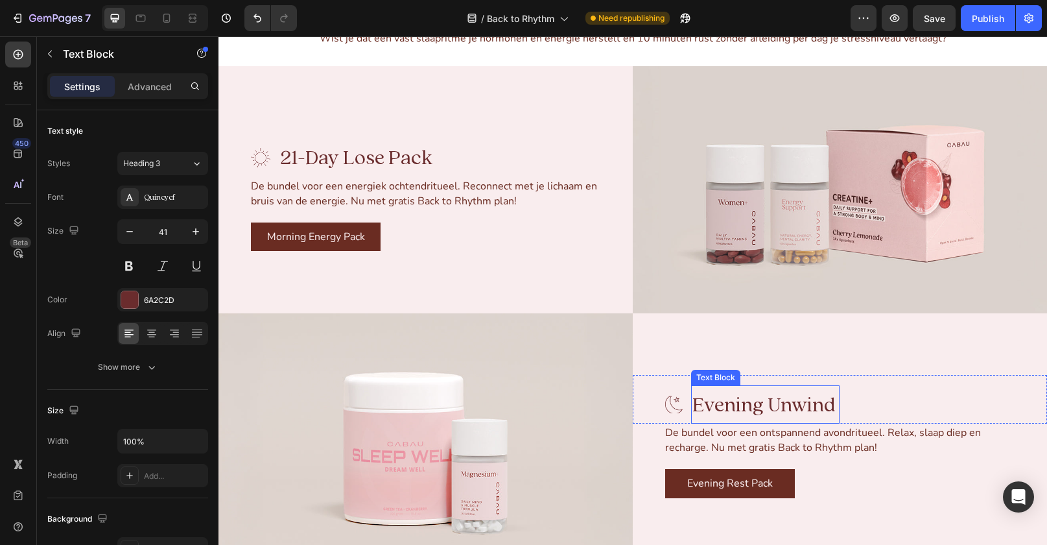
scroll to position [2149, 0]
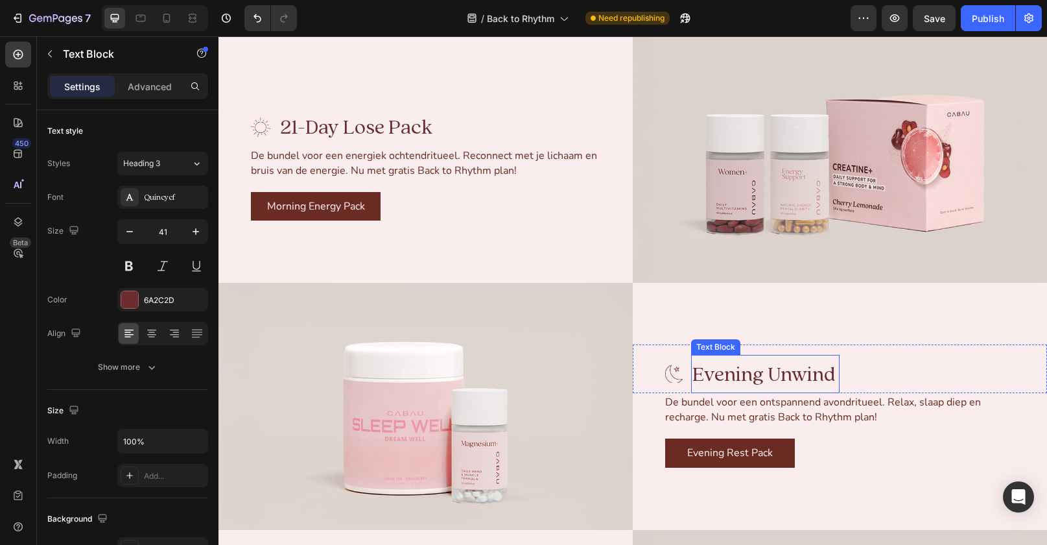
click at [753, 368] on span "Evening Unwind" at bounding box center [763, 374] width 143 height 27
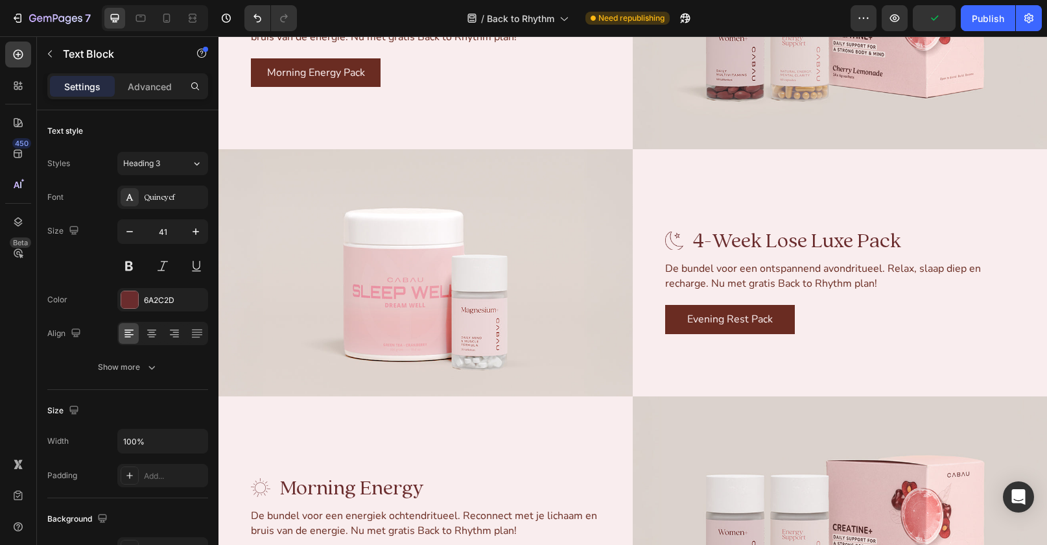
scroll to position [2233, 0]
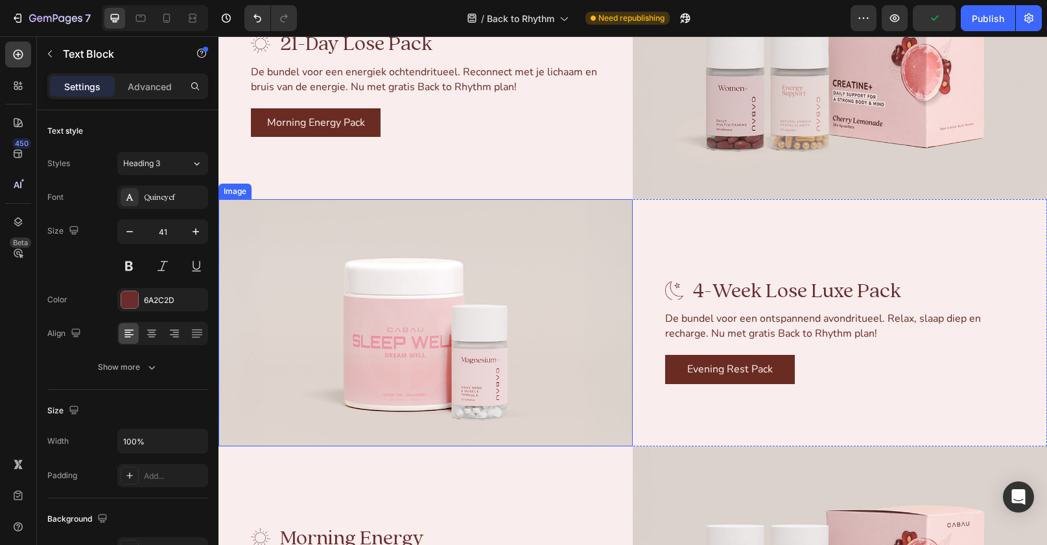
click at [440, 323] on img at bounding box center [425, 322] width 414 height 247
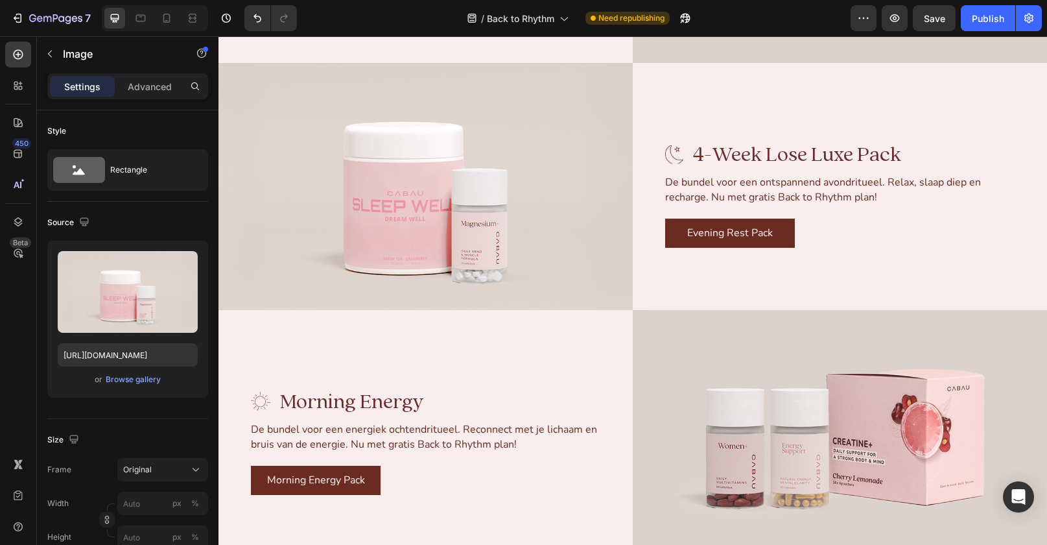
scroll to position [2283, 0]
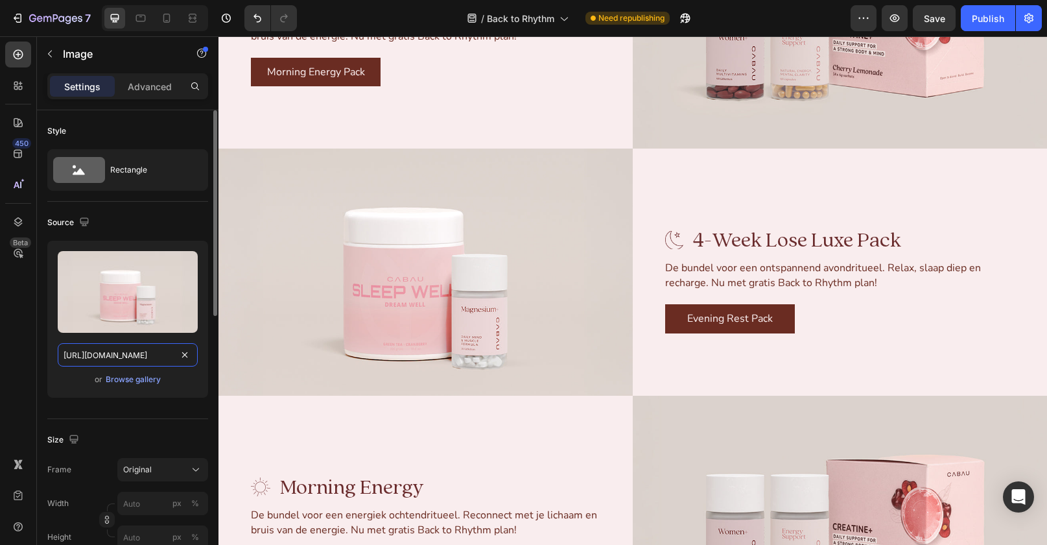
click at [106, 357] on input "[URL][DOMAIN_NAME]" at bounding box center [128, 354] width 140 height 23
paste input "[DOMAIN_NAME][URL]"
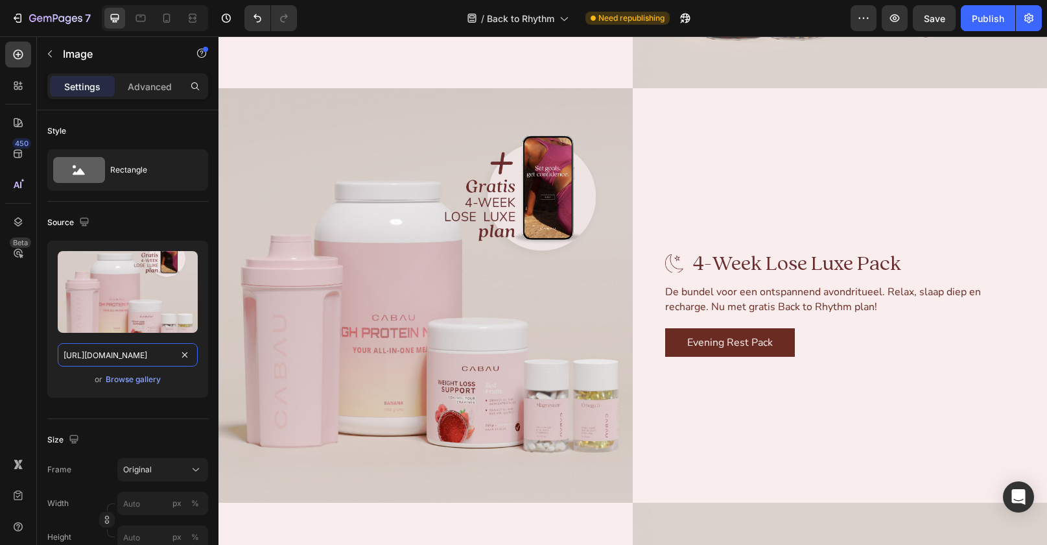
scroll to position [2323, 0]
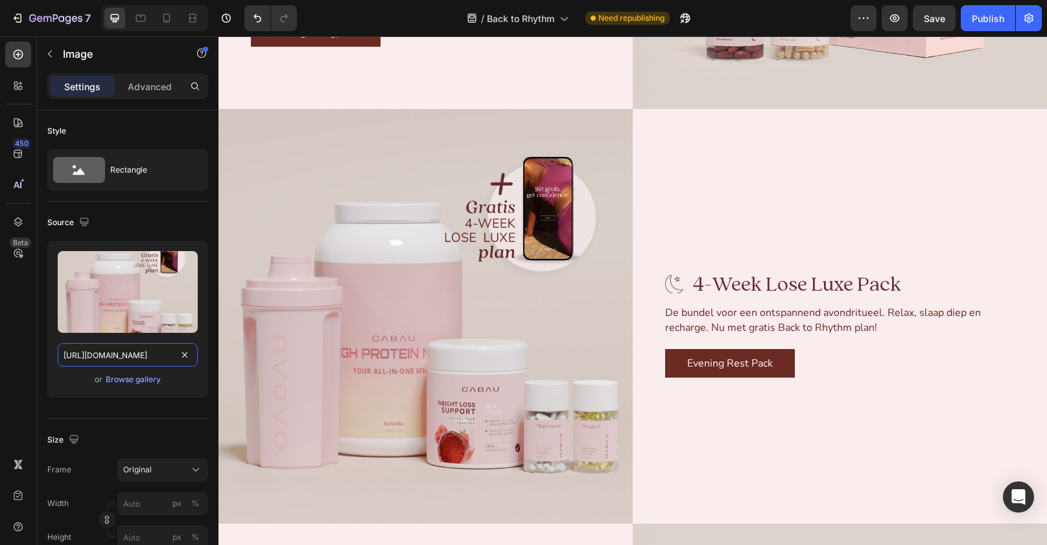
type input "[URL][DOMAIN_NAME]"
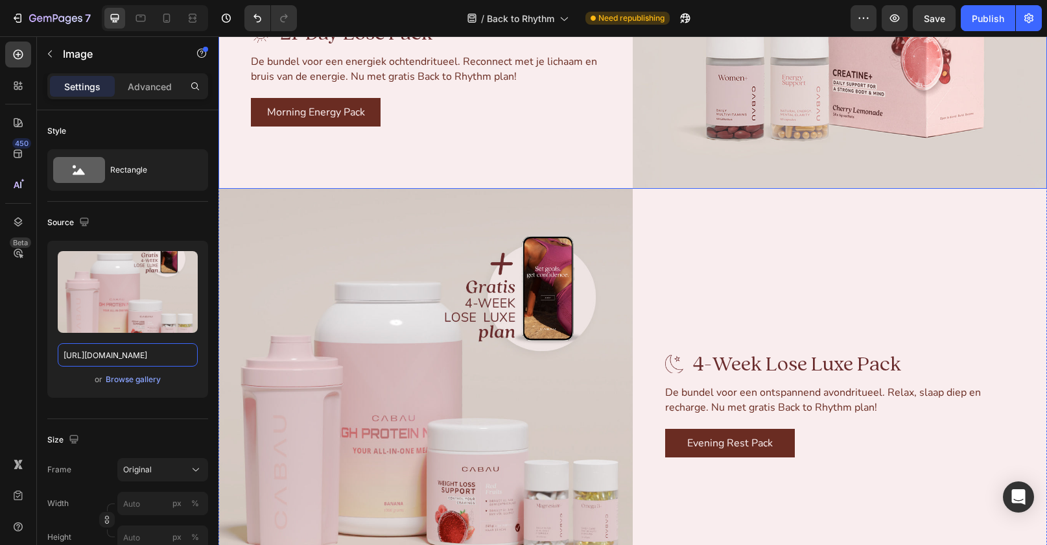
scroll to position [2054, 0]
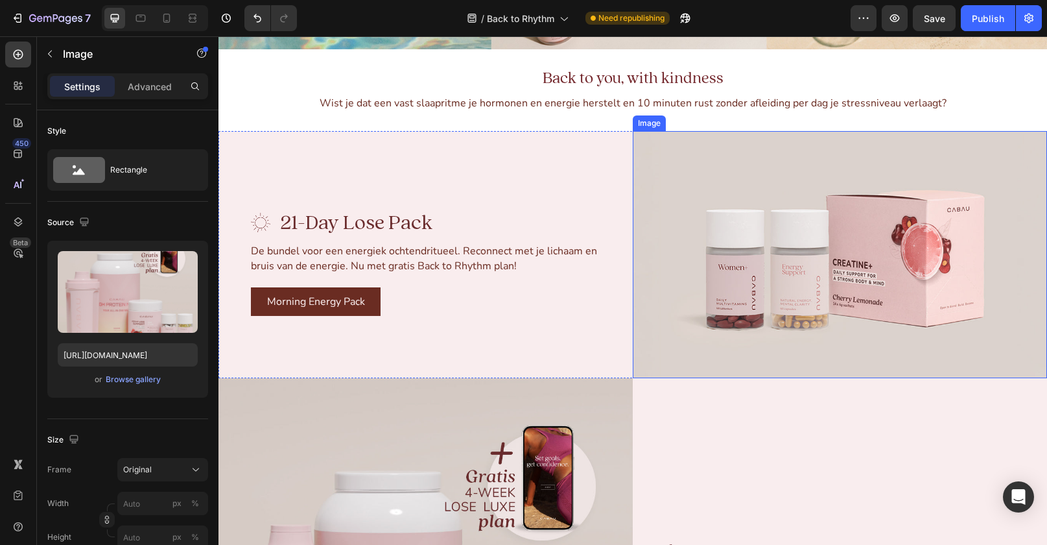
click at [772, 276] on img at bounding box center [840, 254] width 414 height 247
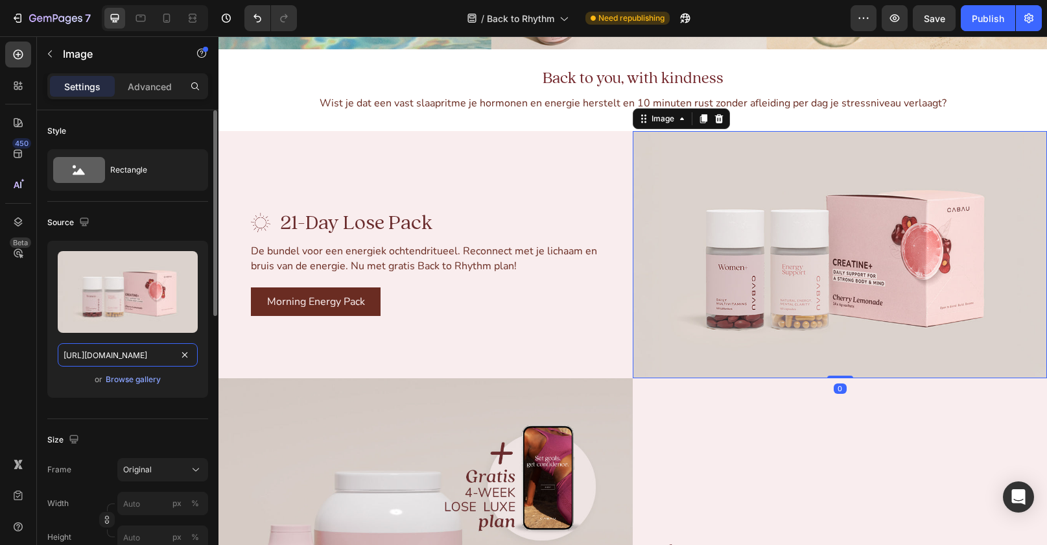
click at [119, 356] on input "[URL][DOMAIN_NAME]" at bounding box center [128, 354] width 140 height 23
type input "[URL][DOMAIN_NAME]"
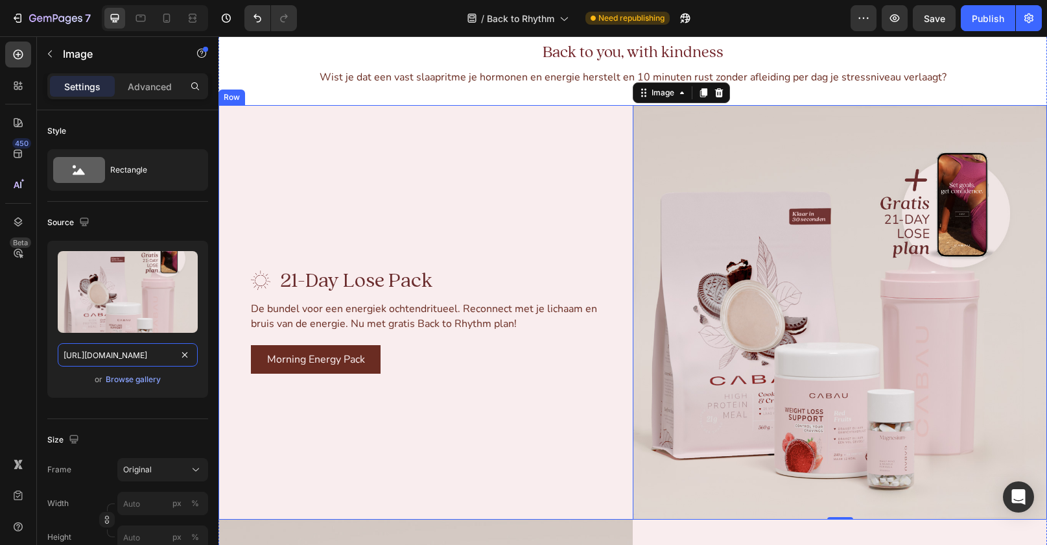
scroll to position [2085, 0]
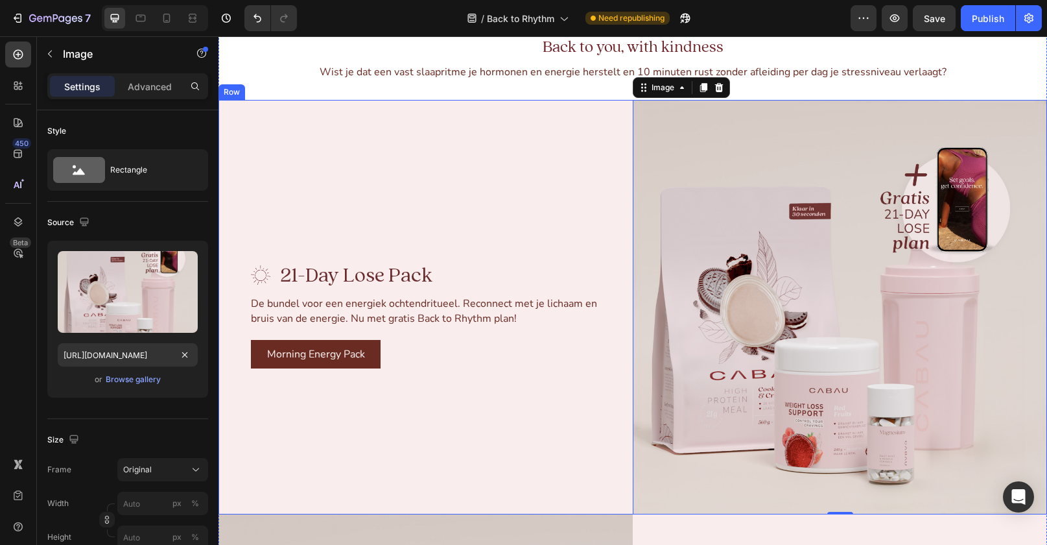
click at [230, 92] on div "Row" at bounding box center [231, 92] width 21 height 12
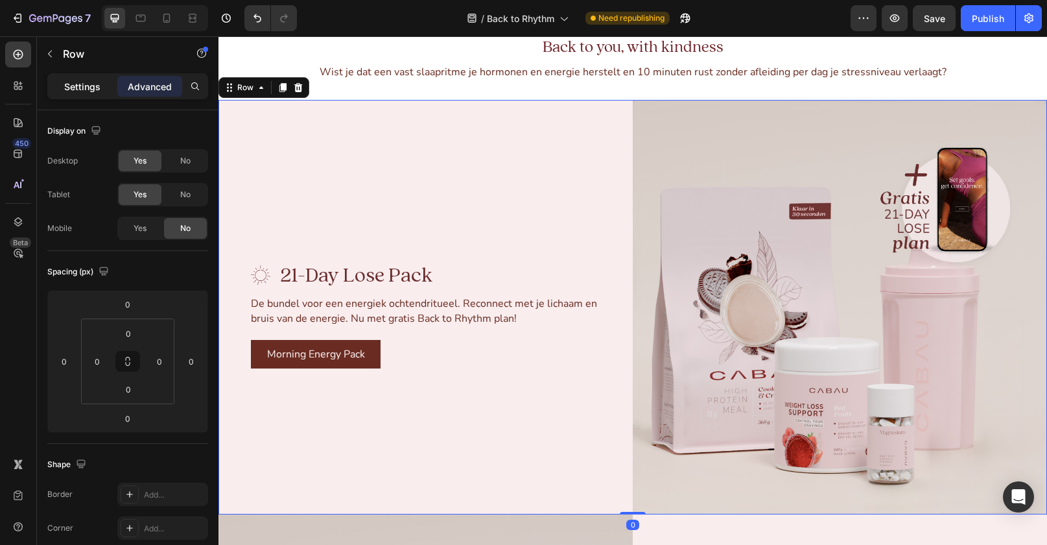
click at [80, 77] on div "Settings" at bounding box center [82, 86] width 65 height 21
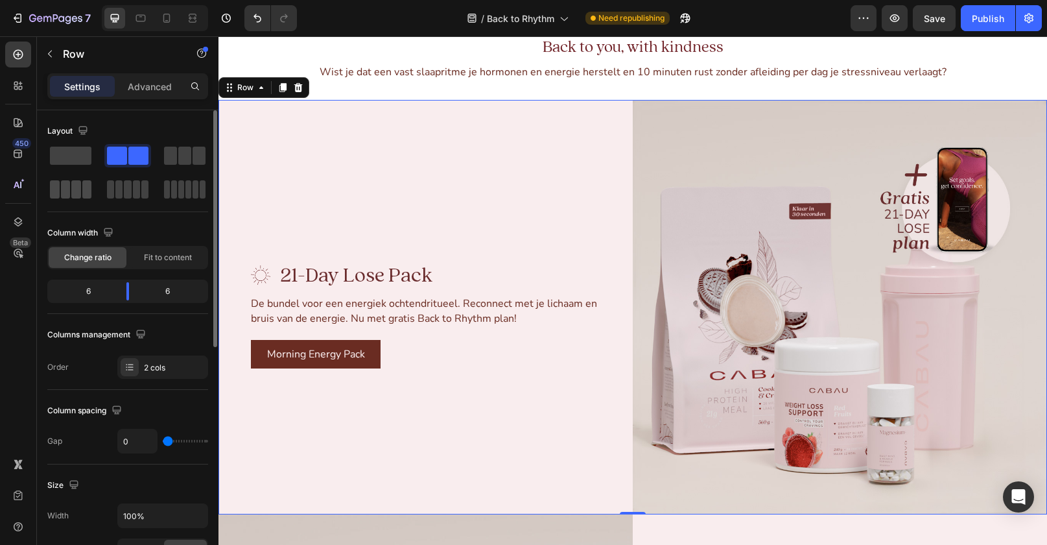
click at [69, 186] on span at bounding box center [66, 189] width 10 height 18
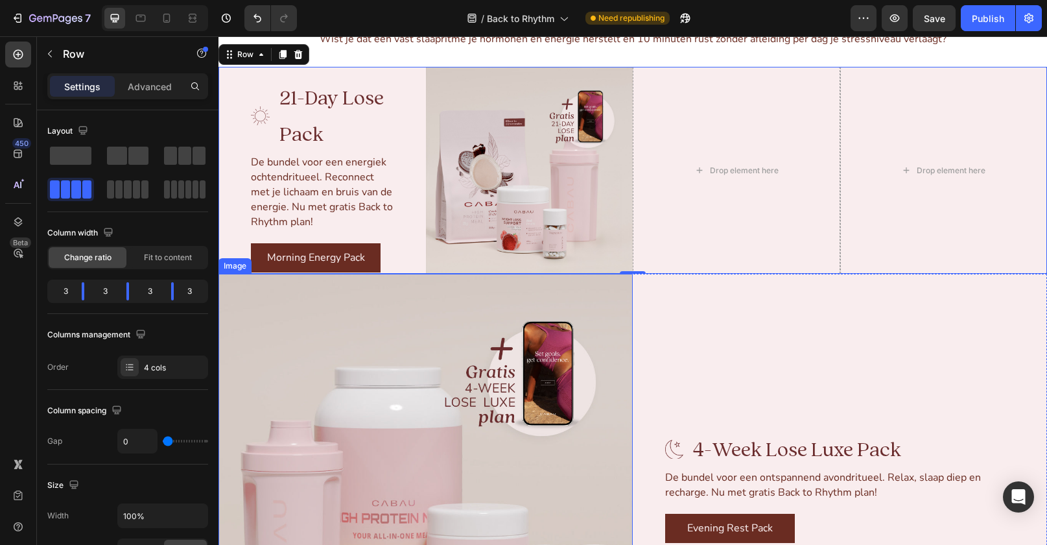
scroll to position [2040, 0]
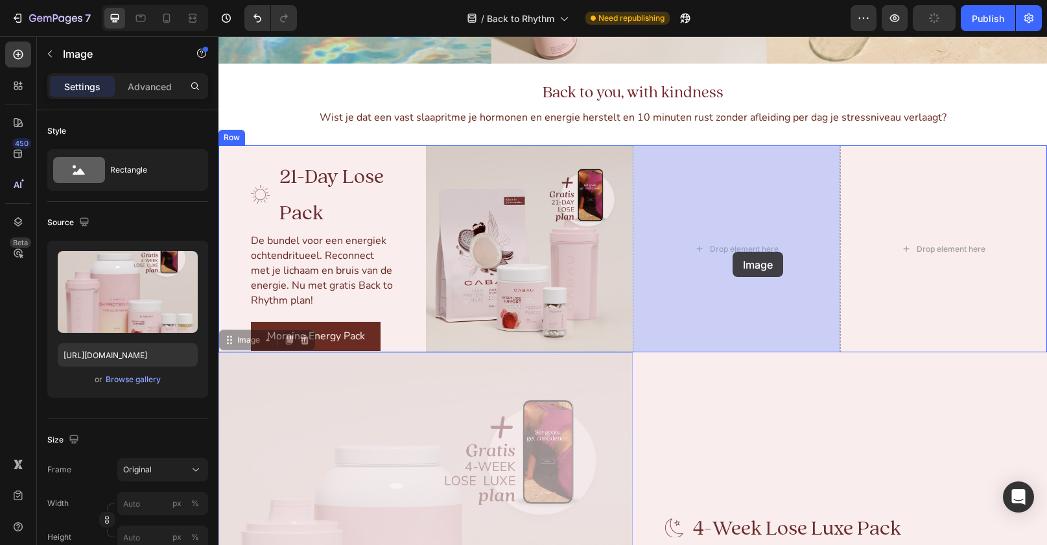
drag, startPoint x: 471, startPoint y: 472, endPoint x: 733, endPoint y: 252, distance: 342.3
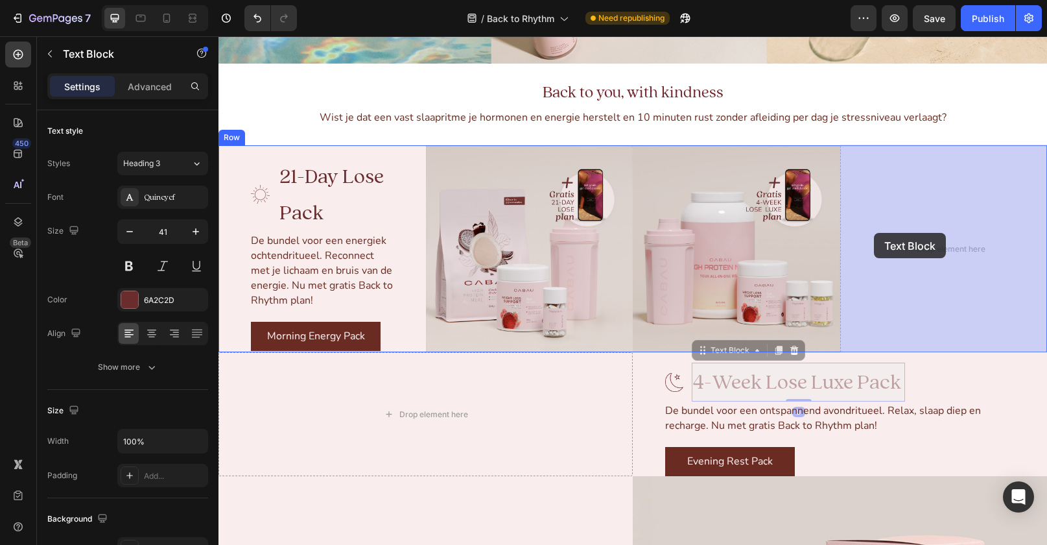
drag, startPoint x: 723, startPoint y: 379, endPoint x: 874, endPoint y: 233, distance: 210.5
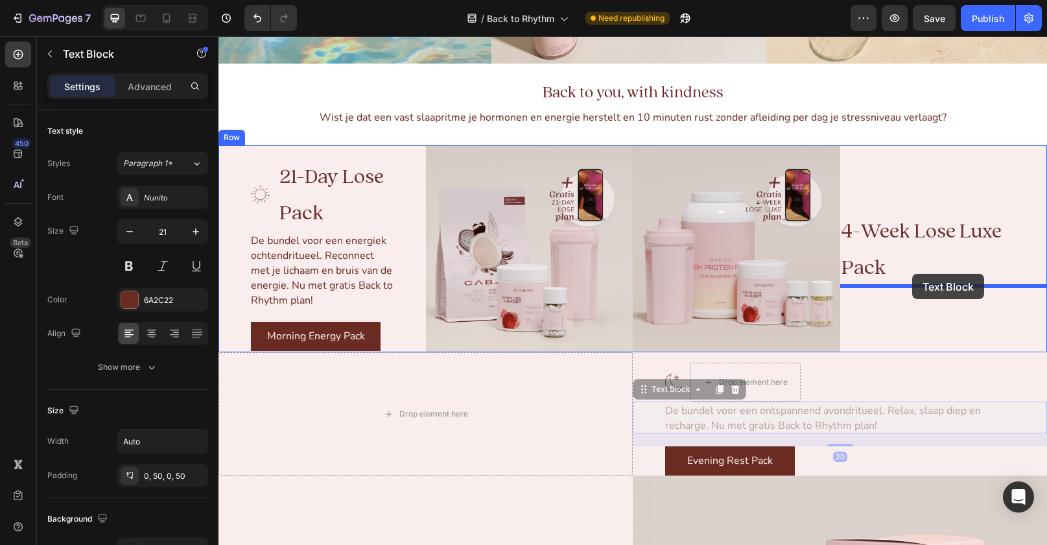
drag, startPoint x: 810, startPoint y: 409, endPoint x: 912, endPoint y: 274, distance: 169.5
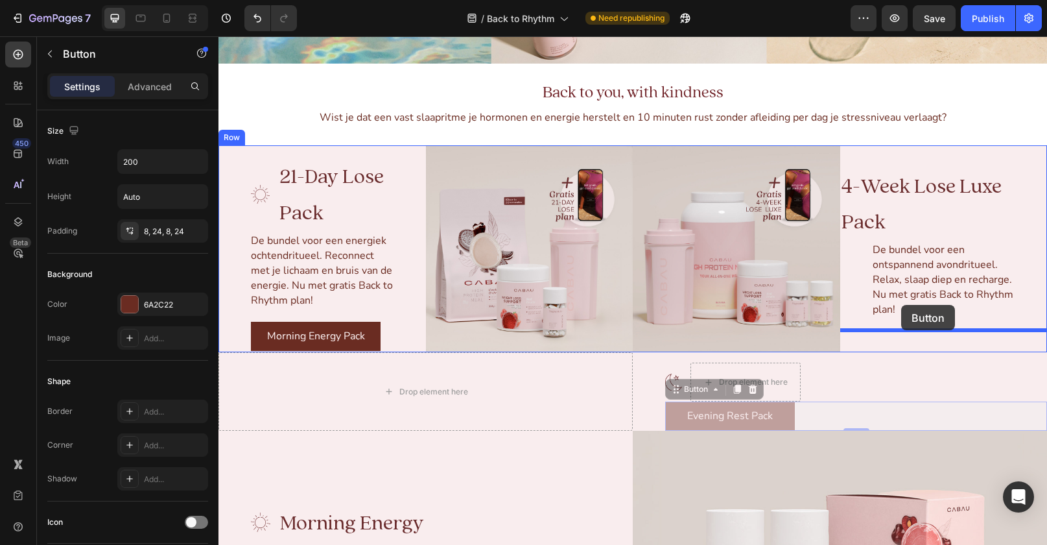
drag, startPoint x: 750, startPoint y: 415, endPoint x: 901, endPoint y: 305, distance: 187.0
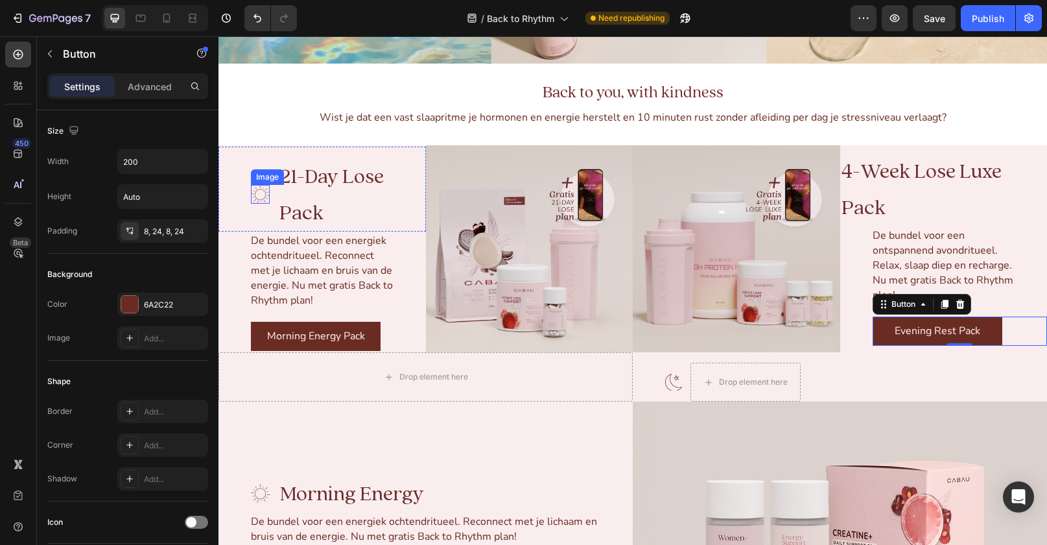
click at [265, 189] on img at bounding box center [260, 194] width 19 height 19
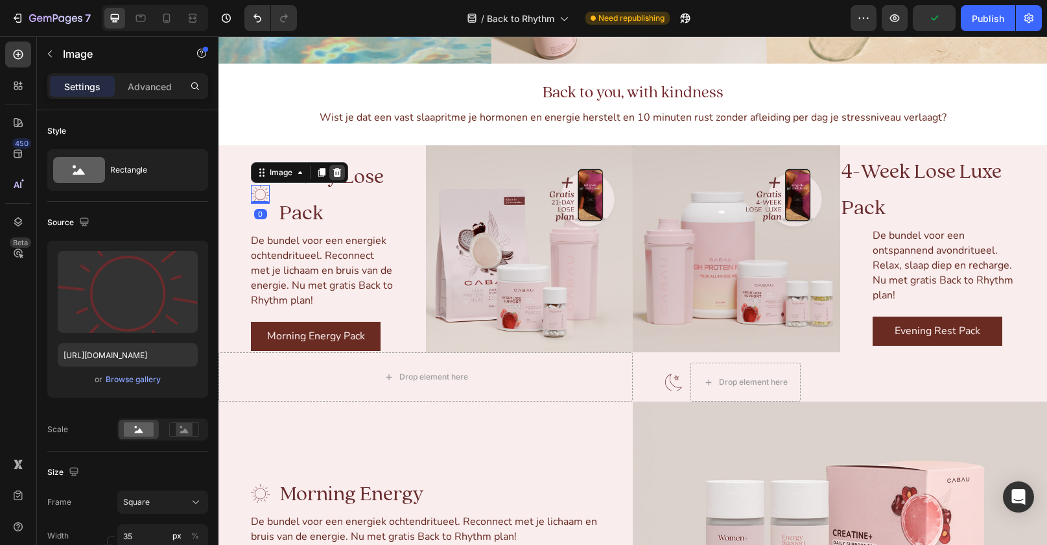
click at [335, 174] on icon at bounding box center [337, 172] width 10 height 10
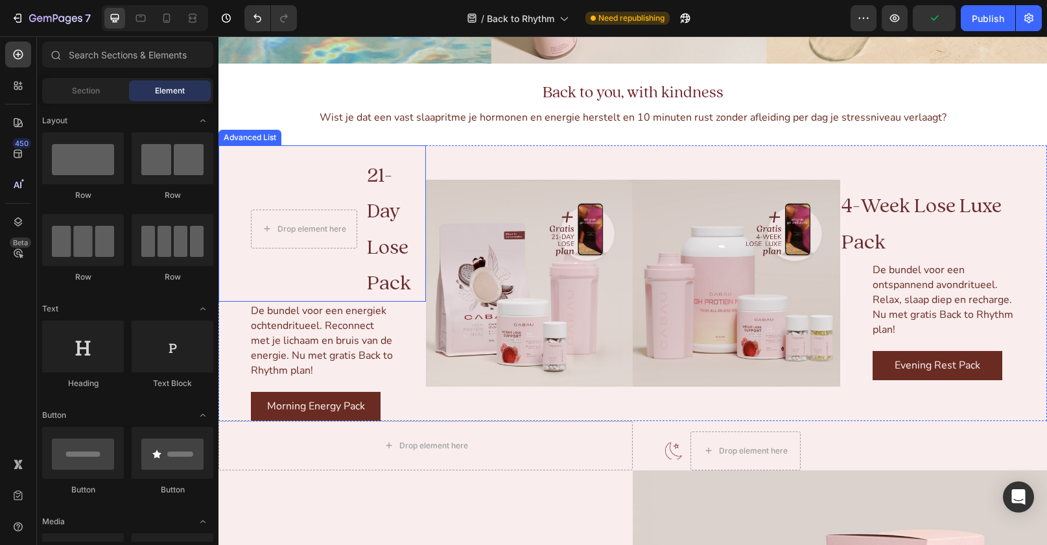
click at [300, 207] on li "Drop element here 21-Day Lose Pack Text Block" at bounding box center [333, 229] width 165 height 146
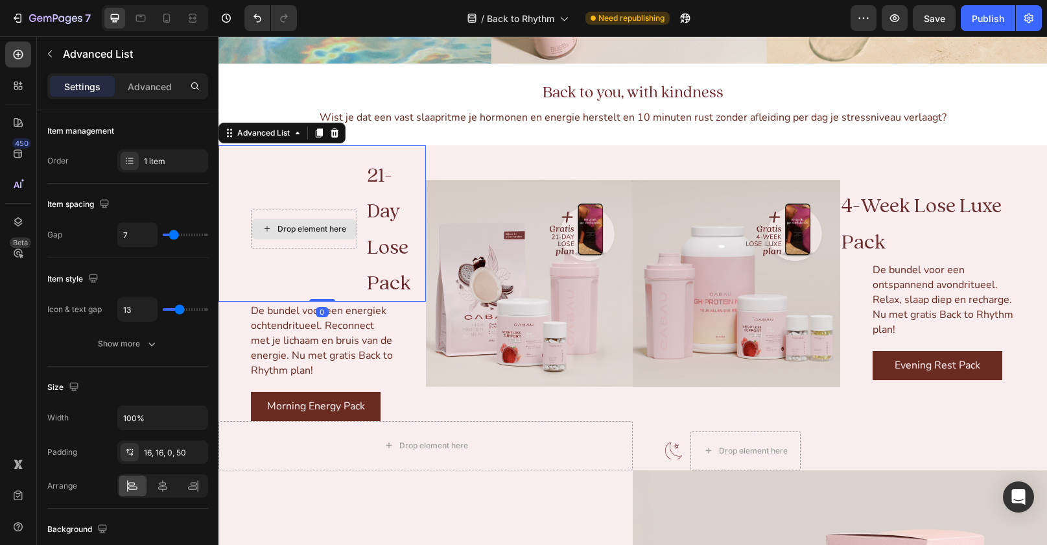
click at [295, 210] on div "Drop element here" at bounding box center [304, 228] width 106 height 39
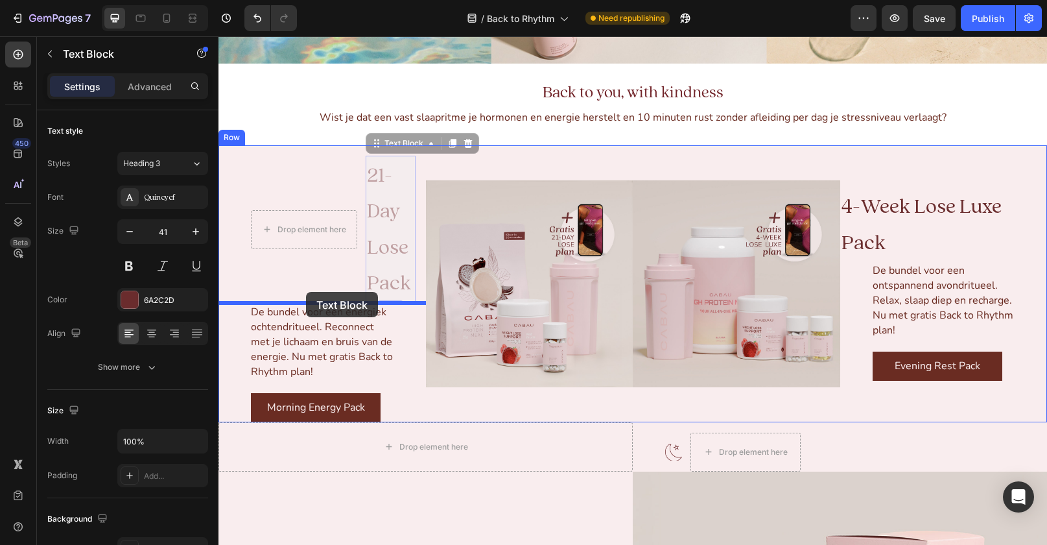
drag, startPoint x: 390, startPoint y: 182, endPoint x: 306, endPoint y: 292, distance: 138.8
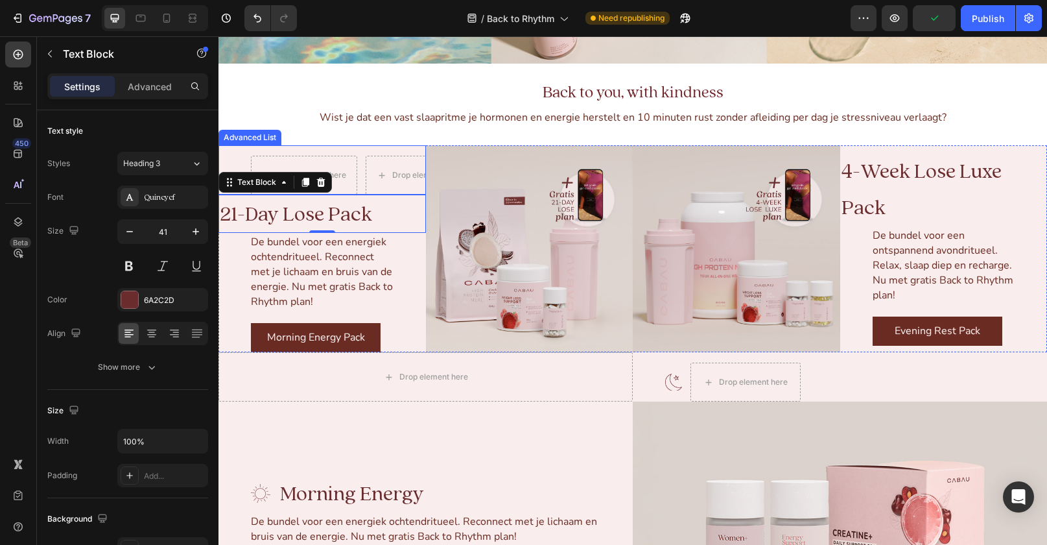
click at [263, 143] on div "Advanced List" at bounding box center [249, 138] width 63 height 16
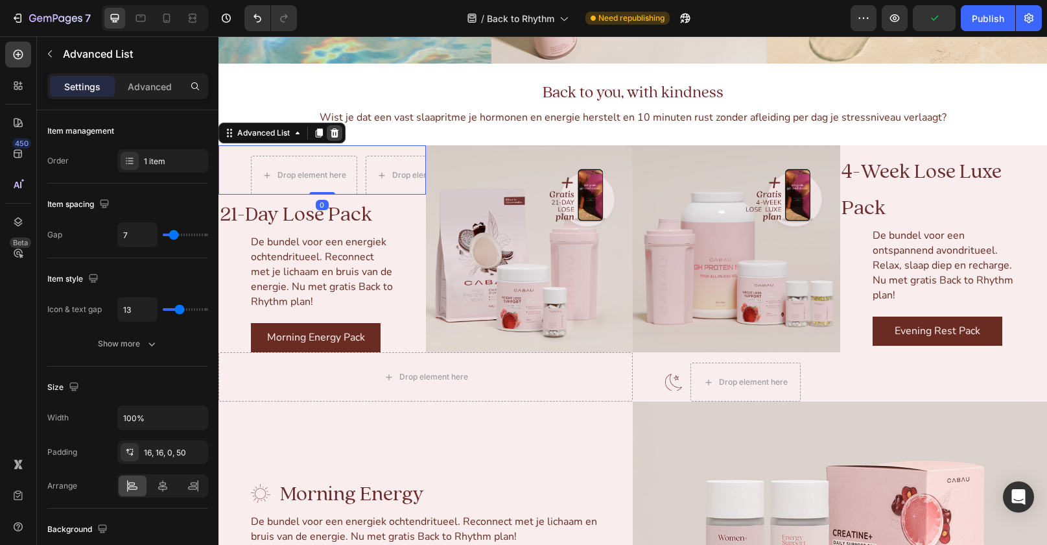
click at [331, 135] on icon at bounding box center [334, 133] width 10 height 10
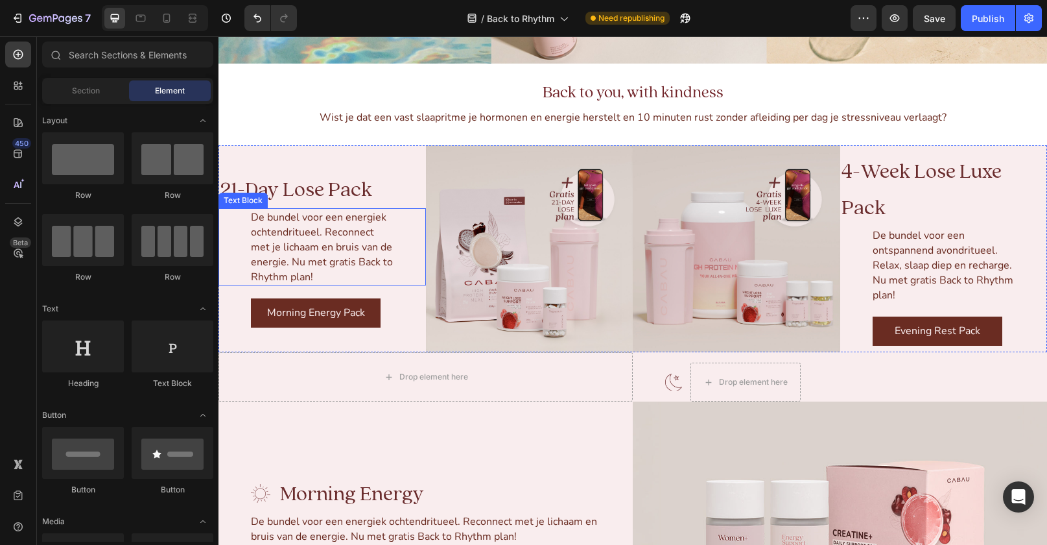
click at [248, 239] on div "De bundel voor een energiek ochtendritueel. Reconnect met je lichaam en bruis v…" at bounding box center [321, 246] width 207 height 77
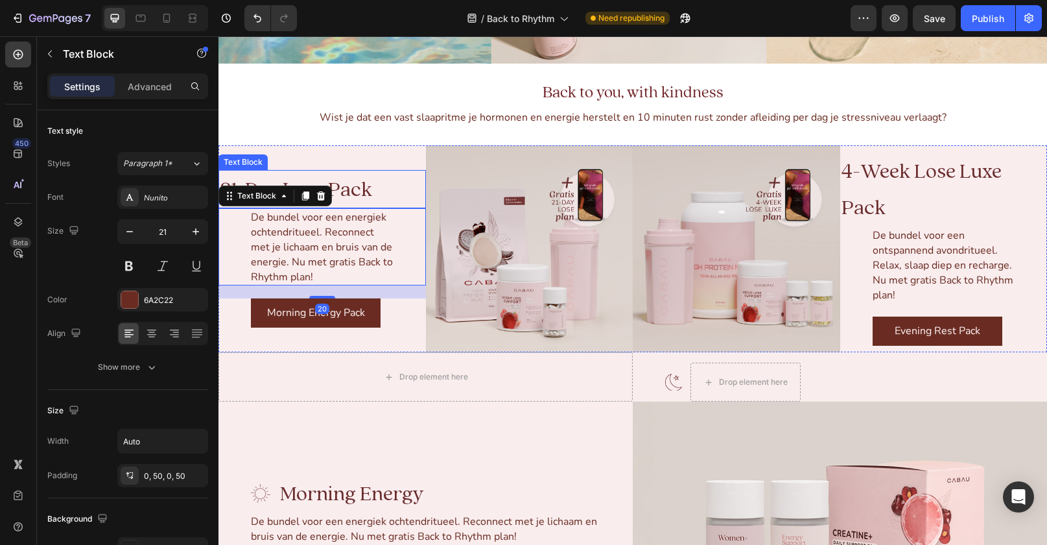
click at [351, 184] on span "21-Day Lose Pack" at bounding box center [296, 189] width 152 height 27
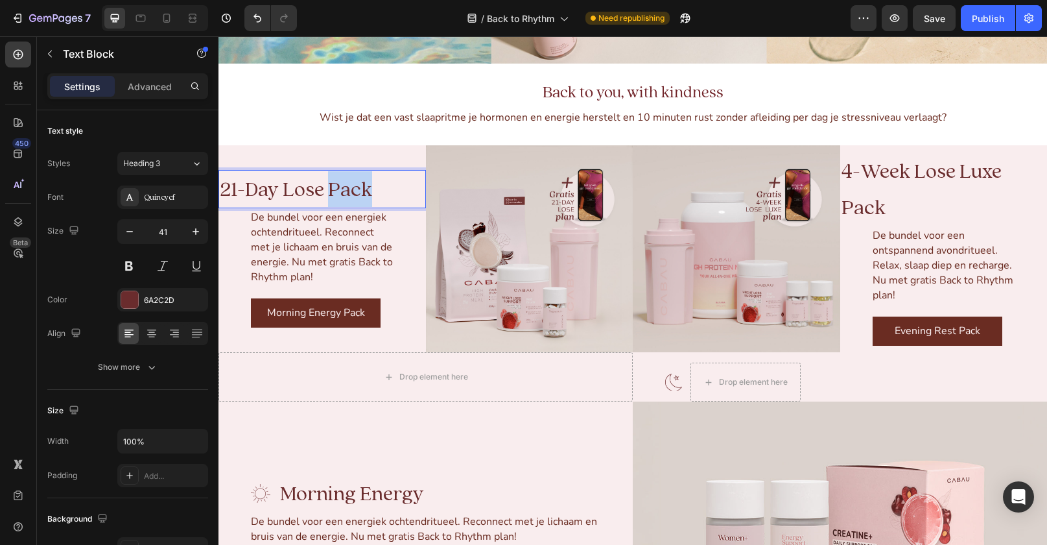
click at [351, 184] on span "21-Day Lose Pack" at bounding box center [296, 189] width 152 height 27
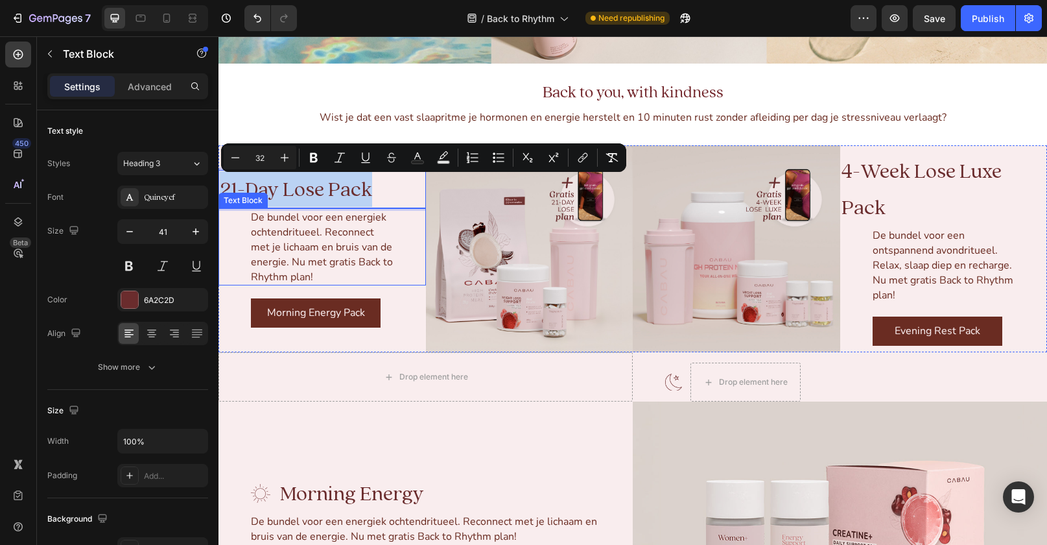
click at [256, 230] on span "De bundel voor een energiek ochtendritueel. Reconnect met je lichaam en bruis v…" at bounding box center [322, 247] width 142 height 74
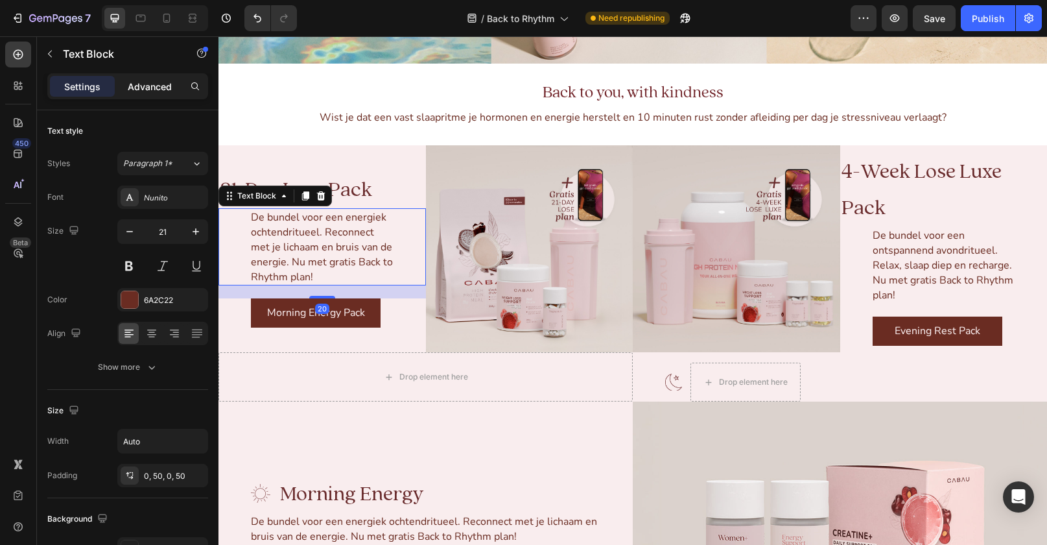
click at [139, 86] on p "Advanced" at bounding box center [150, 87] width 44 height 14
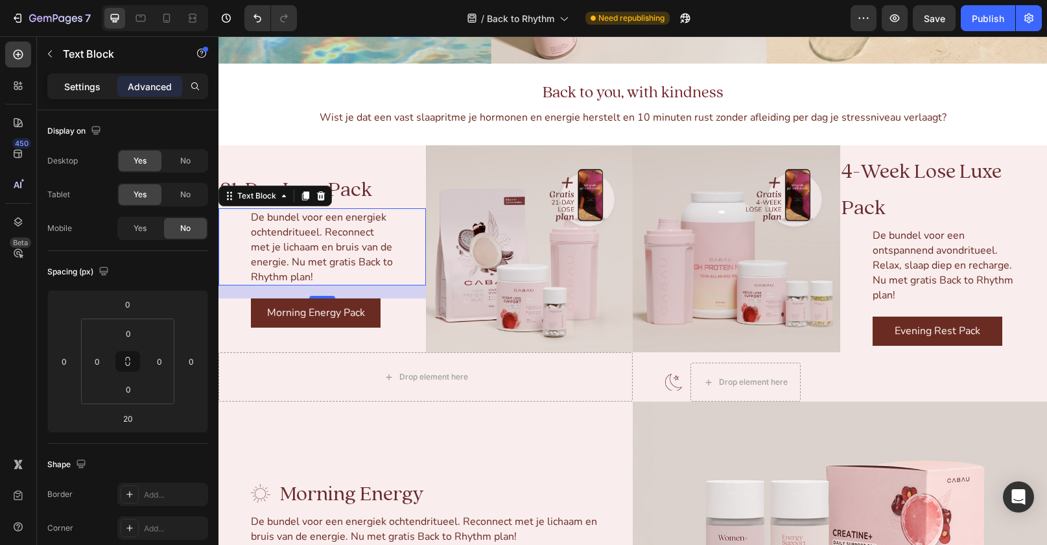
click at [73, 93] on div "Settings" at bounding box center [82, 86] width 65 height 21
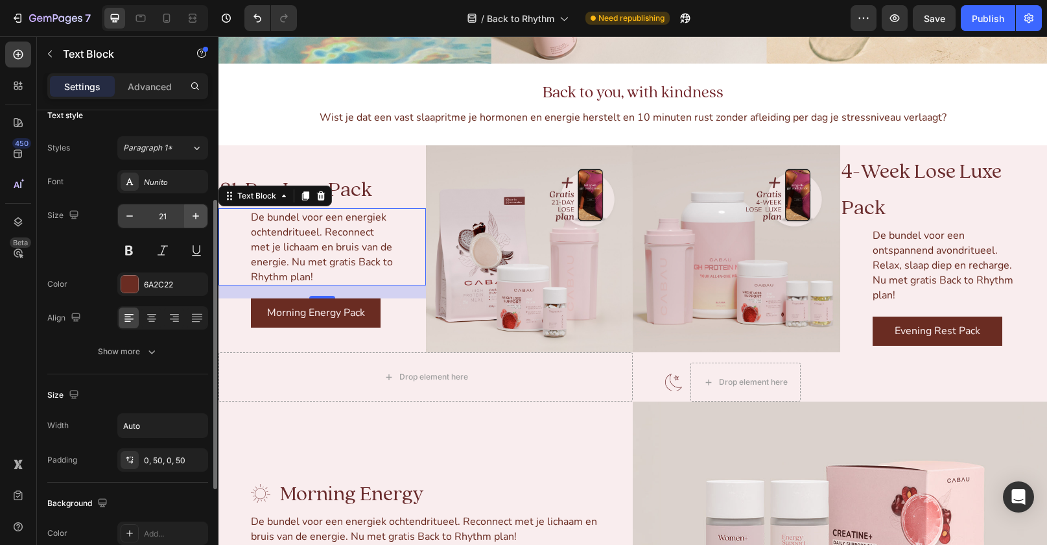
scroll to position [0, 0]
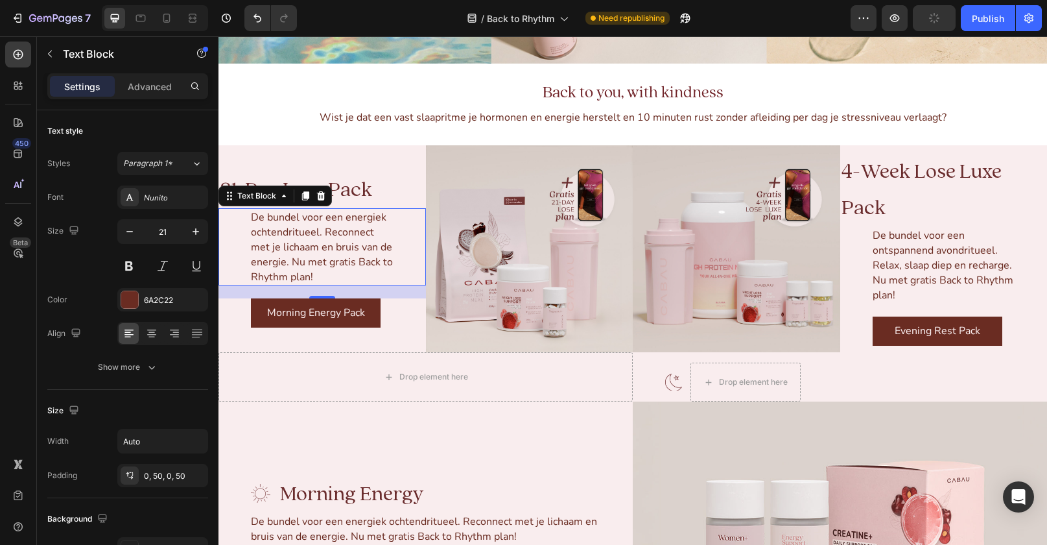
click at [245, 229] on div "De bundel voor een energiek ochtendritueel. Reconnect met je lichaam en bruis v…" at bounding box center [321, 246] width 207 height 77
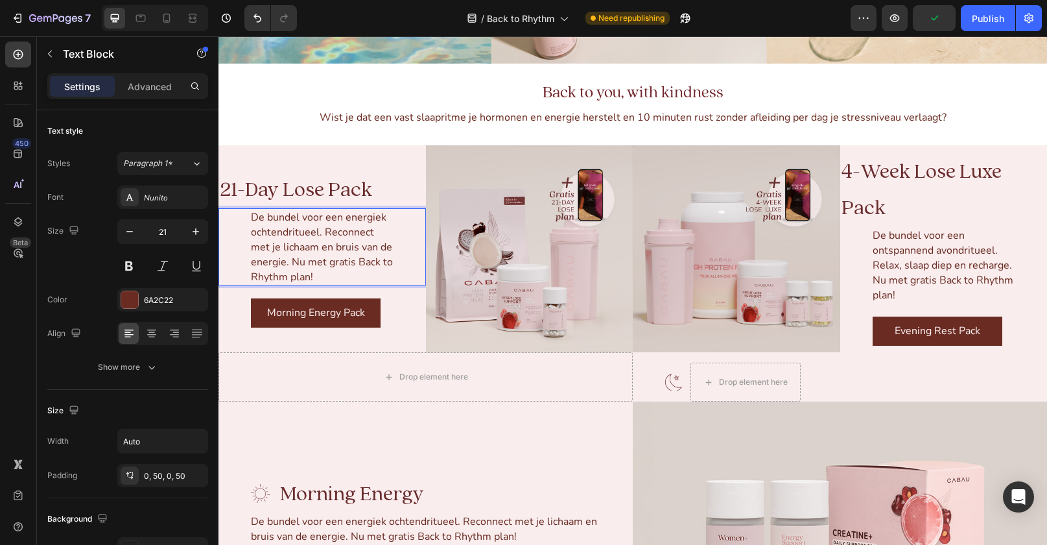
click at [245, 229] on div "De bundel voor een energiek ochtendritueel. Reconnect met je lichaam en bruis v…" at bounding box center [321, 246] width 207 height 77
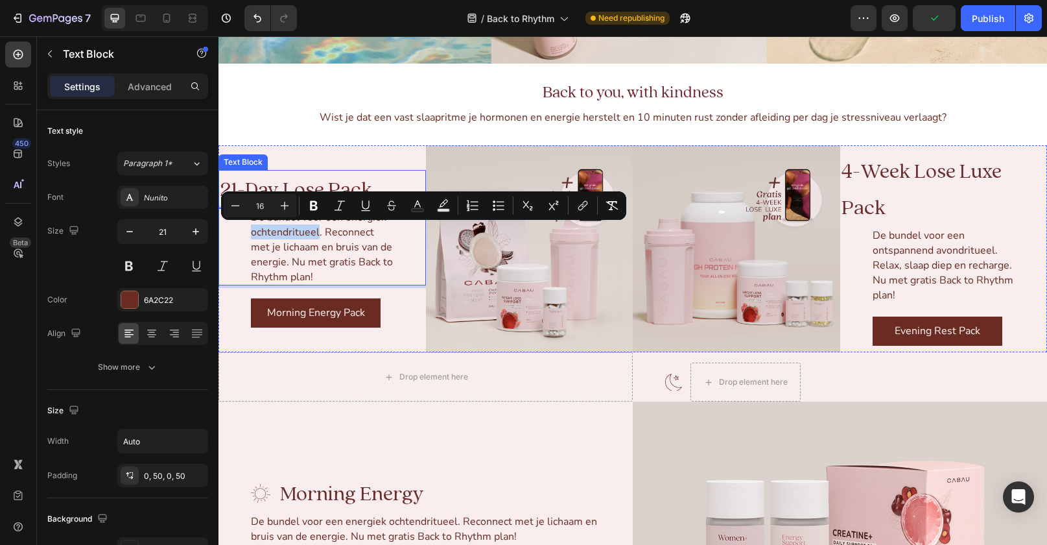
click at [291, 185] on span "21-Day Lose Pack" at bounding box center [296, 189] width 152 height 27
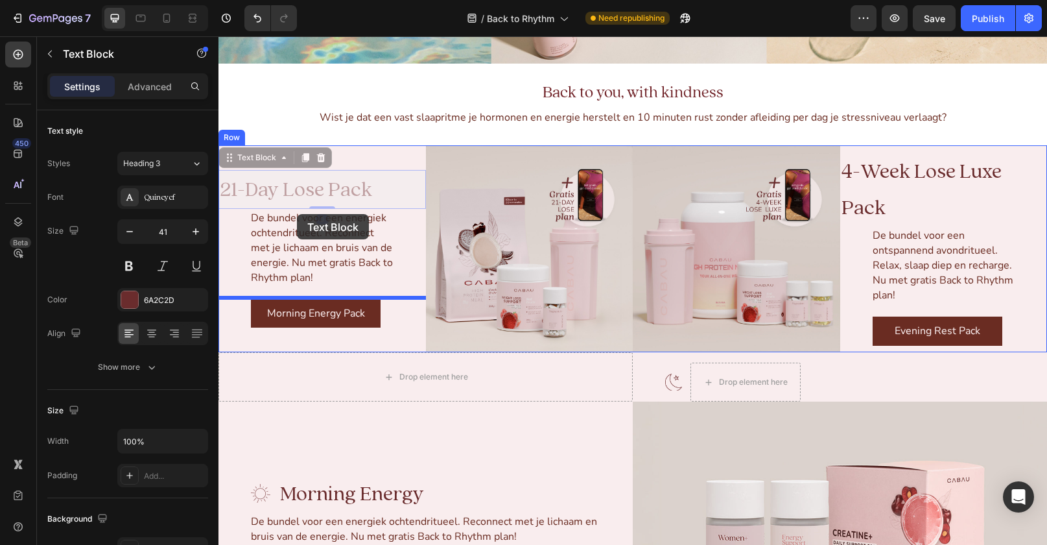
drag, startPoint x: 230, startPoint y: 163, endPoint x: 297, endPoint y: 214, distance: 84.7
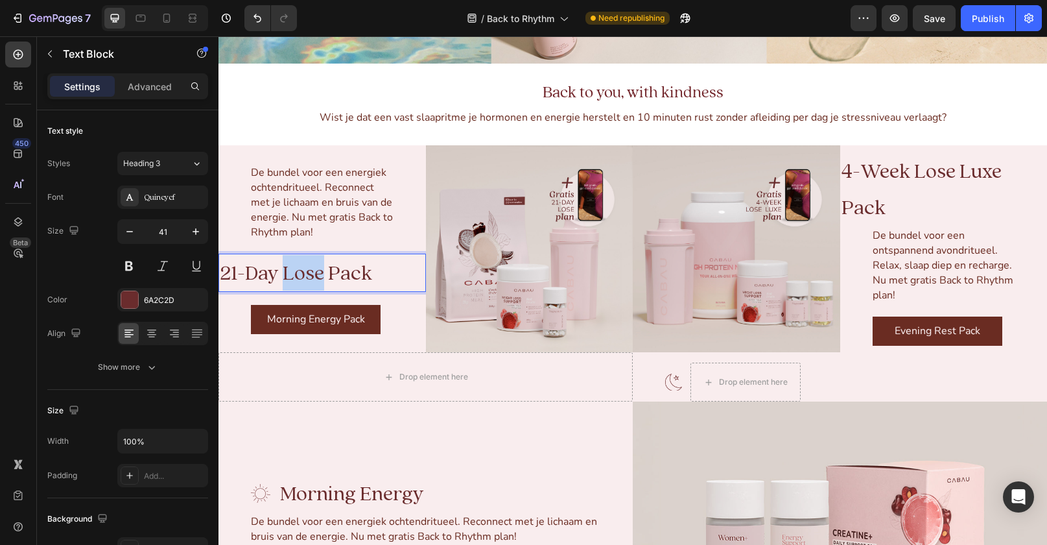
click at [313, 267] on span "21-Day Lose Pack" at bounding box center [296, 273] width 152 height 27
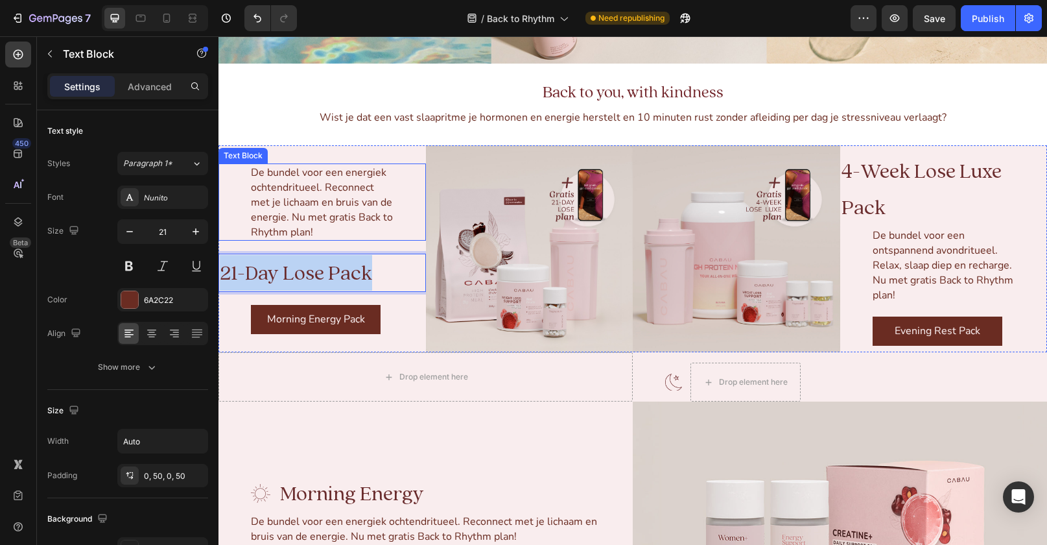
click at [254, 171] on span "De bundel voor een energiek ochtendritueel. Reconnect met je lichaam en bruis v…" at bounding box center [322, 202] width 142 height 74
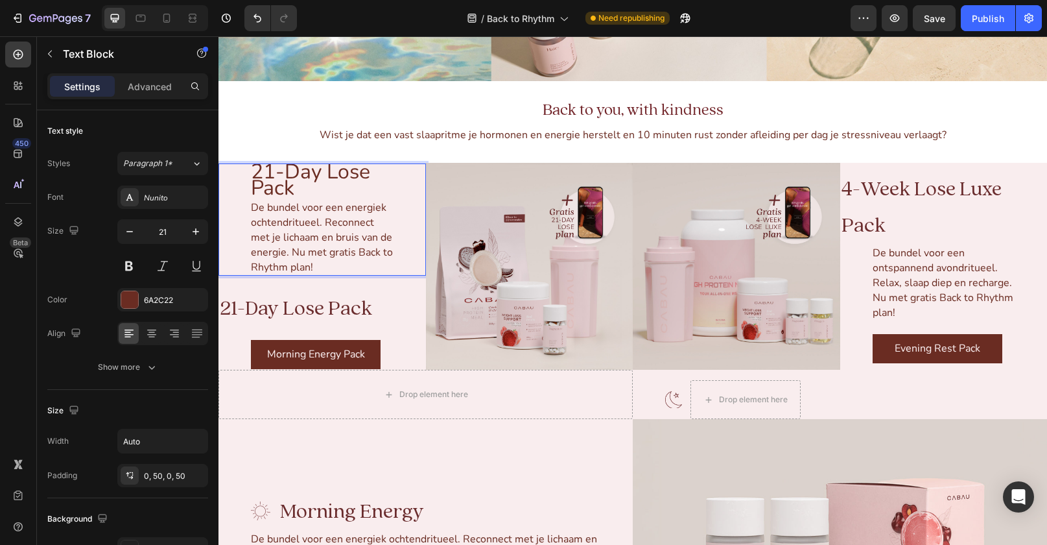
scroll to position [2023, 0]
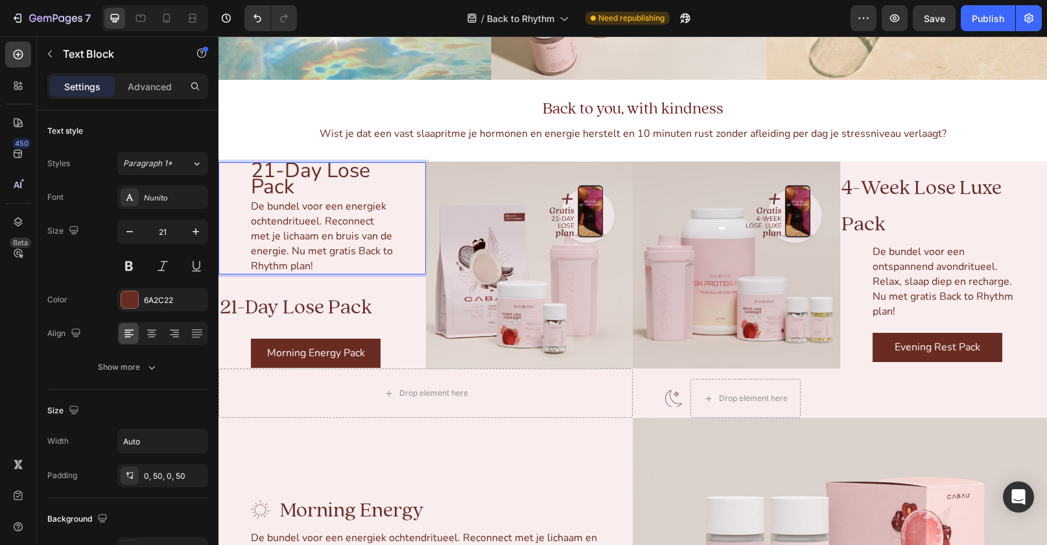
click at [274, 170] on span "21-Day Lose Pack" at bounding box center [310, 178] width 119 height 44
click at [274, 170] on span "21-Day Lose Pack" at bounding box center [310, 180] width 119 height 44
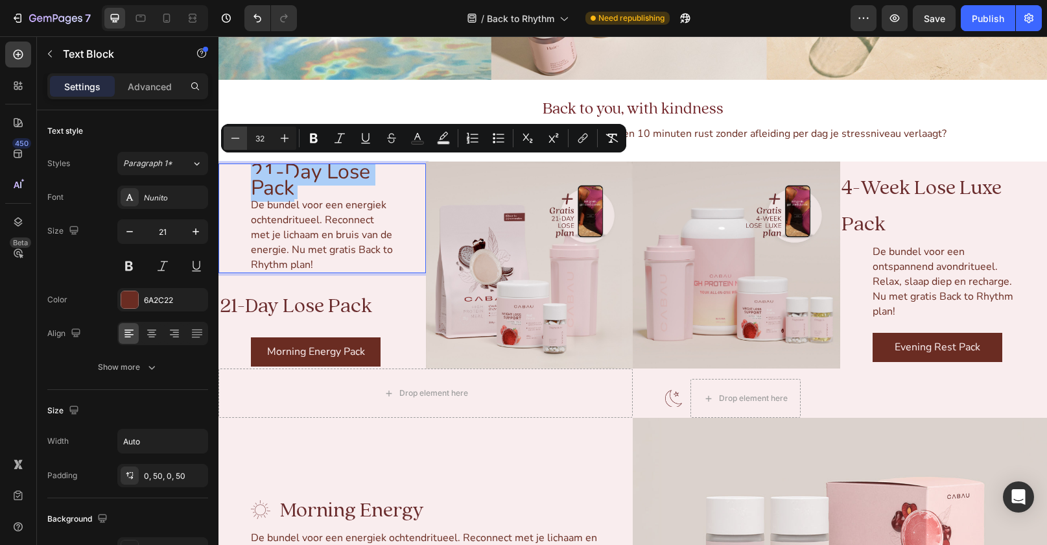
click at [234, 140] on icon "Editor contextual toolbar" at bounding box center [235, 138] width 13 height 13
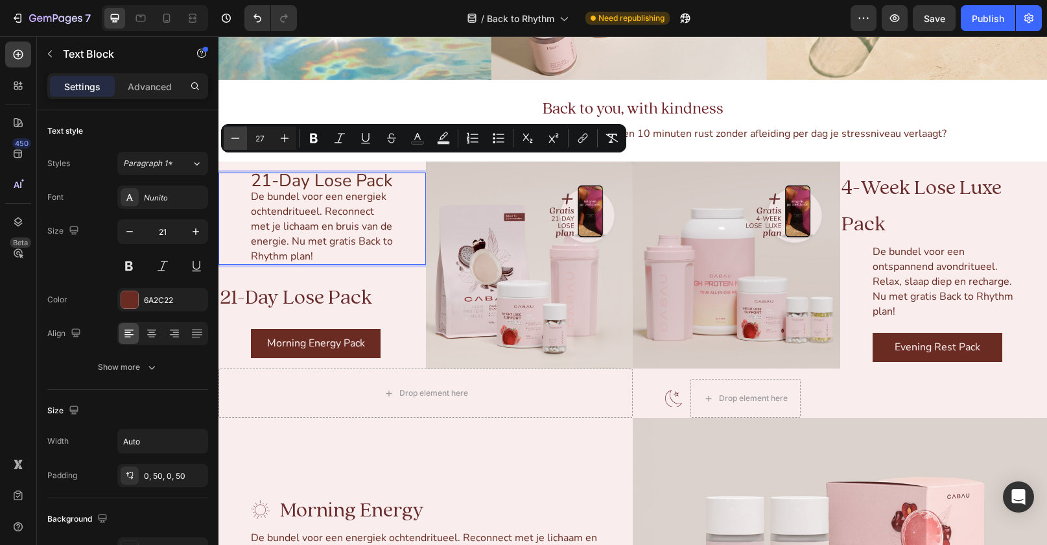
click at [234, 140] on icon "Editor contextual toolbar" at bounding box center [235, 138] width 13 height 13
type input "26"
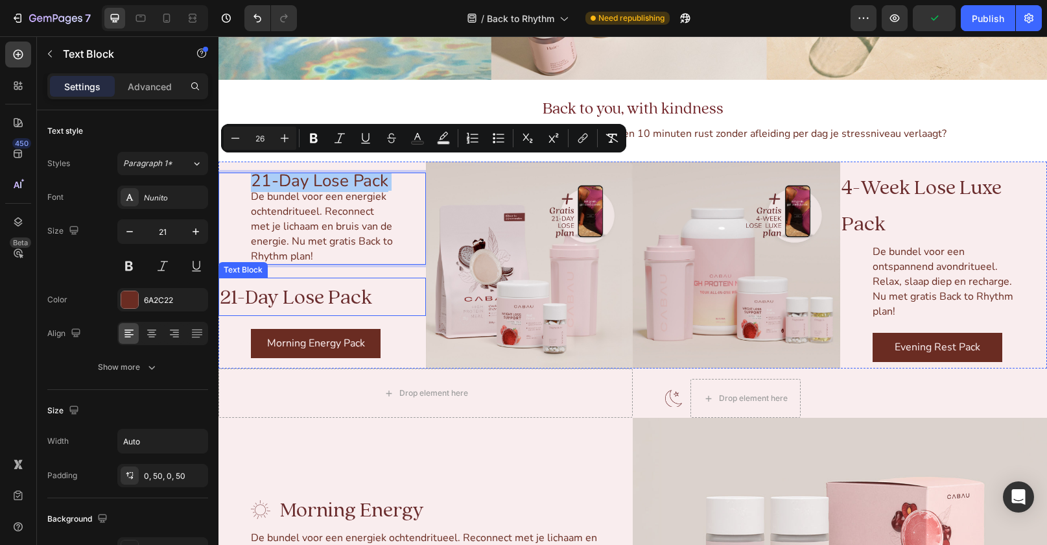
click at [337, 287] on span "21-Day Lose Pack" at bounding box center [296, 297] width 152 height 27
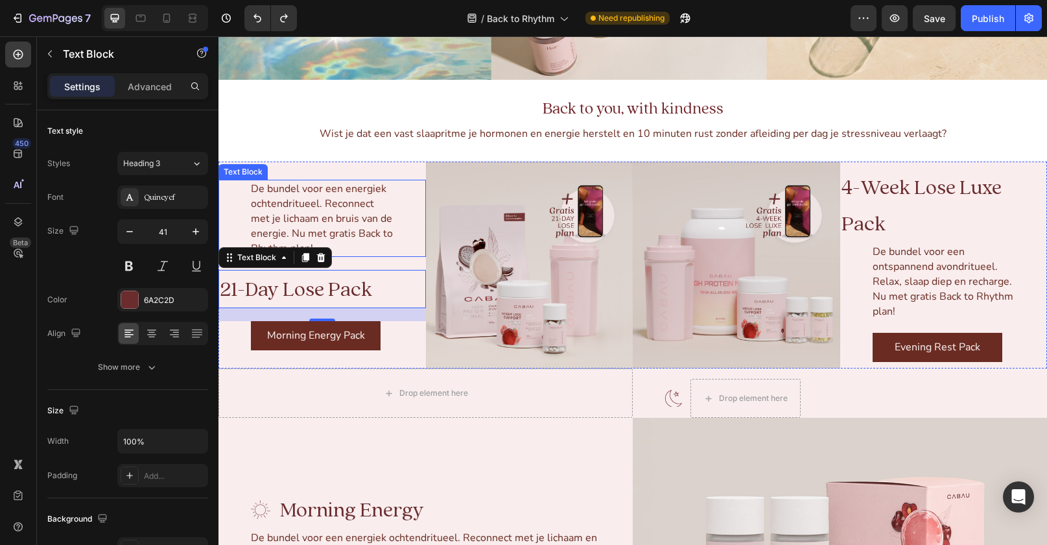
click at [343, 206] on span "De bundel voor een energiek ochtendritueel. Reconnect met je lichaam en bruis v…" at bounding box center [322, 219] width 142 height 74
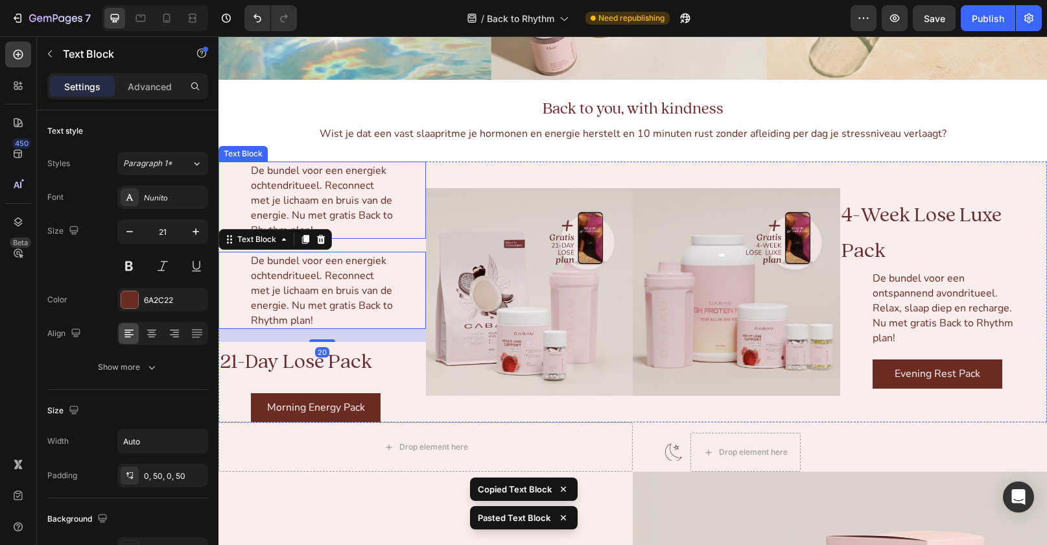
click at [333, 205] on span "De bundel voor een energiek ochtendritueel. Reconnect met je lichaam en bruis v…" at bounding box center [322, 200] width 142 height 74
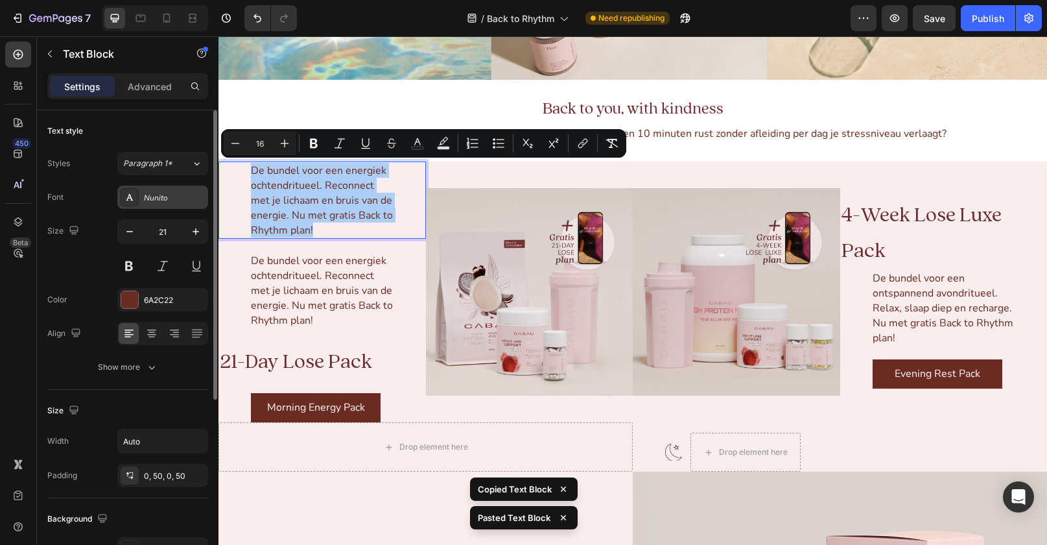
click at [162, 200] on div "Nunito" at bounding box center [174, 198] width 61 height 12
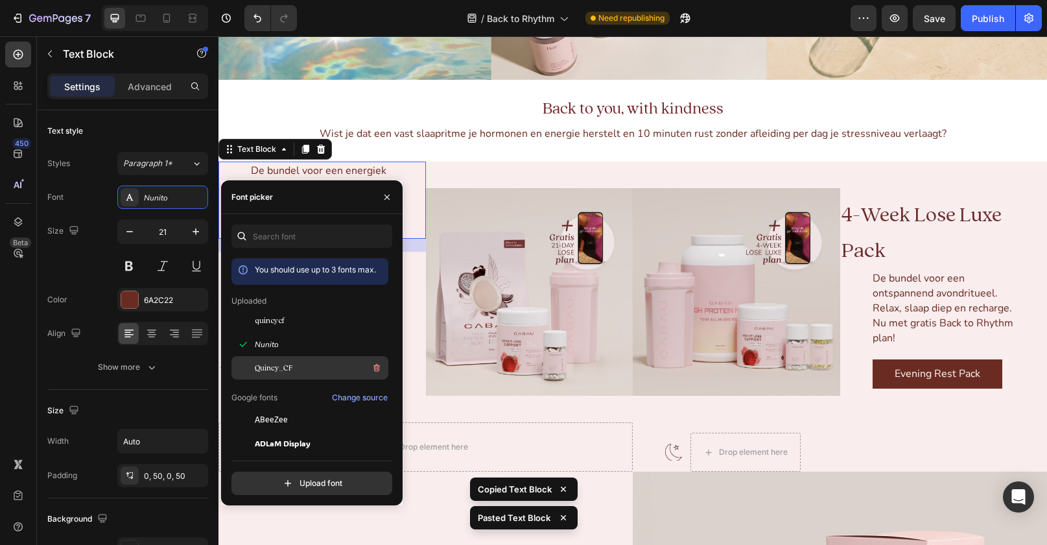
click at [303, 364] on div "Quincy_CF" at bounding box center [320, 368] width 131 height 16
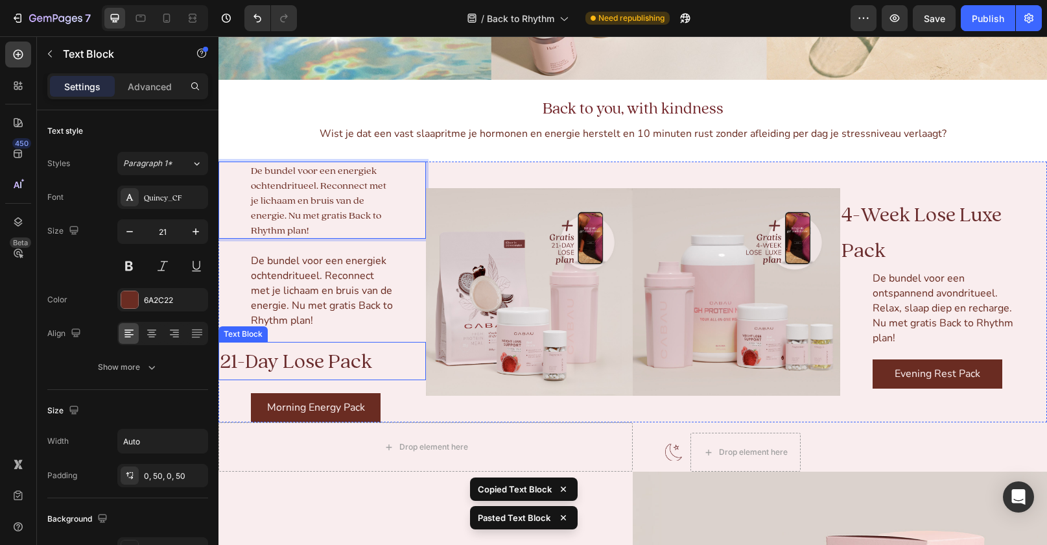
click at [299, 359] on span "21-Day Lose Pack" at bounding box center [296, 361] width 152 height 27
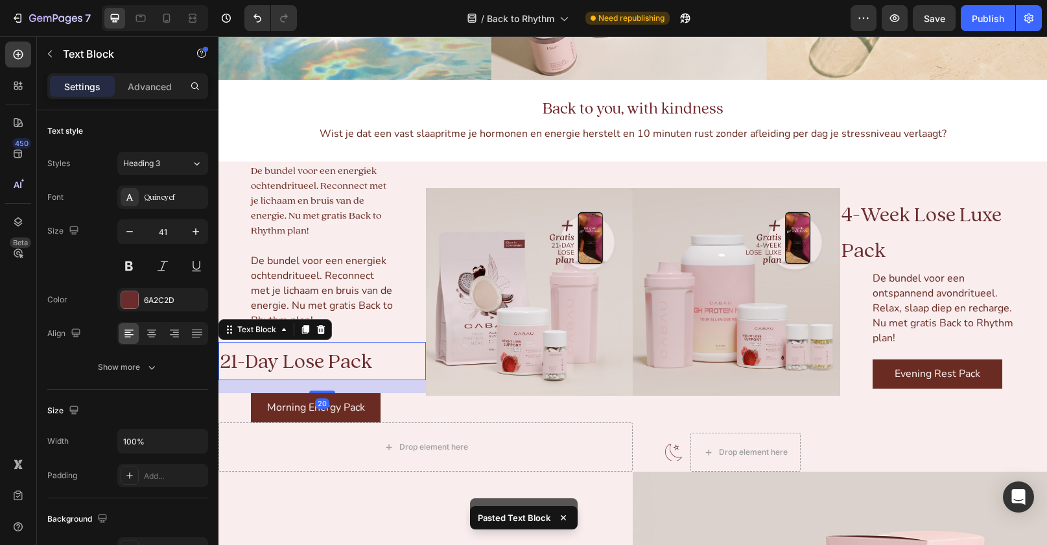
click at [299, 359] on span "21-Day Lose Pack" at bounding box center [296, 361] width 152 height 27
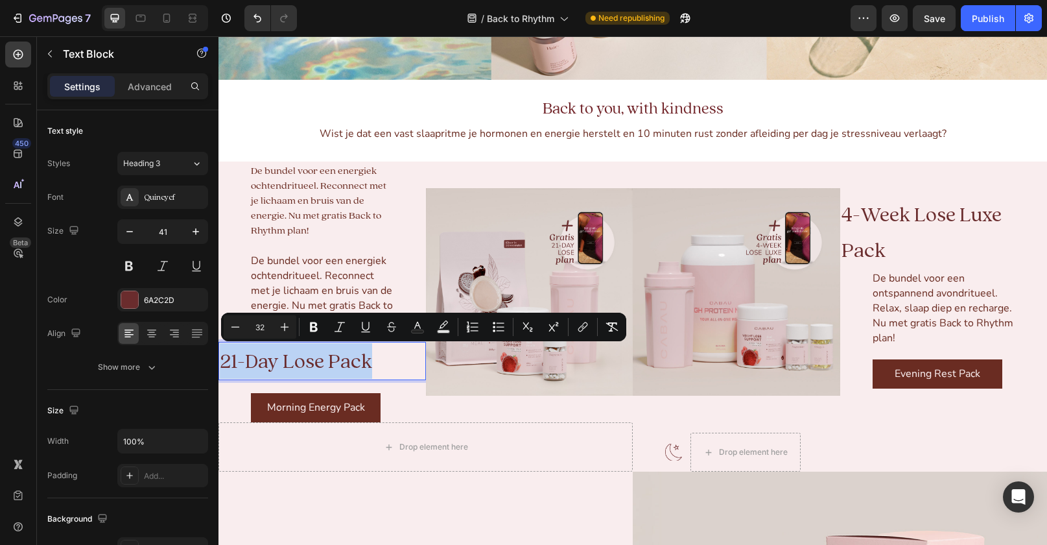
copy span "21-Day Lose Pack"
click at [300, 231] on p "De bundel voor een energiek ochtendritueel. Reconnect met je lichaam en bruis v…" at bounding box center [322, 200] width 143 height 75
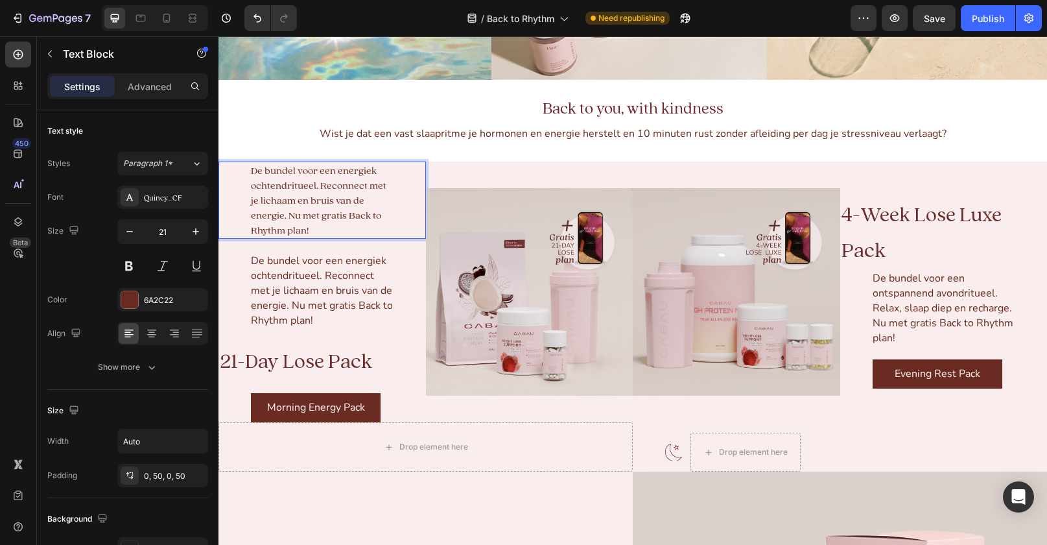
click at [300, 231] on p "De bundel voor een energiek ochtendritueel. Reconnect met je lichaam en bruis v…" at bounding box center [322, 200] width 143 height 75
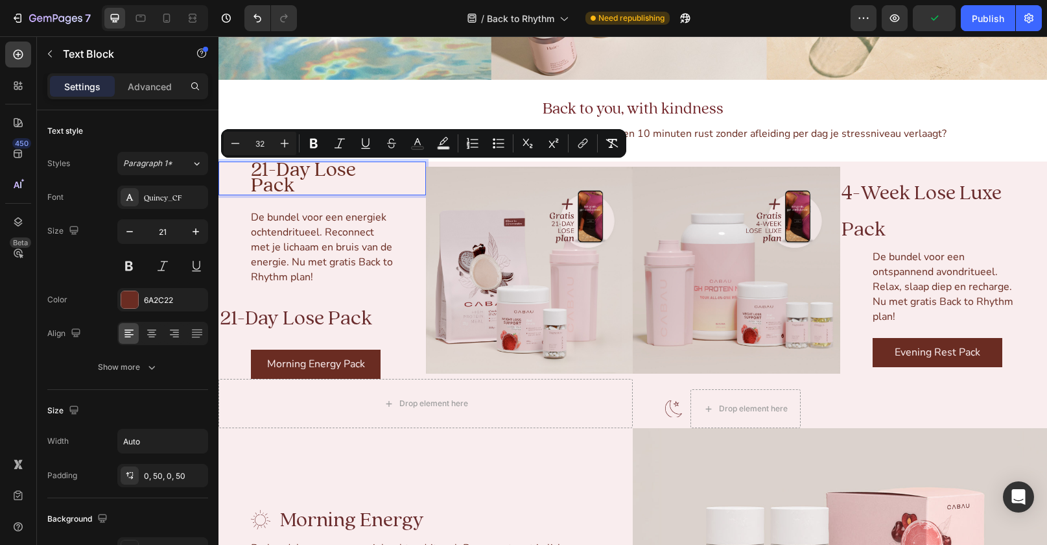
scroll to position [3, 0]
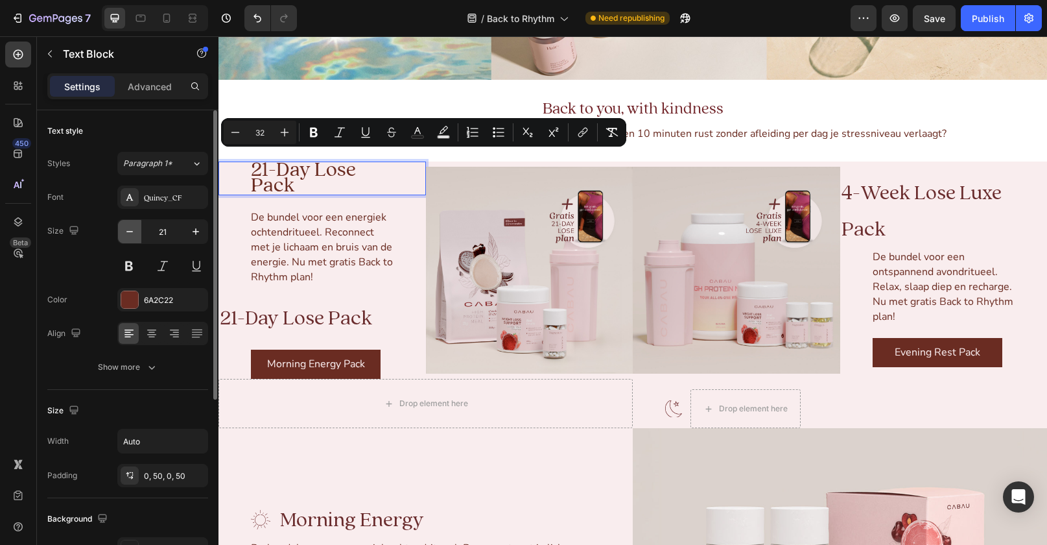
click at [134, 230] on icon "button" at bounding box center [129, 231] width 13 height 13
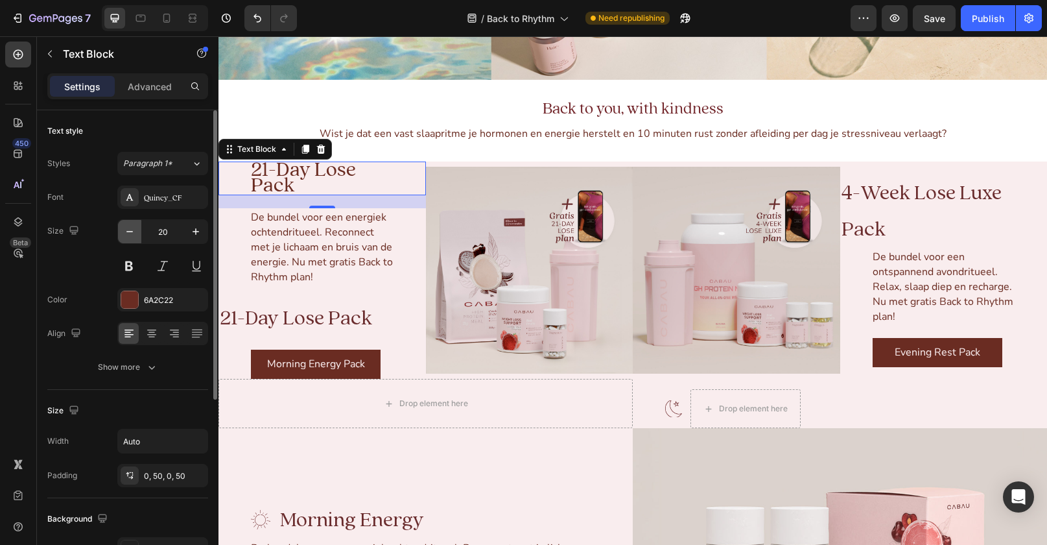
click at [134, 230] on icon "button" at bounding box center [129, 231] width 13 height 13
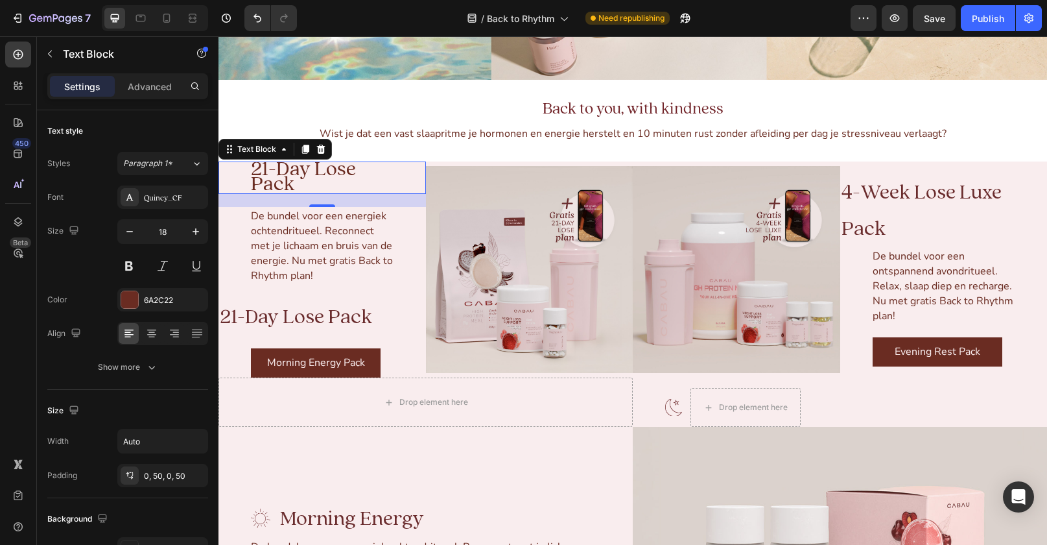
scroll to position [2, 0]
click at [294, 168] on span "21-Day Lose Pack" at bounding box center [303, 176] width 105 height 36
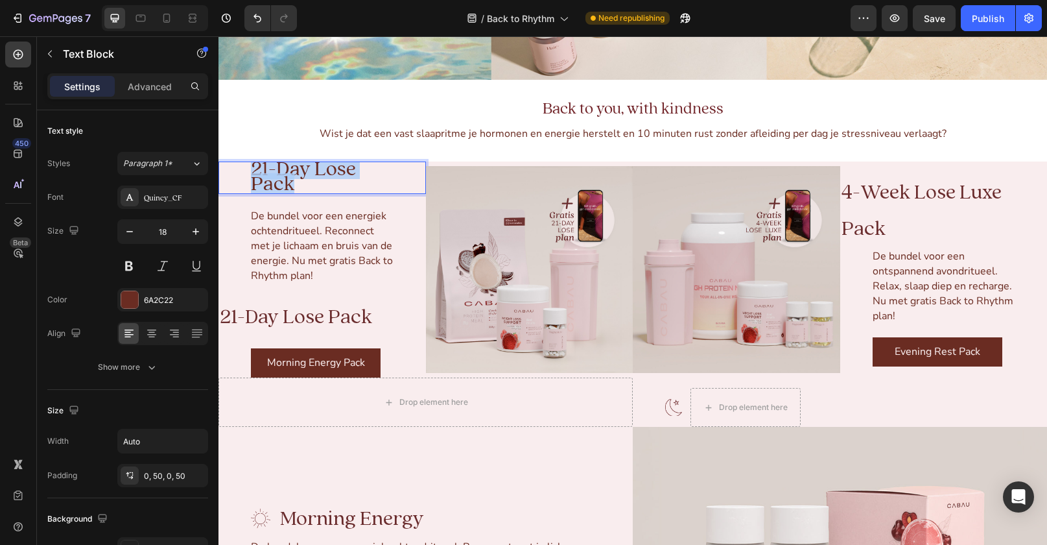
click at [294, 168] on span "21-Day Lose Pack" at bounding box center [303, 176] width 105 height 36
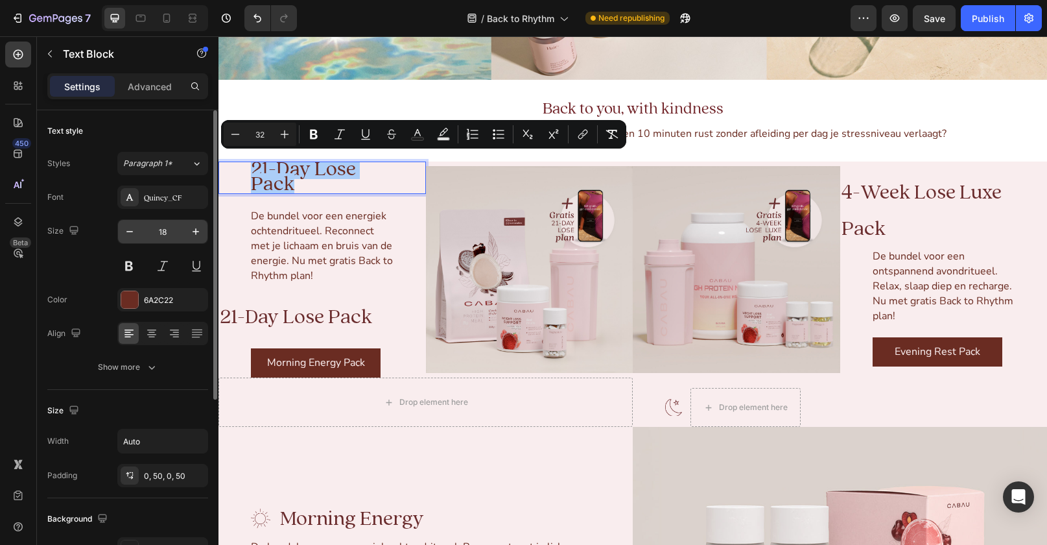
click at [143, 233] on input "18" at bounding box center [162, 231] width 43 height 23
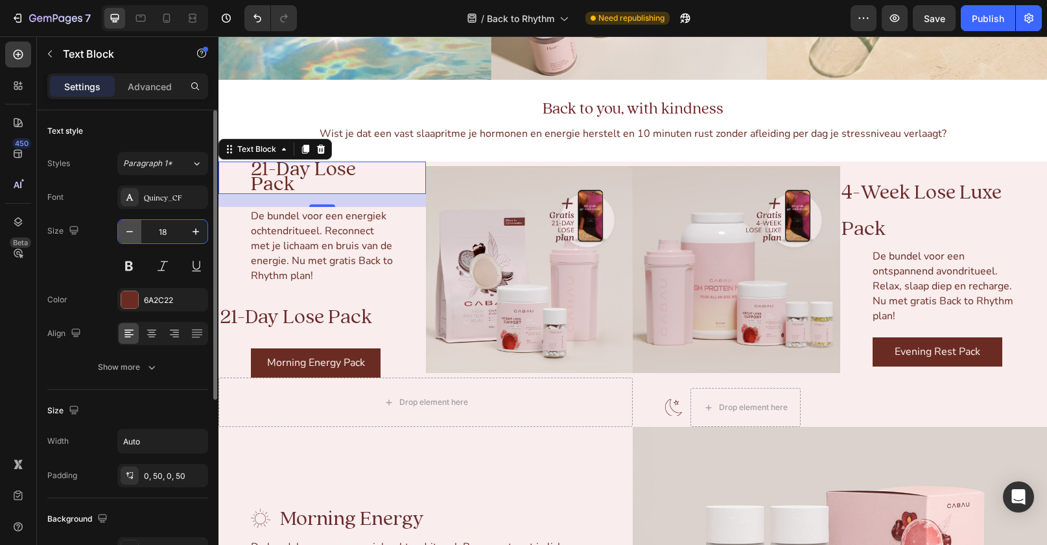
click at [138, 233] on button "button" at bounding box center [129, 231] width 23 height 23
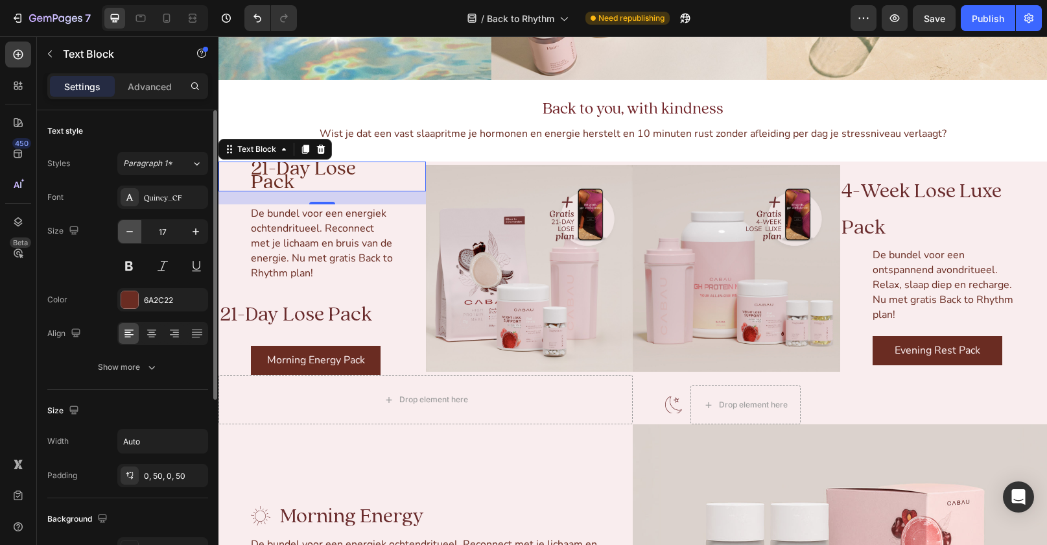
type input "16"
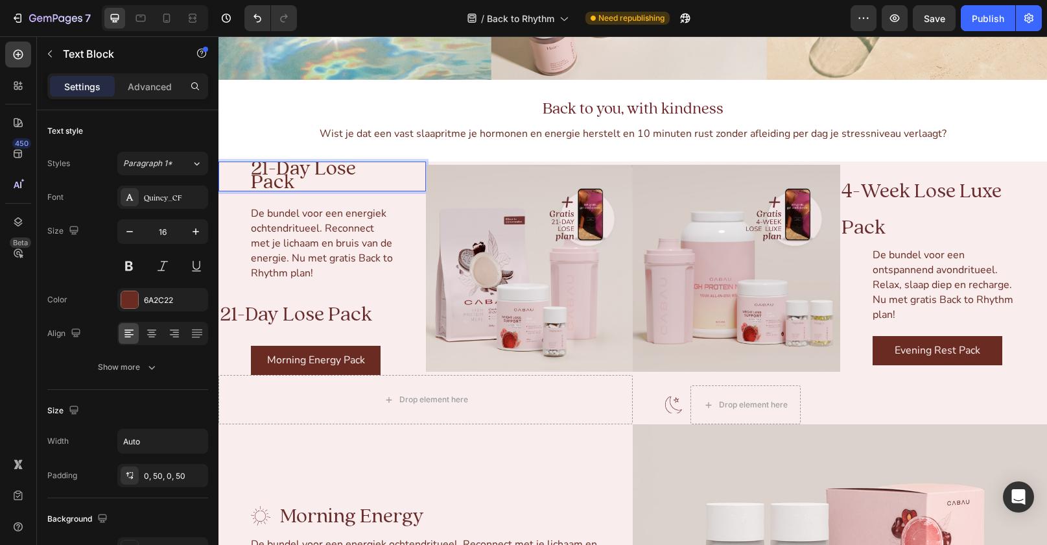
click at [269, 185] on span "21-Day Lose Pack" at bounding box center [303, 175] width 105 height 34
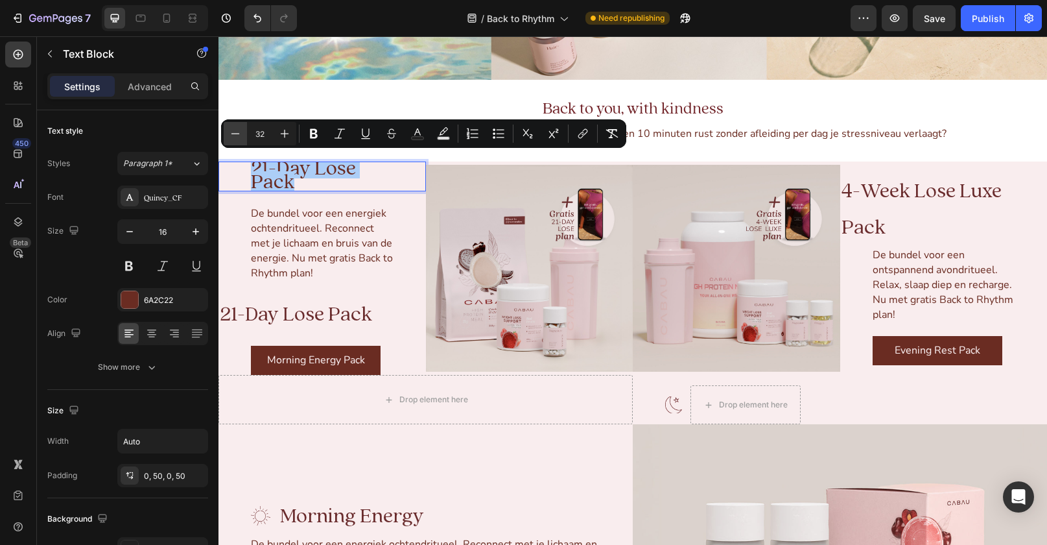
click at [242, 134] on button "Minus" at bounding box center [235, 133] width 23 height 23
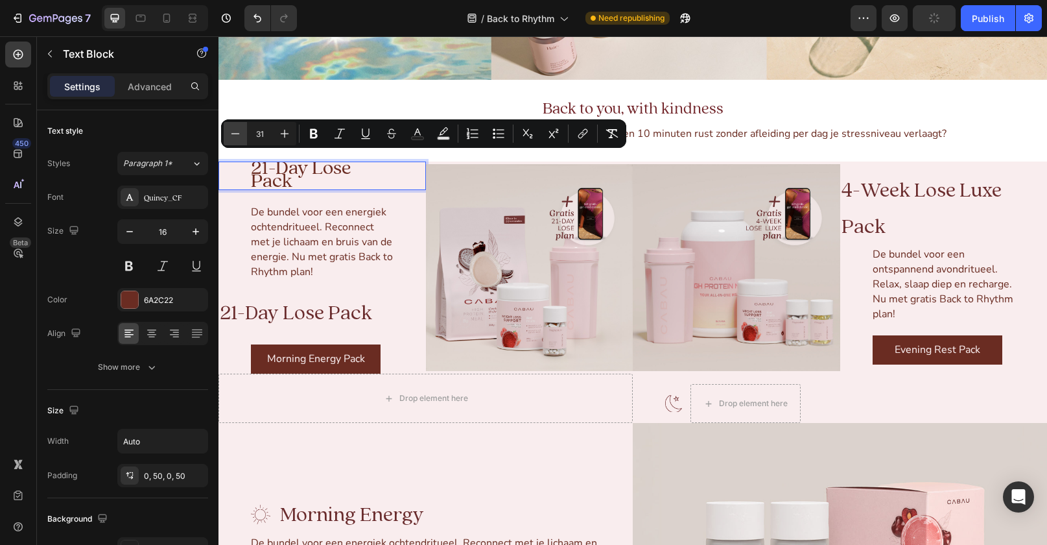
click at [242, 134] on button "Minus" at bounding box center [235, 133] width 23 height 23
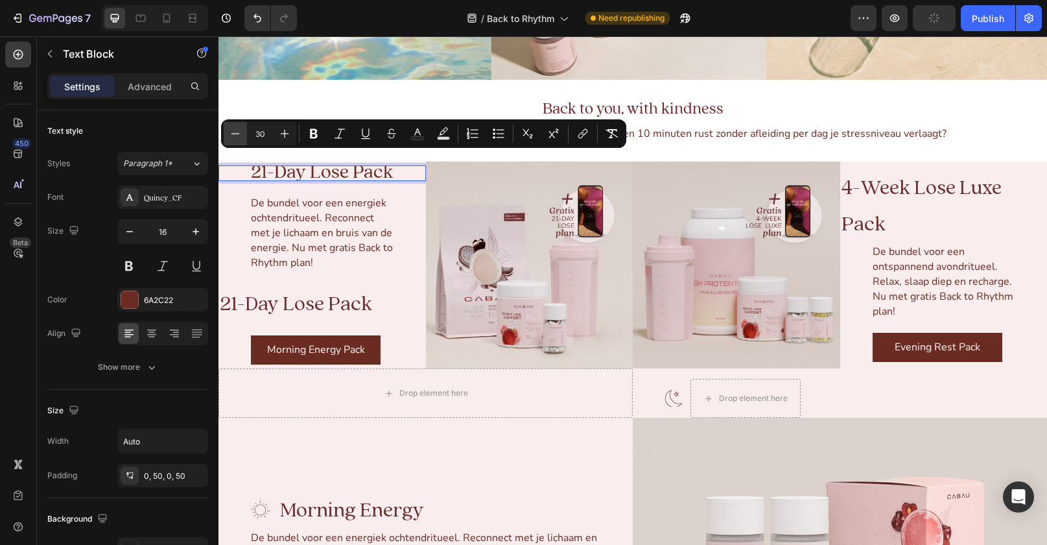
click at [242, 134] on button "Minus" at bounding box center [235, 133] width 23 height 23
type input "26"
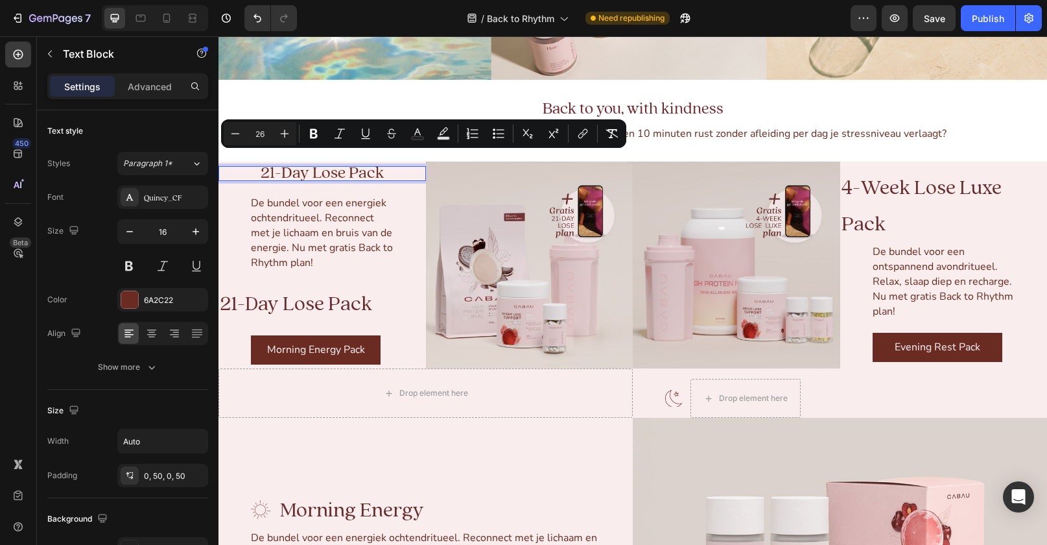
click at [257, 179] on div "21-Day Lose Pack" at bounding box center [322, 173] width 188 height 15
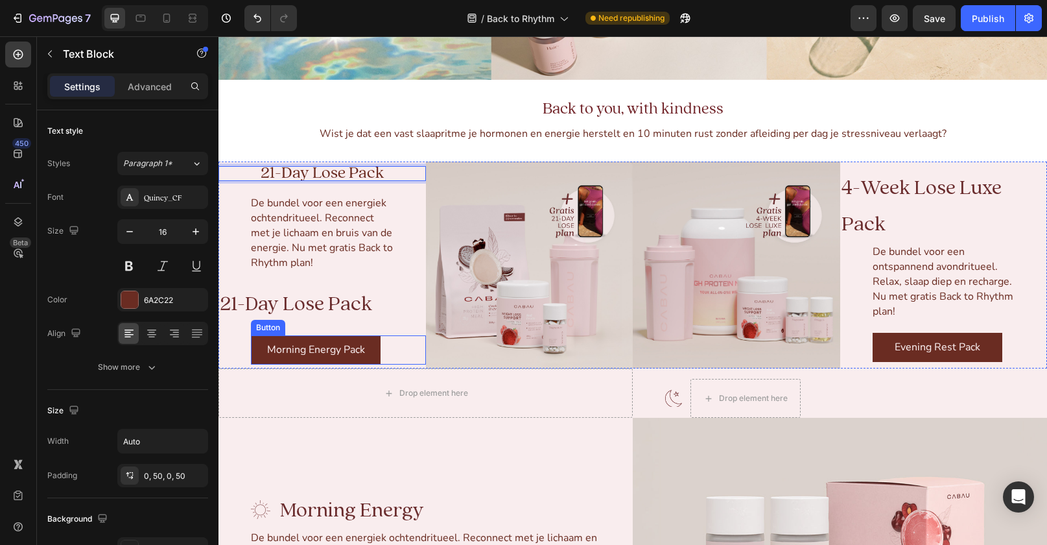
click at [341, 359] on link "Morning Energy Pack" at bounding box center [316, 349] width 130 height 29
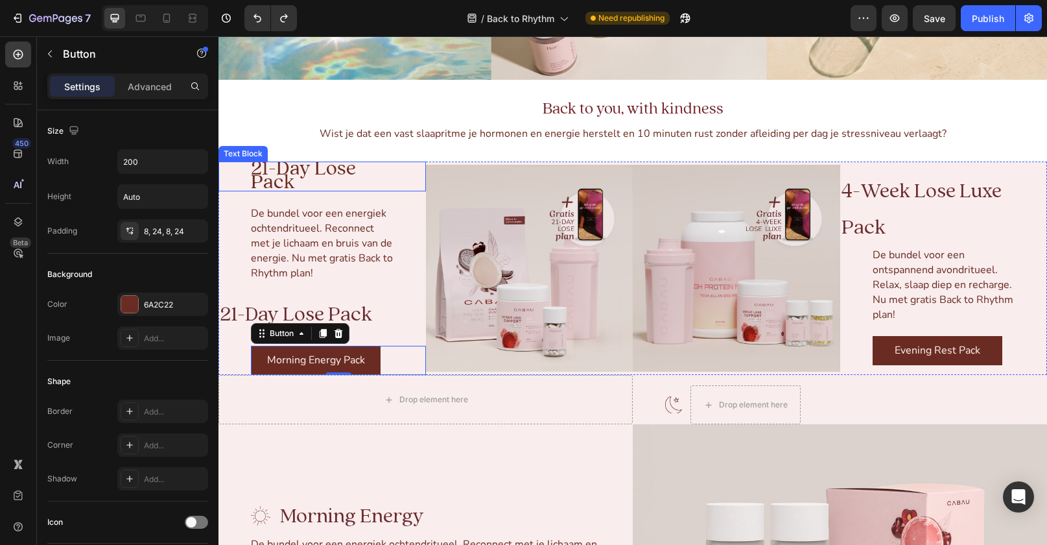
click at [292, 177] on span "21-Day Lose Pack" at bounding box center [303, 175] width 105 height 34
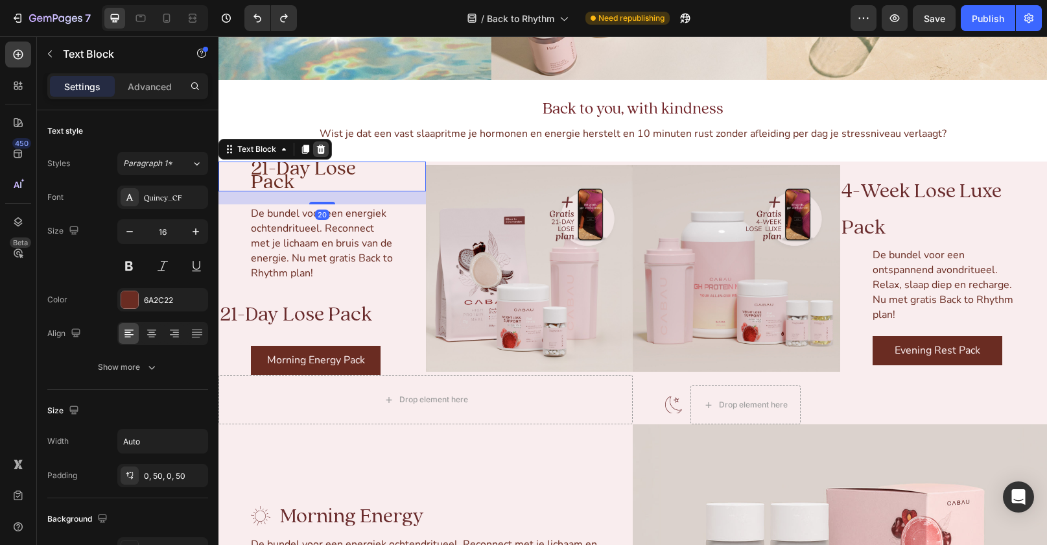
click at [318, 152] on icon at bounding box center [321, 149] width 8 height 9
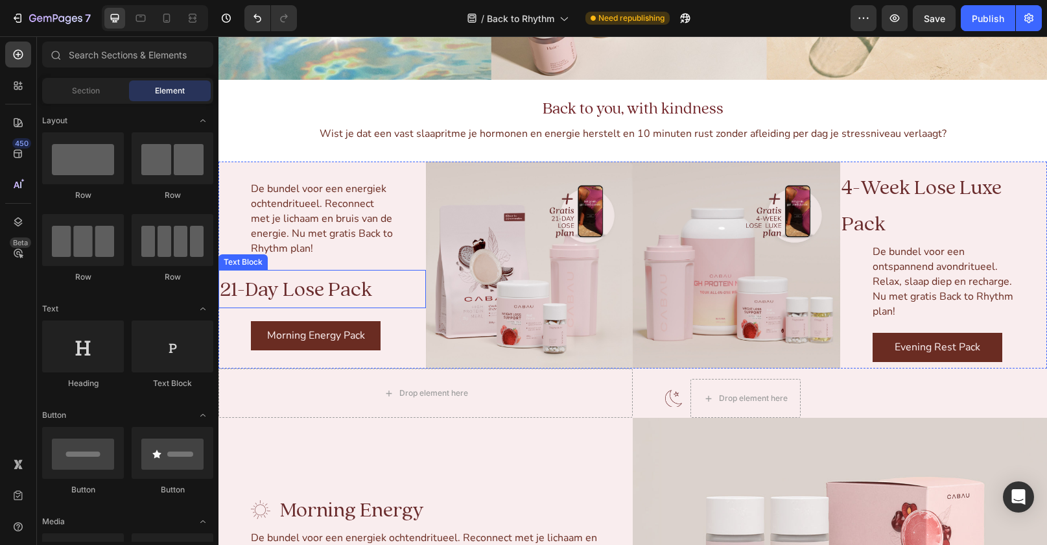
click at [339, 291] on span "21-Day Lose Pack" at bounding box center [296, 289] width 152 height 27
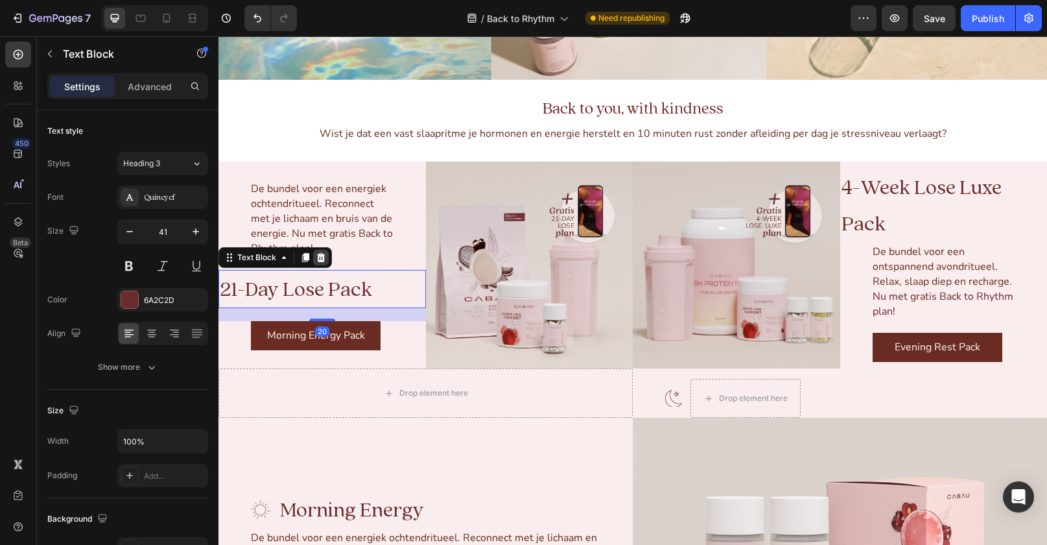
click at [316, 254] on icon at bounding box center [321, 257] width 10 height 10
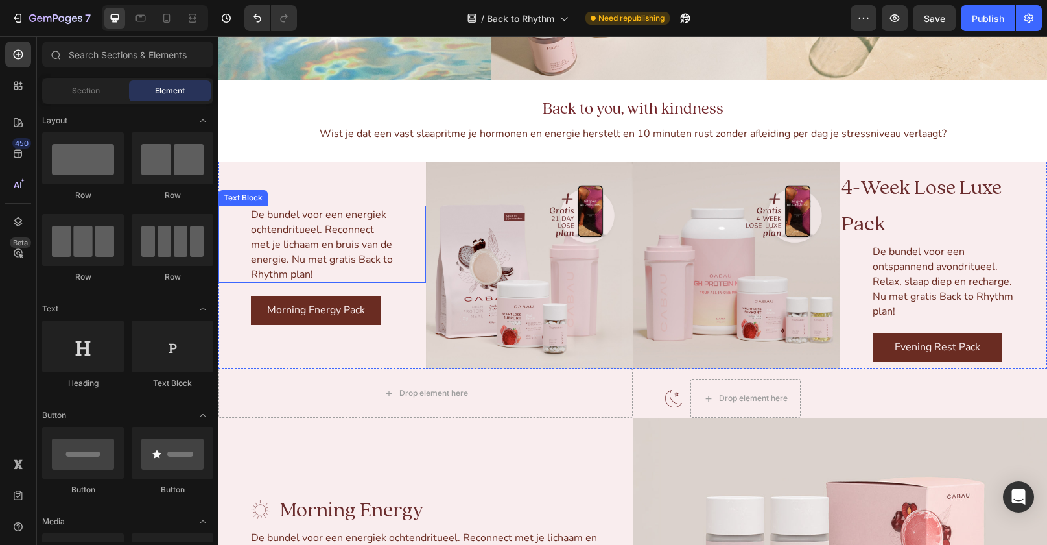
click at [255, 215] on span "De bundel voor een energiek ochtendritueel. Reconnect met je lichaam en bruis v…" at bounding box center [322, 244] width 142 height 74
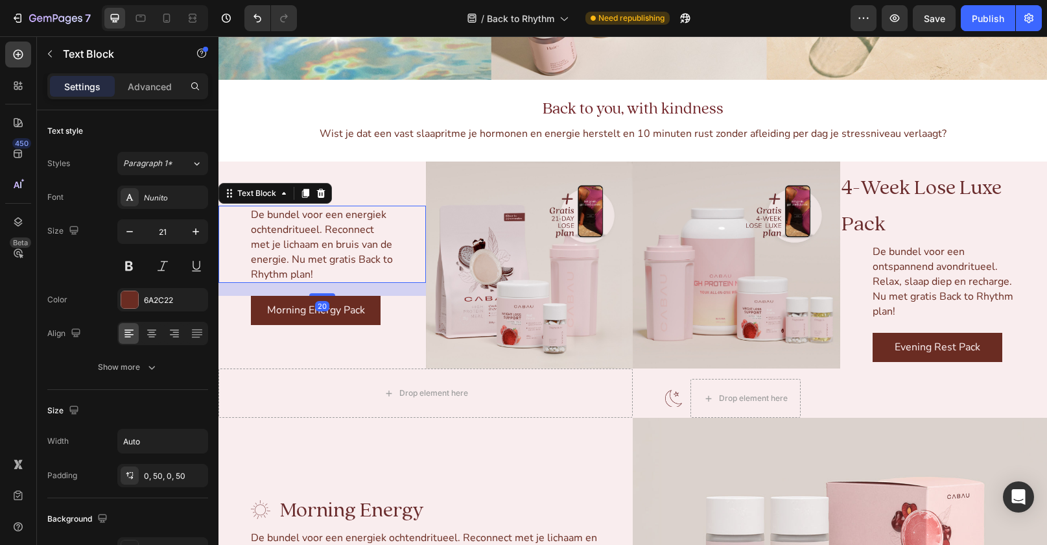
click at [255, 215] on span "De bundel voor een energiek ochtendritueel. Reconnect met je lichaam en bruis v…" at bounding box center [322, 244] width 142 height 74
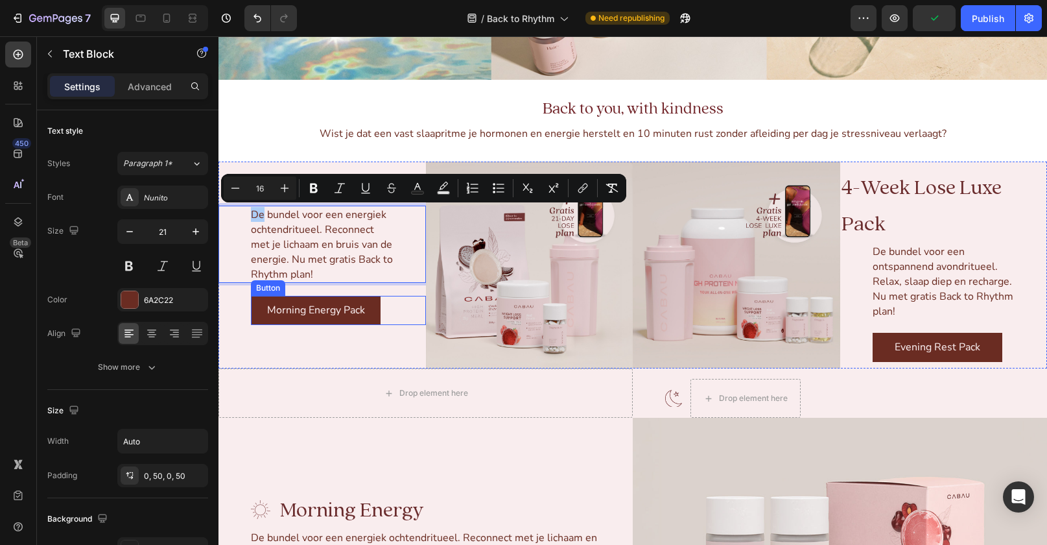
click at [401, 325] on div "De bundel voor een energiek ochtendritueel. Reconnect met je lichaam en bruis v…" at bounding box center [321, 264] width 207 height 207
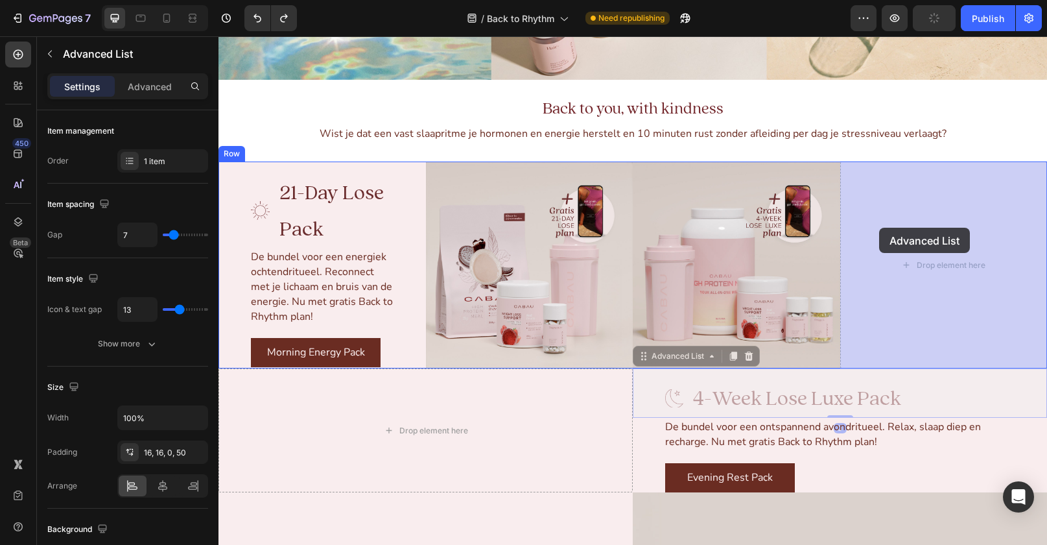
drag, startPoint x: 654, startPoint y: 364, endPoint x: 879, endPoint y: 228, distance: 263.5
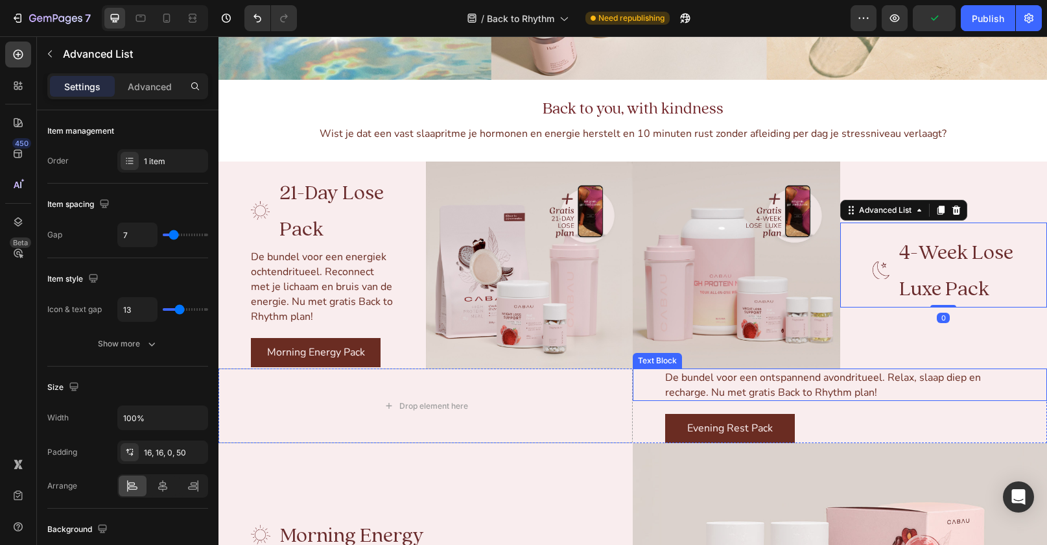
click at [700, 383] on span "De bundel voor een ontspannend avondritueel. Relax, slaap diep en recharge. Nu …" at bounding box center [823, 384] width 316 height 29
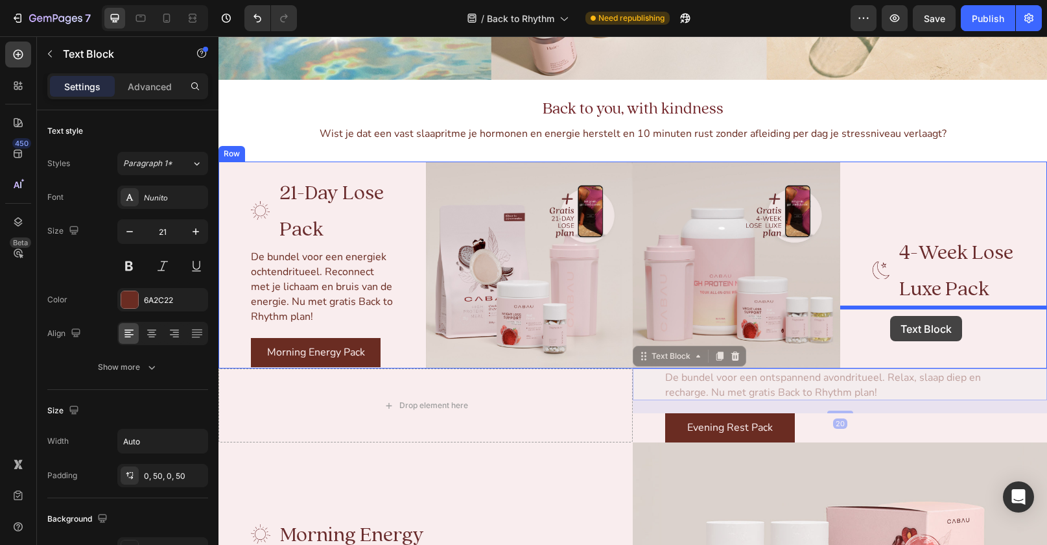
drag, startPoint x: 644, startPoint y: 358, endPoint x: 890, endPoint y: 316, distance: 249.9
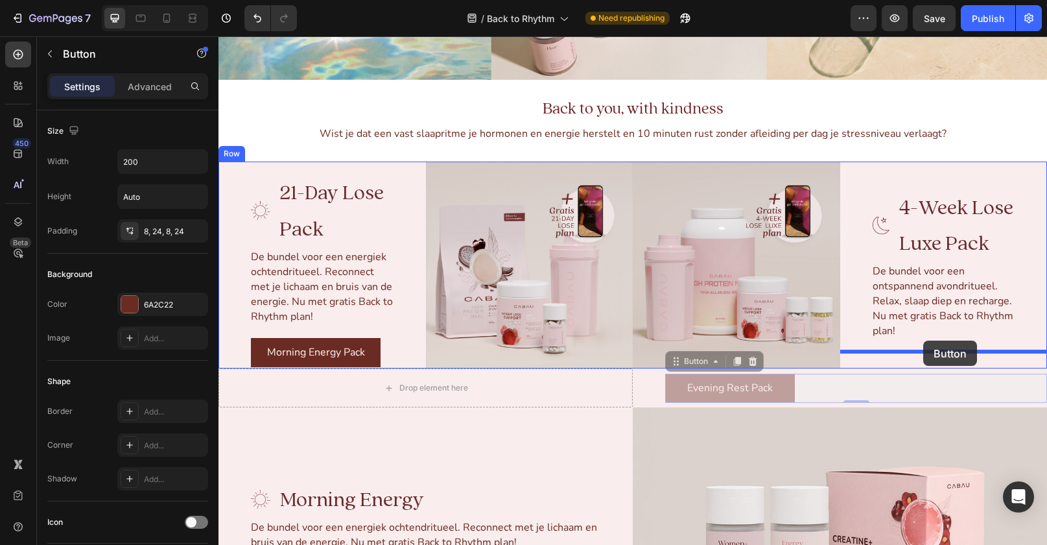
drag, startPoint x: 682, startPoint y: 369, endPoint x: 923, endPoint y: 340, distance: 242.9
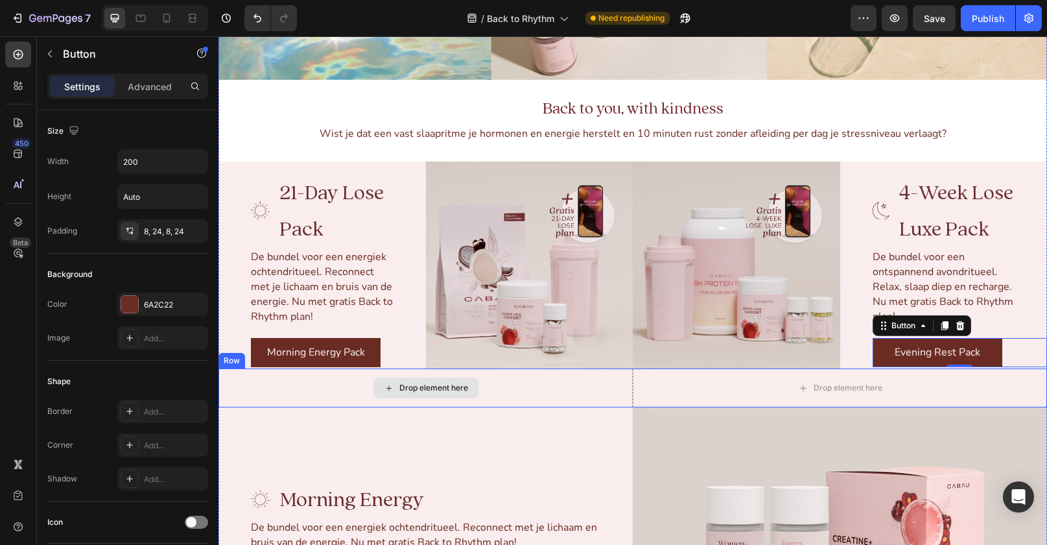
click at [235, 372] on div "Drop element here" at bounding box center [425, 387] width 414 height 39
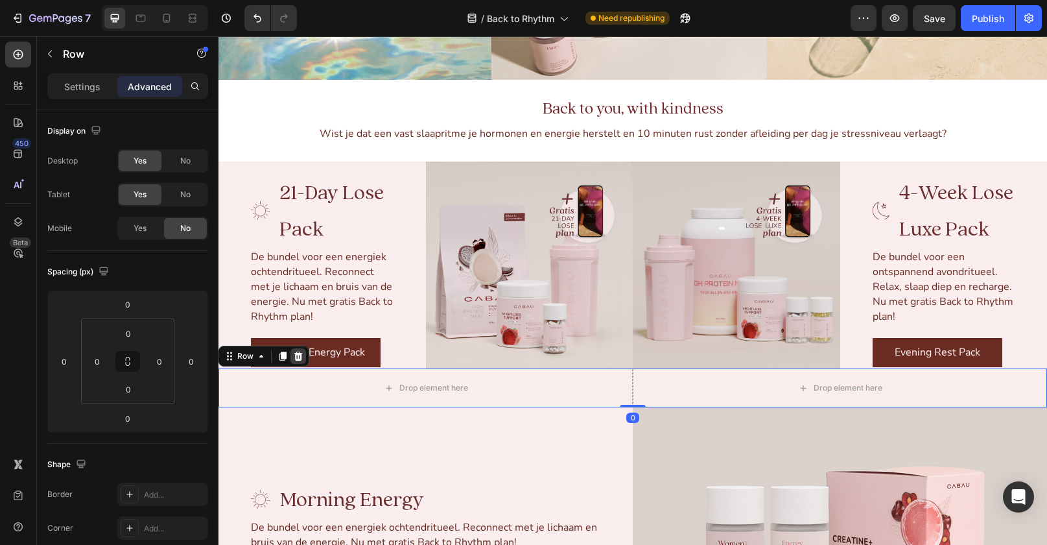
click at [297, 360] on icon at bounding box center [298, 356] width 10 height 10
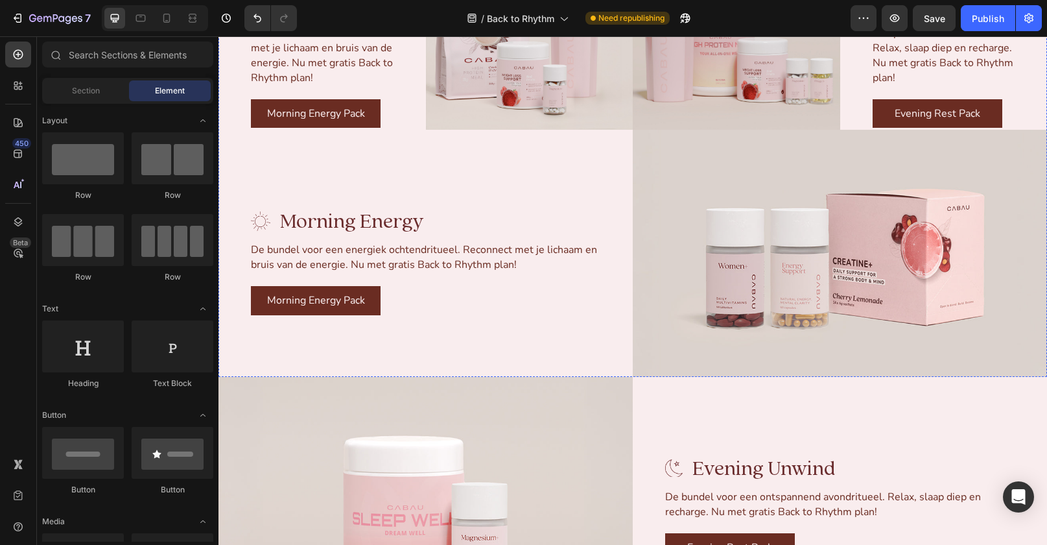
scroll to position [1787, 0]
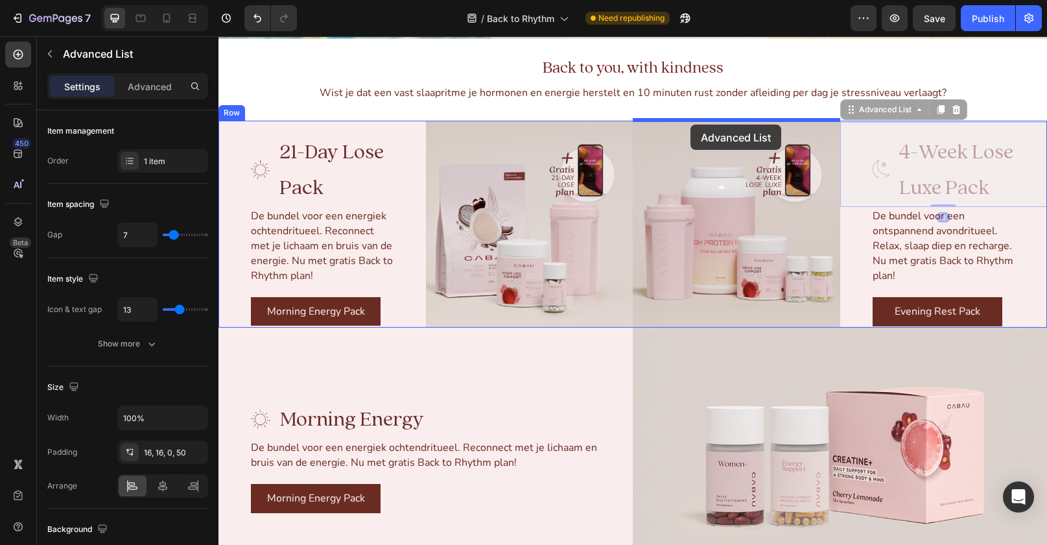
drag, startPoint x: 855, startPoint y: 112, endPoint x: 690, endPoint y: 124, distance: 164.5
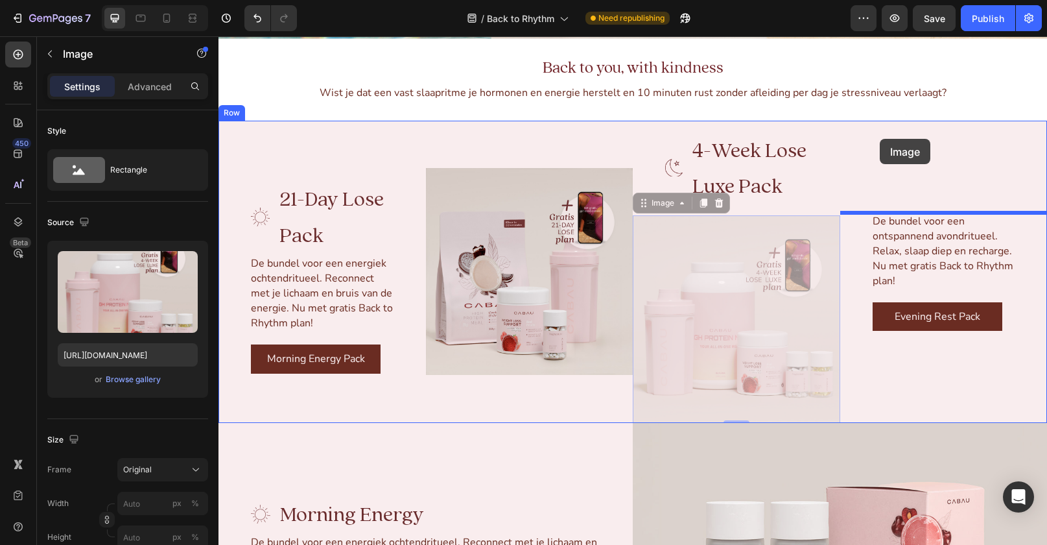
drag, startPoint x: 644, startPoint y: 220, endPoint x: 880, endPoint y: 139, distance: 249.1
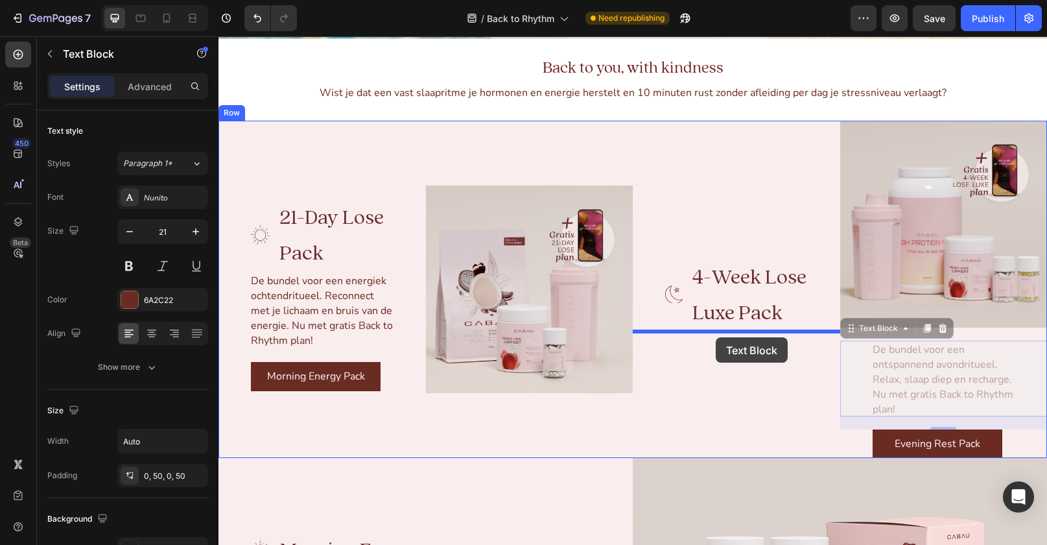
drag, startPoint x: 860, startPoint y: 335, endPoint x: 716, endPoint y: 337, distance: 144.6
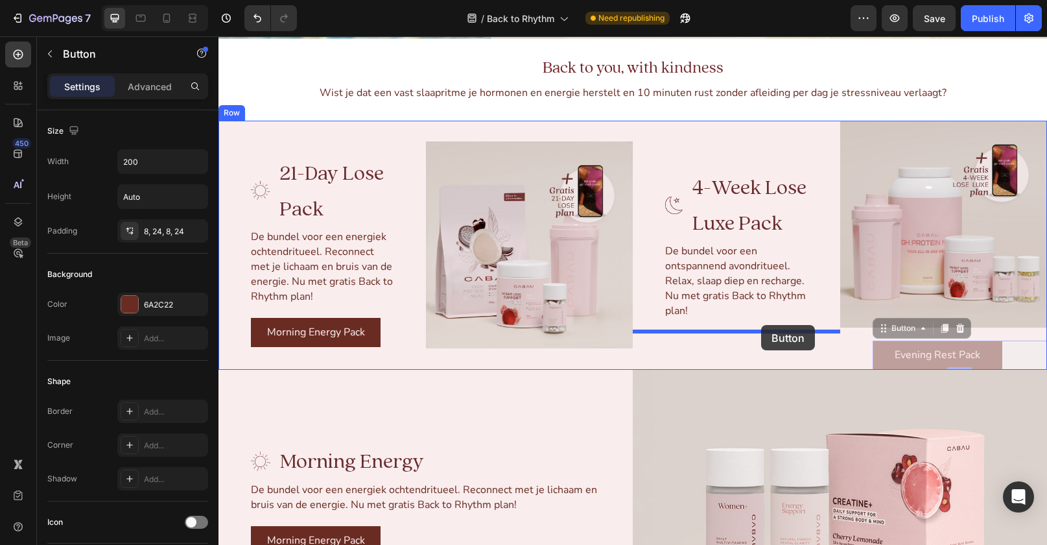
drag, startPoint x: 888, startPoint y: 331, endPoint x: 761, endPoint y: 325, distance: 127.2
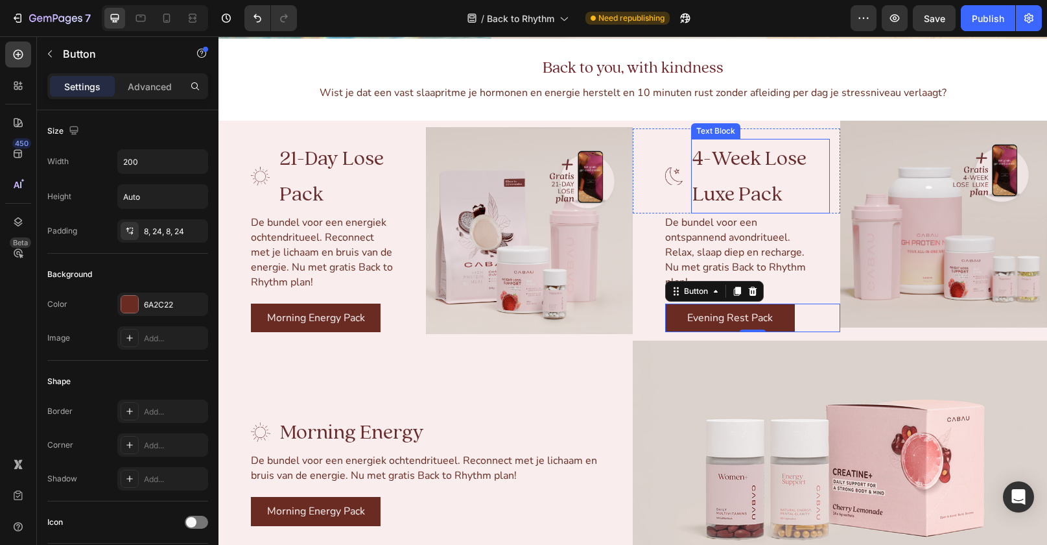
click at [719, 194] on span "4-Week Lose Luxe Pack" at bounding box center [749, 176] width 114 height 62
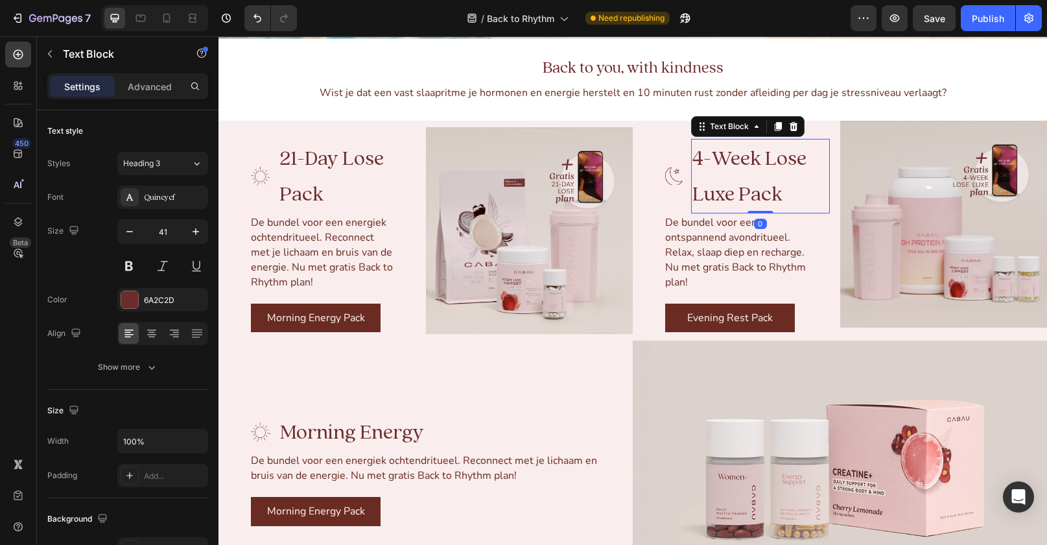
click at [718, 183] on span "4-Week Lose Luxe Pack" at bounding box center [749, 176] width 114 height 62
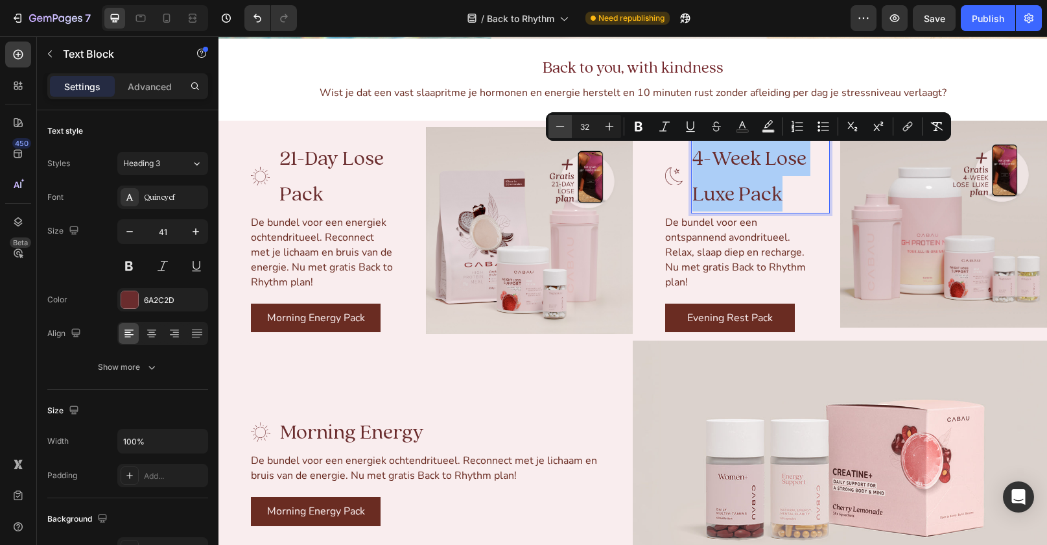
click at [560, 125] on icon "Editor contextual toolbar" at bounding box center [560, 126] width 13 height 13
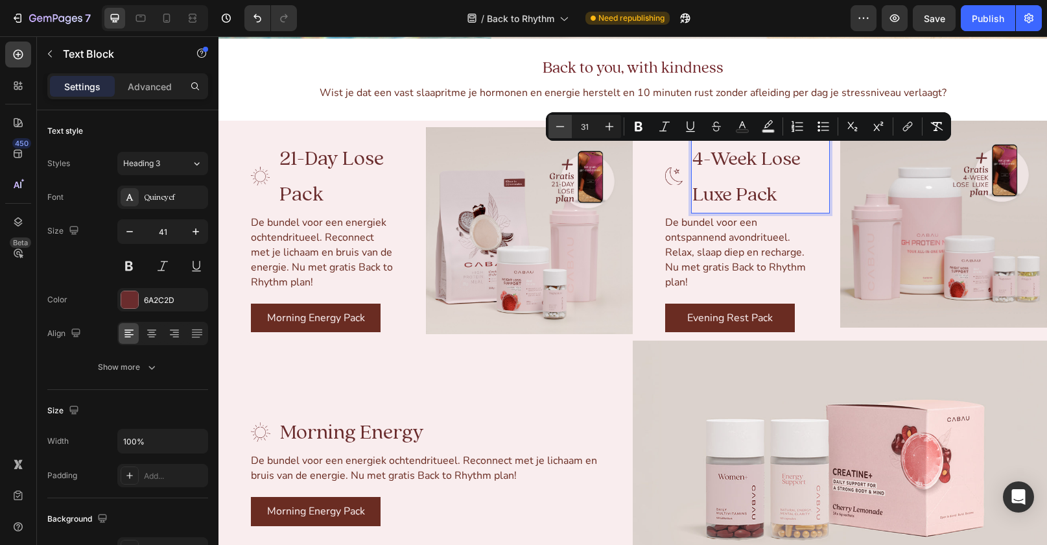
click at [560, 125] on icon "Editor contextual toolbar" at bounding box center [560, 126] width 13 height 13
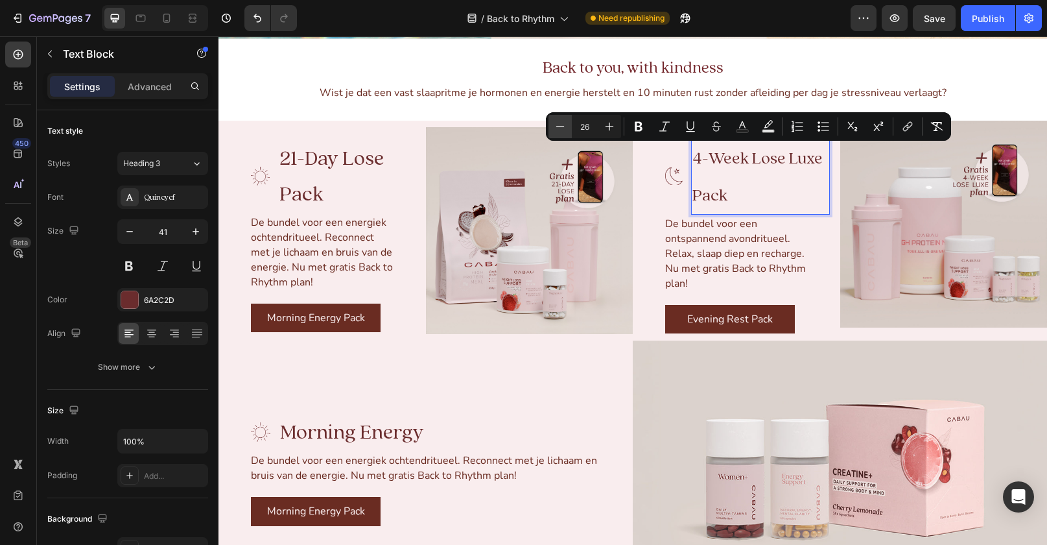
click at [560, 125] on icon "Editor contextual toolbar" at bounding box center [560, 126] width 13 height 13
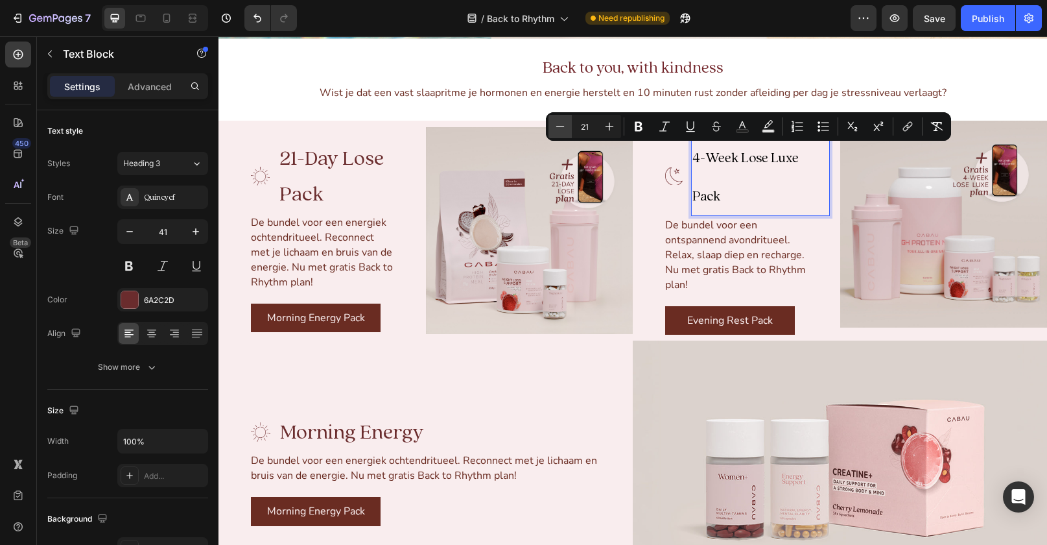
click at [560, 128] on icon "Editor contextual toolbar" at bounding box center [560, 126] width 13 height 13
type input "20"
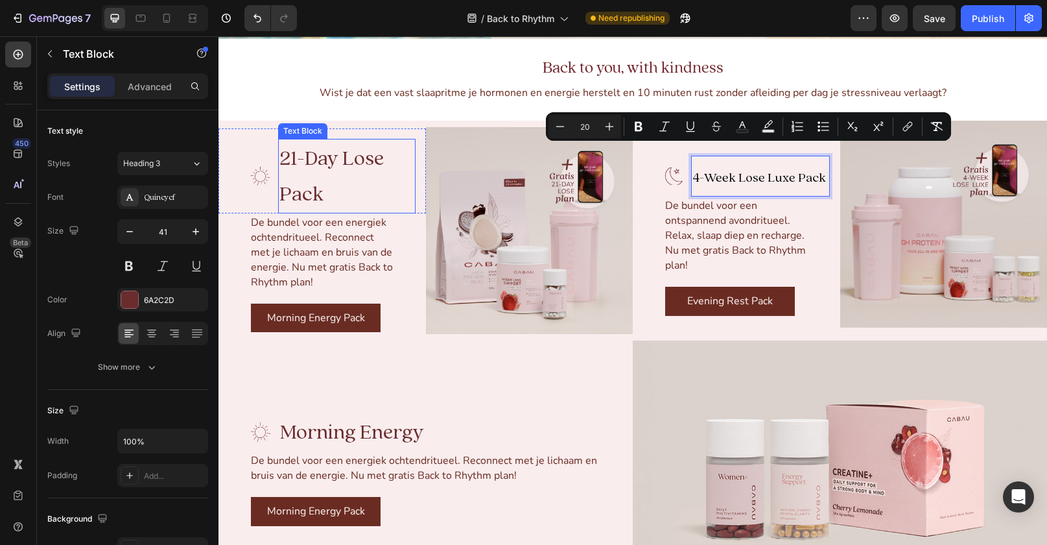
click at [304, 173] on p "21-Day Lose Pack" at bounding box center [346, 176] width 134 height 72
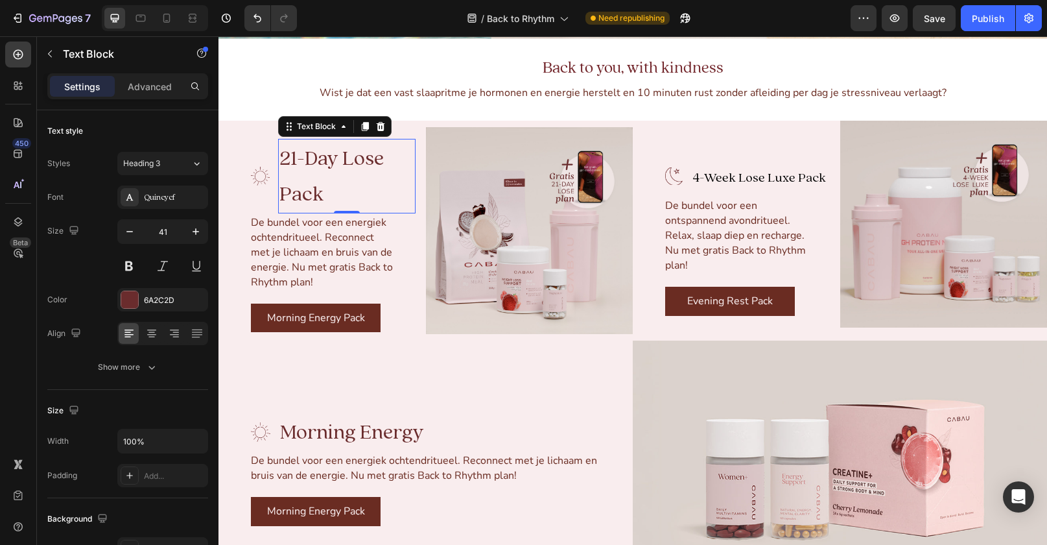
click at [304, 173] on p "21-Day Lose Pack" at bounding box center [346, 176] width 134 height 72
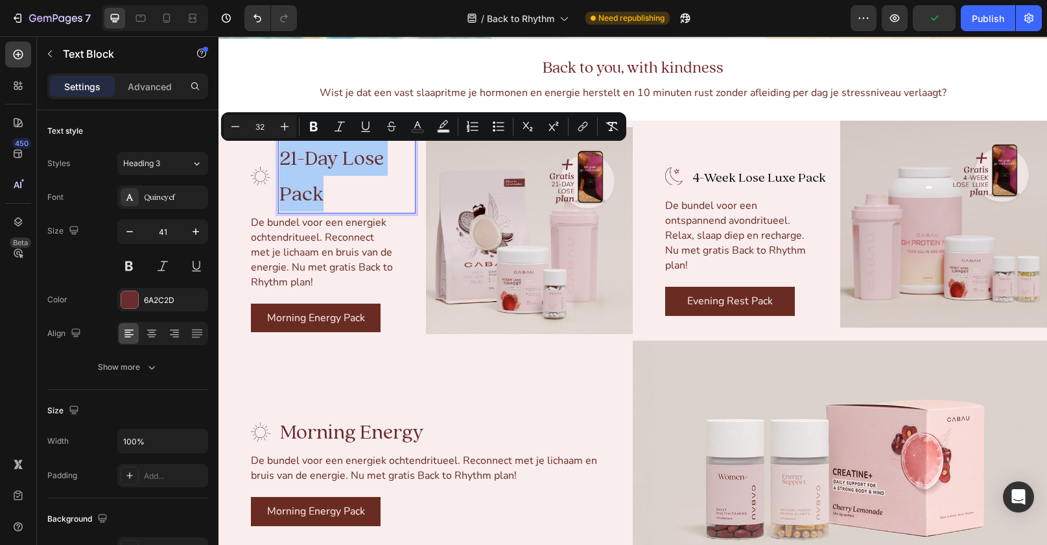
click at [247, 130] on input "32" at bounding box center [260, 127] width 26 height 16
click at [240, 130] on icon "Editor contextual toolbar" at bounding box center [235, 126] width 13 height 13
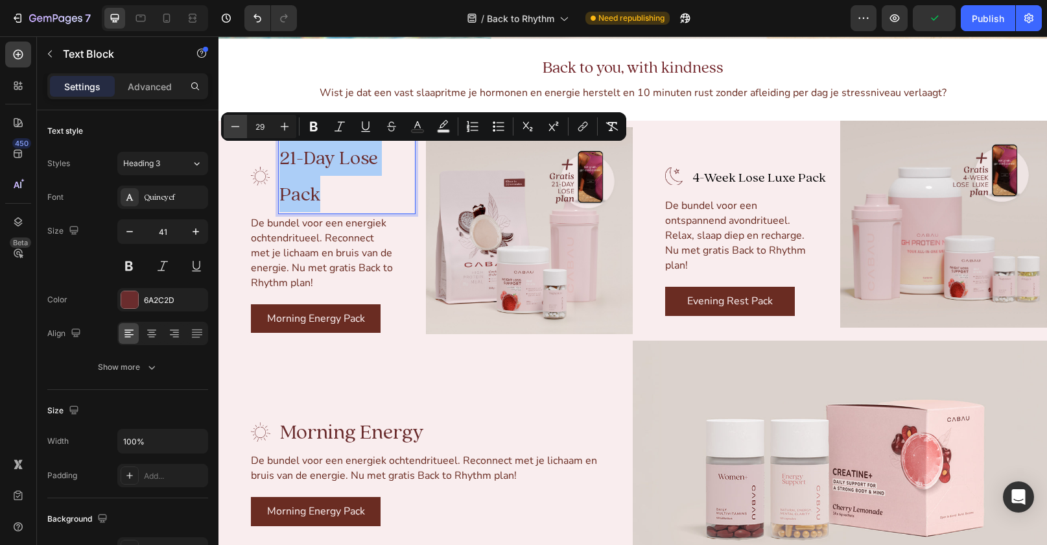
click at [240, 130] on icon "Editor contextual toolbar" at bounding box center [235, 126] width 13 height 13
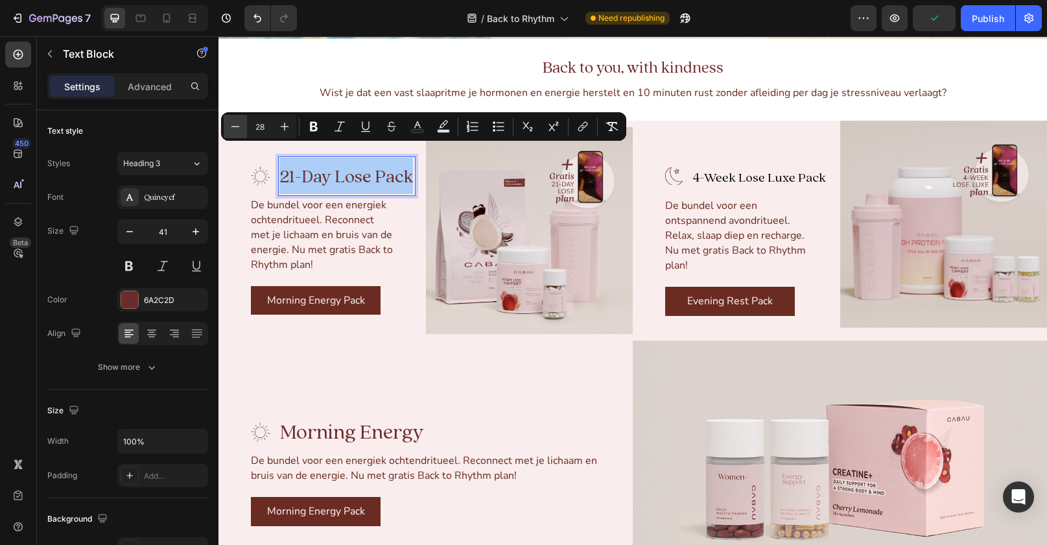
click at [240, 130] on icon "Editor contextual toolbar" at bounding box center [235, 126] width 13 height 13
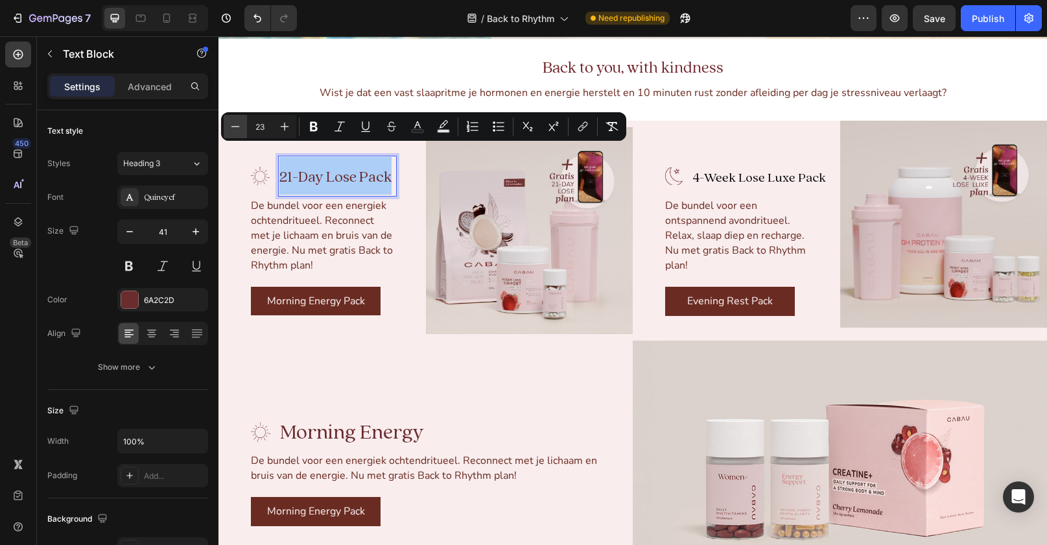
click at [240, 130] on icon "Editor contextual toolbar" at bounding box center [235, 126] width 13 height 13
type input "20"
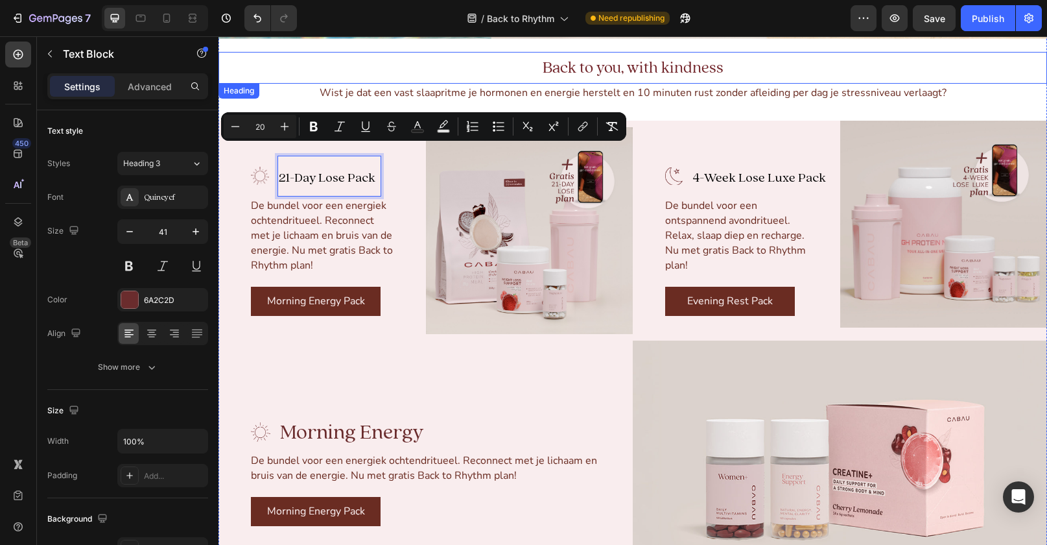
click at [286, 72] on h2 "Back to you, with kindness" at bounding box center [632, 68] width 829 height 32
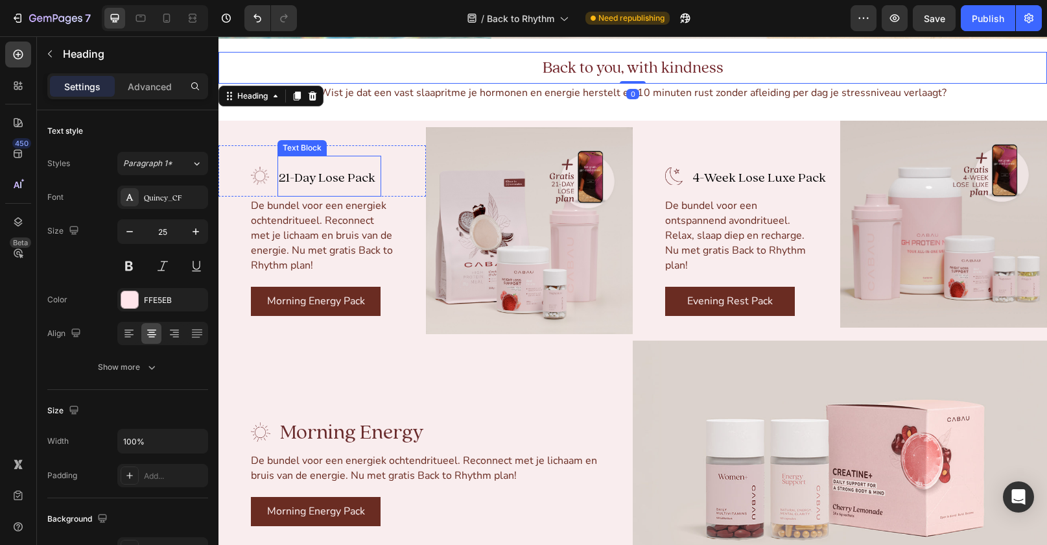
click at [333, 181] on span "21-Day Lose Pack" at bounding box center [327, 177] width 97 height 17
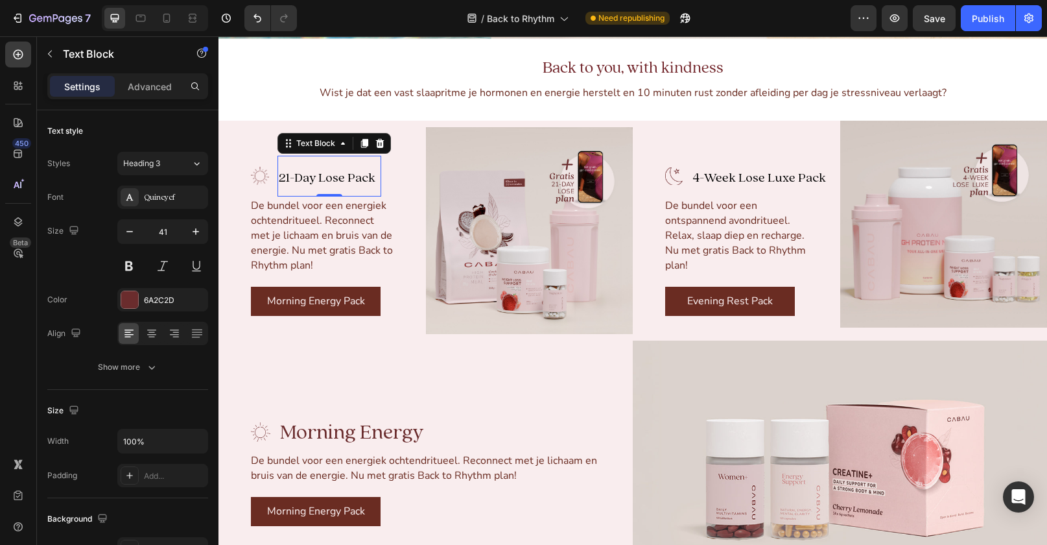
click at [333, 181] on span "21-Day Lose Pack" at bounding box center [327, 177] width 97 height 17
